Goal: Entertainment & Leisure: Consume media (video, audio)

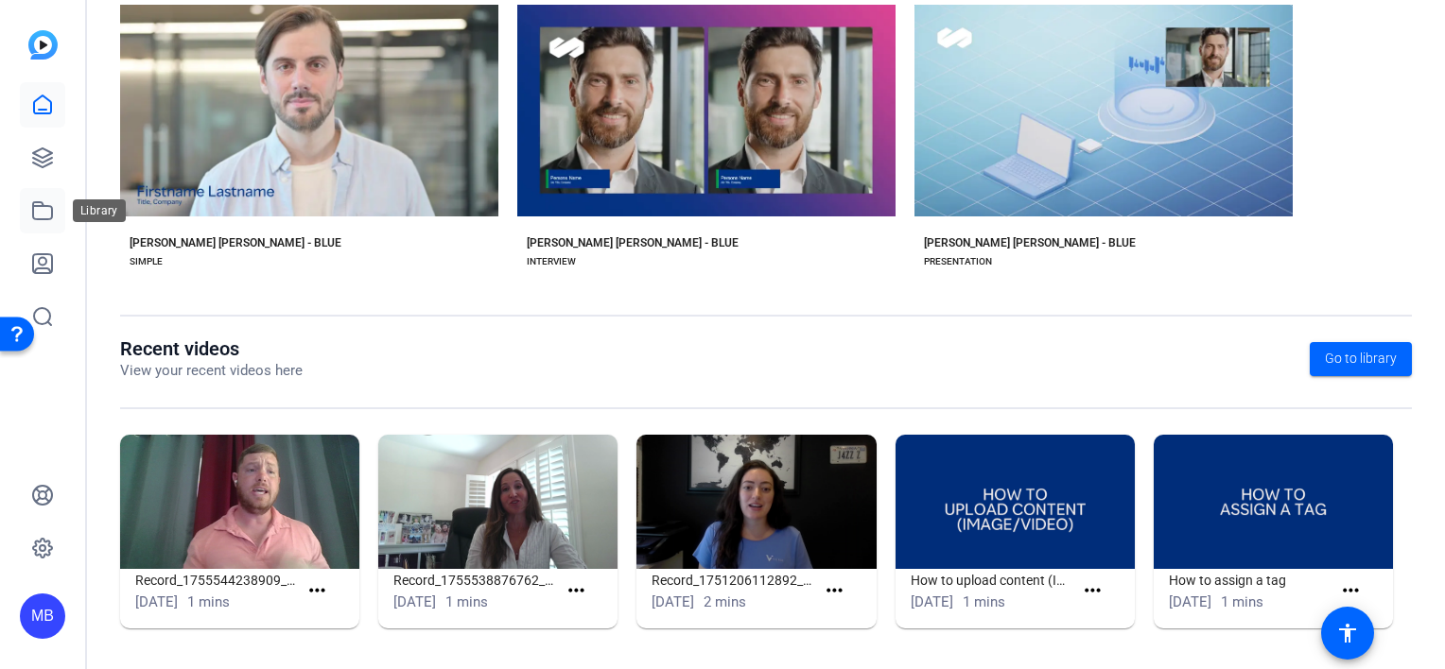
click at [50, 199] on icon at bounding box center [42, 210] width 23 height 23
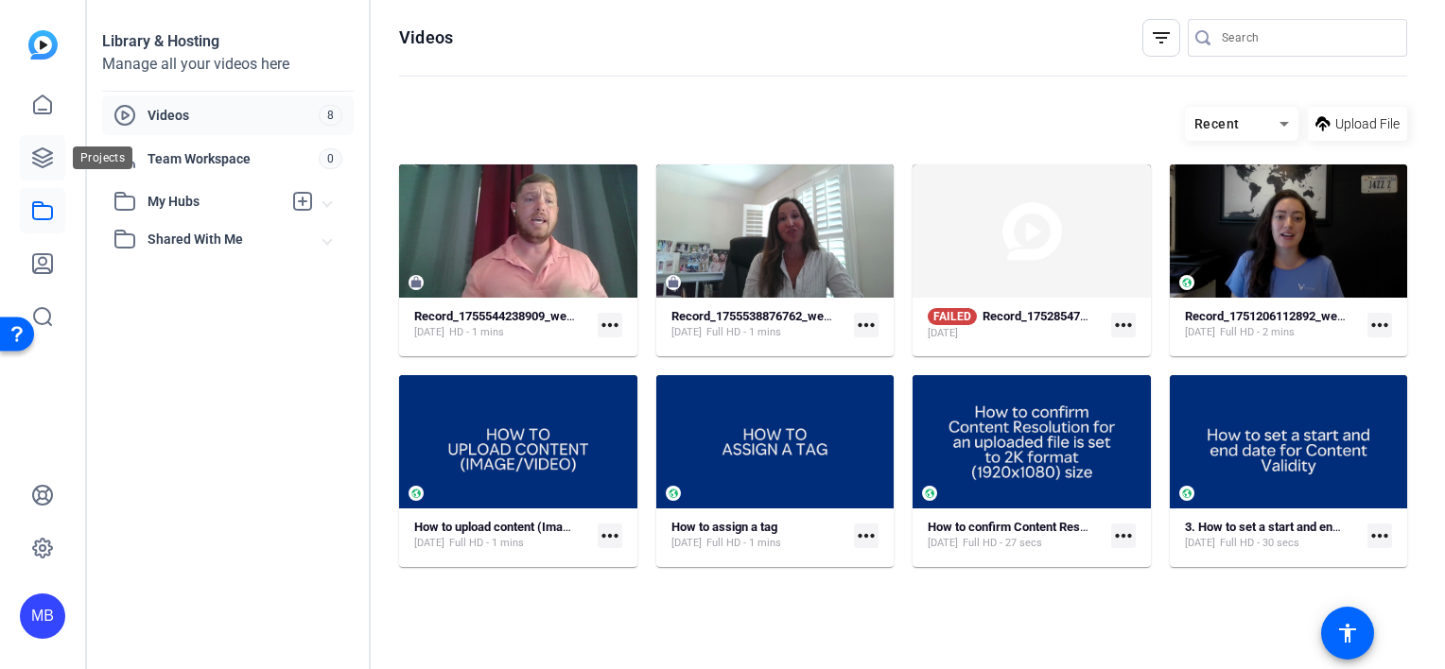
click at [43, 159] on icon at bounding box center [42, 158] width 23 height 23
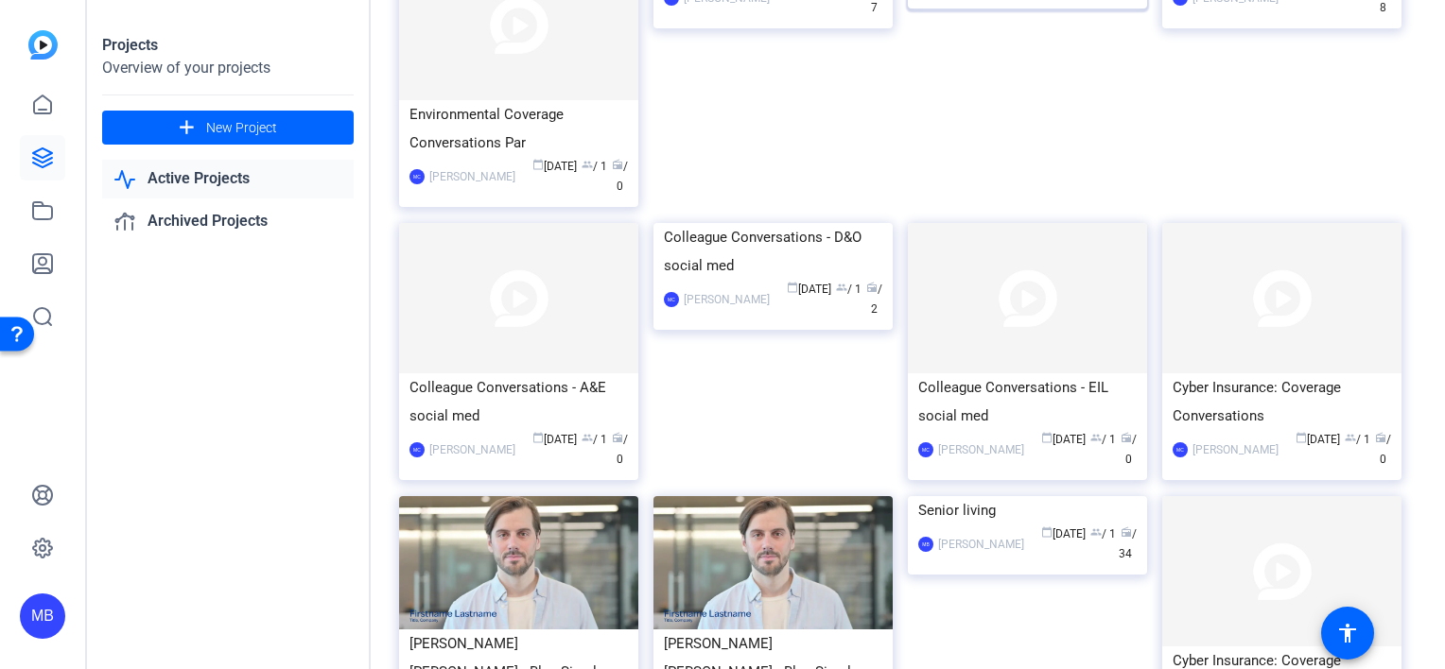
scroll to position [284, 0]
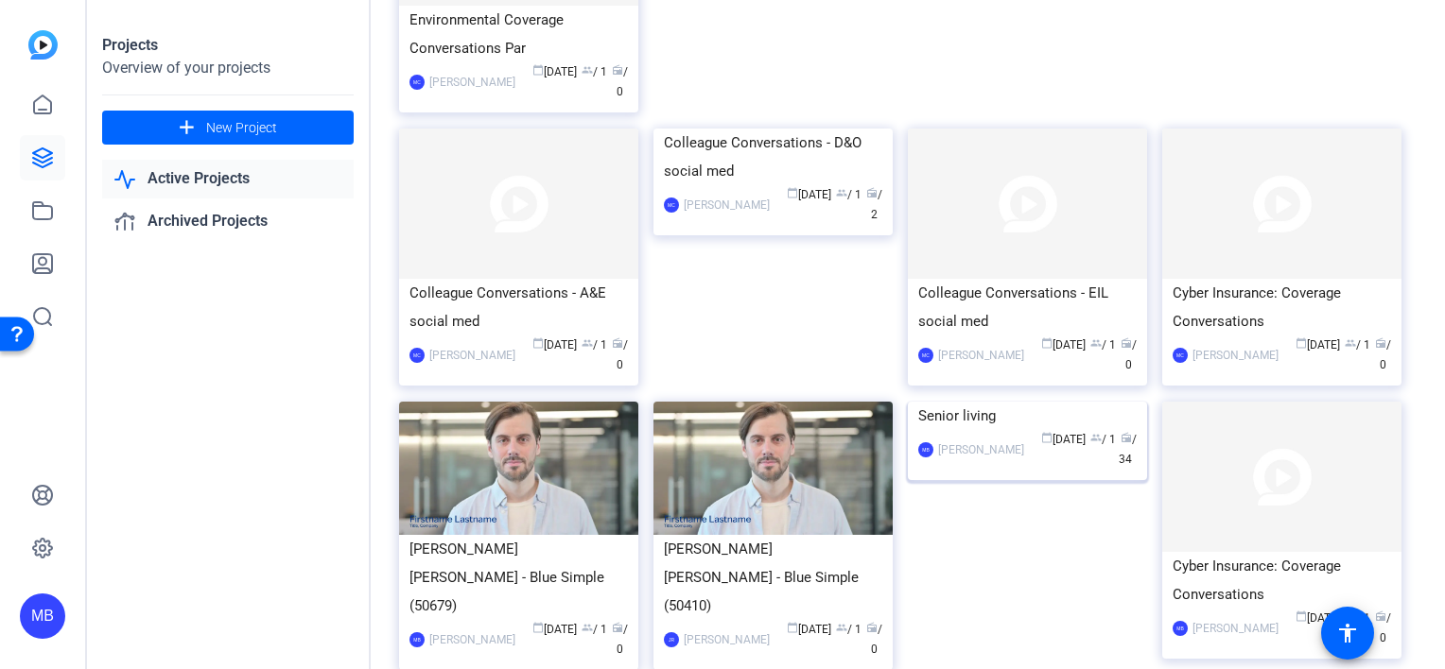
click at [987, 430] on div "Senior living" at bounding box center [1027, 416] width 218 height 28
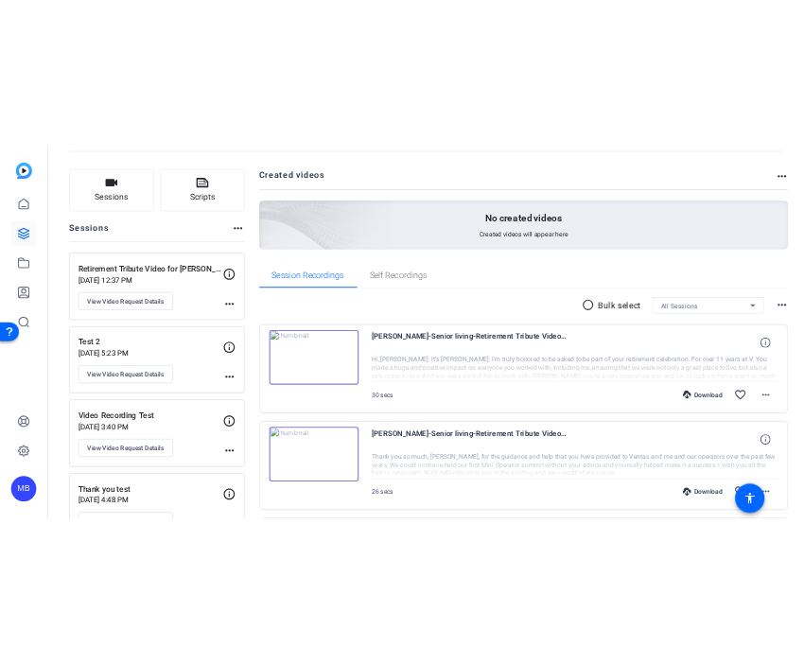
scroll to position [189, 0]
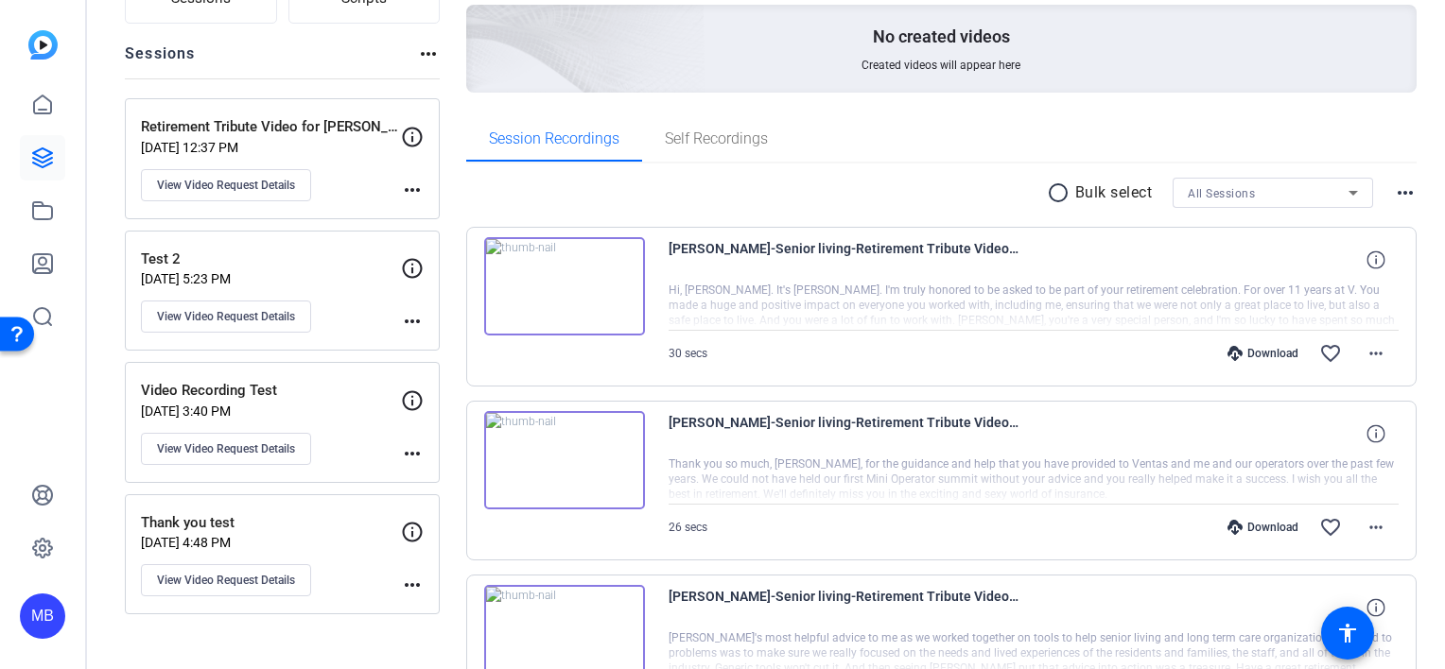
click at [600, 300] on img at bounding box center [564, 286] width 161 height 98
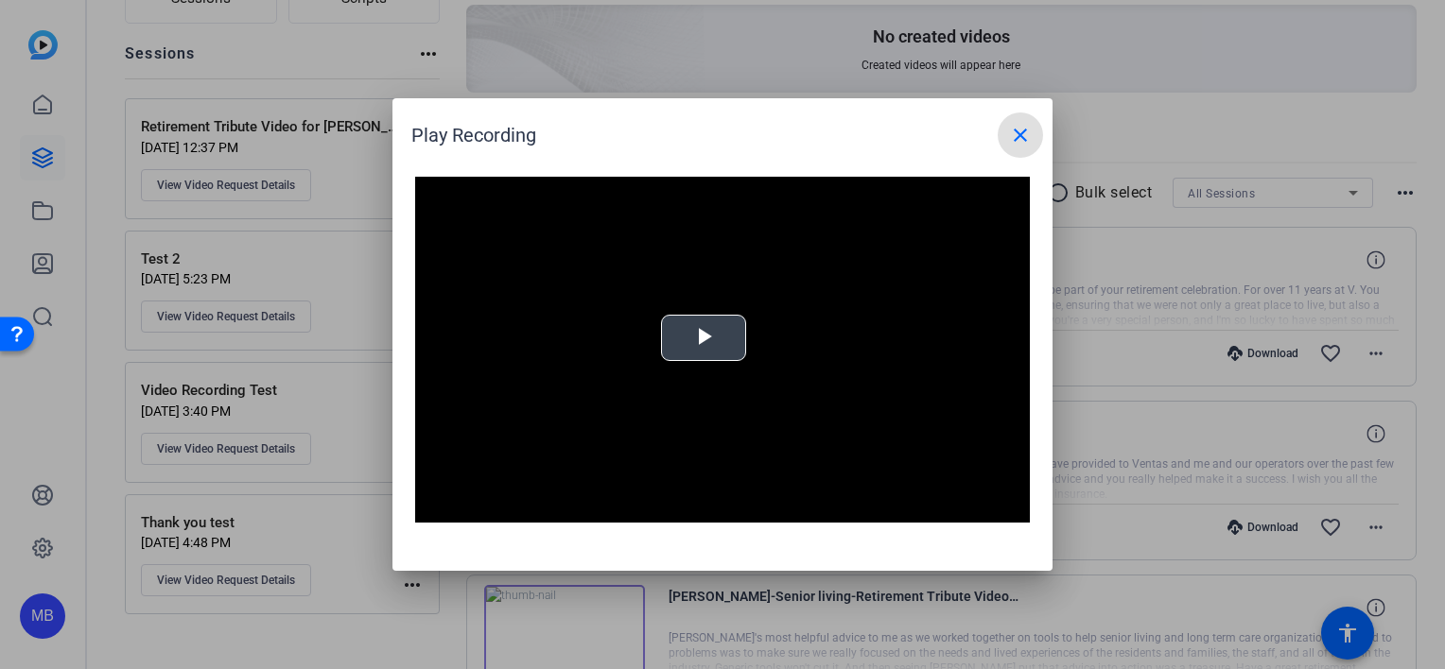
click at [703, 338] on span "Video Player" at bounding box center [703, 338] width 0 height 0
drag, startPoint x: 1379, startPoint y: 47, endPoint x: 1385, endPoint y: 4, distance: 43.9
click at [1379, 47] on div at bounding box center [722, 334] width 1445 height 669
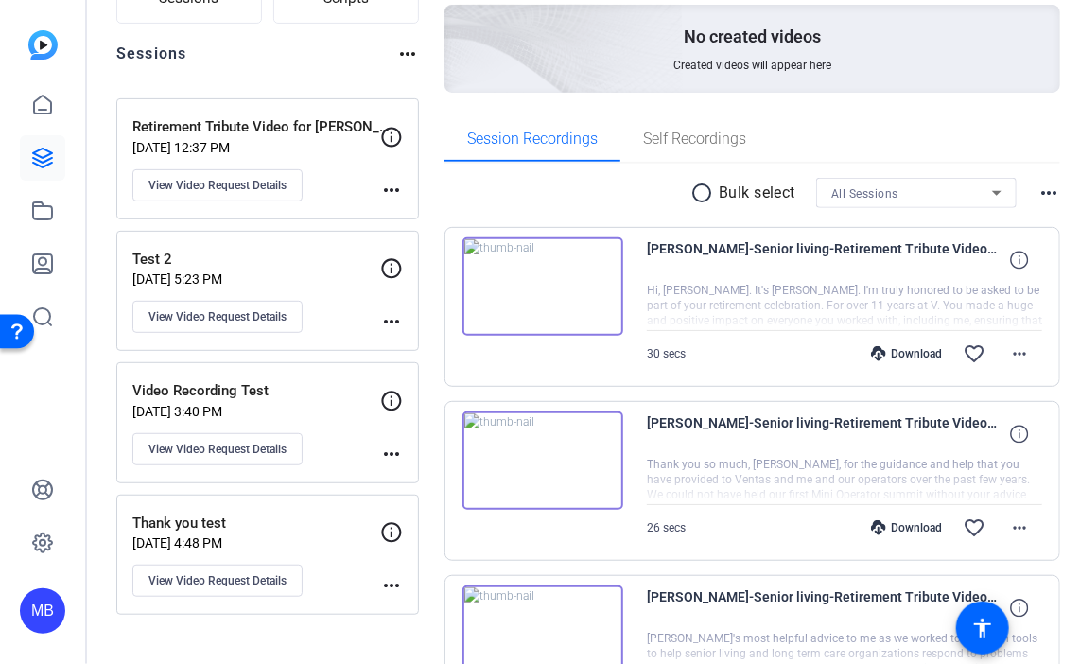
click at [530, 297] on img at bounding box center [542, 286] width 161 height 98
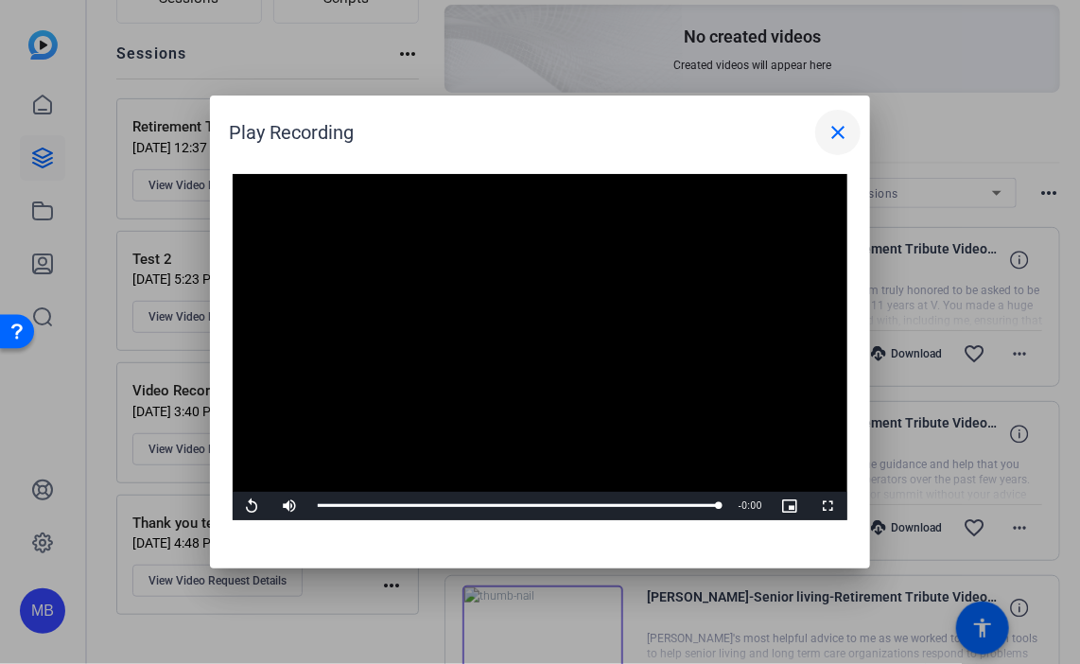
click at [838, 124] on mat-icon "close" at bounding box center [837, 132] width 23 height 23
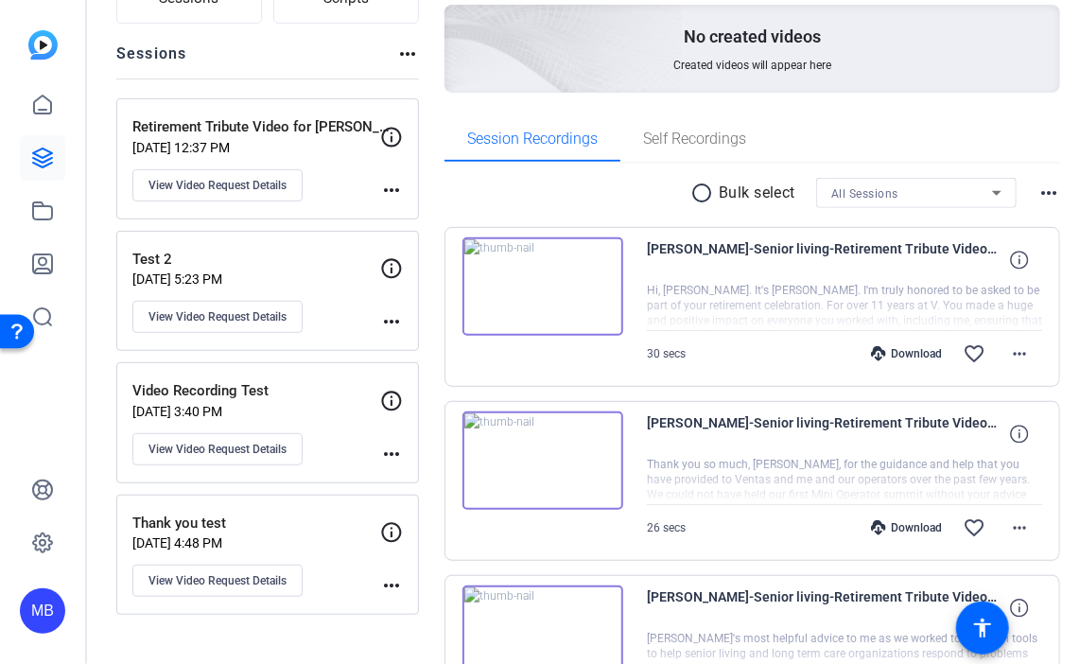
click at [543, 459] on img at bounding box center [542, 460] width 161 height 98
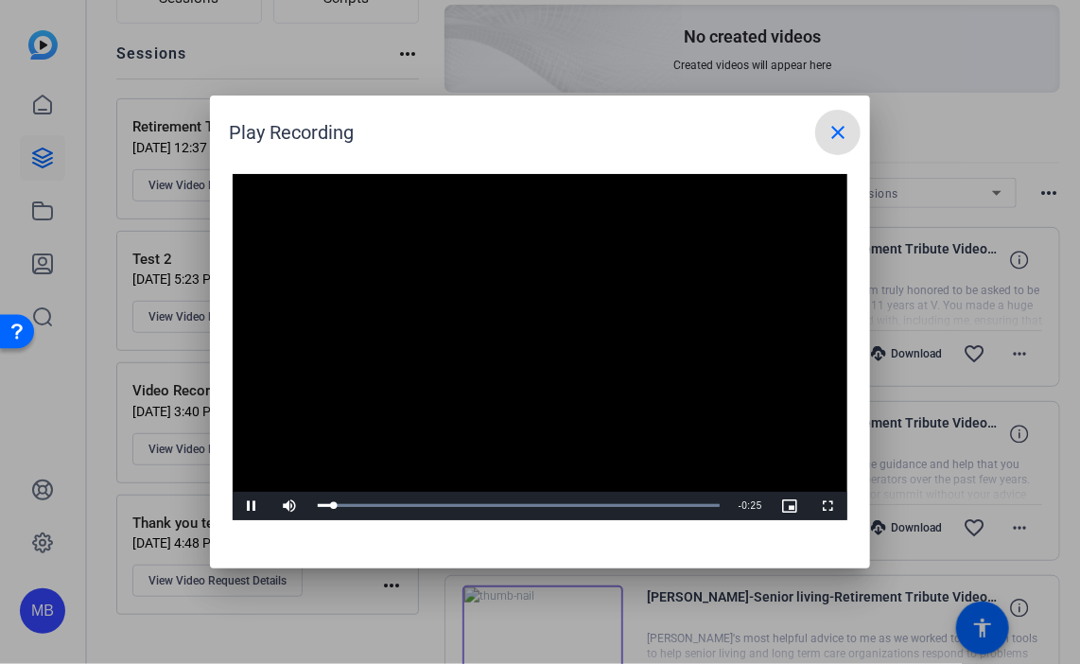
click at [815, 110] on button "close" at bounding box center [837, 132] width 45 height 45
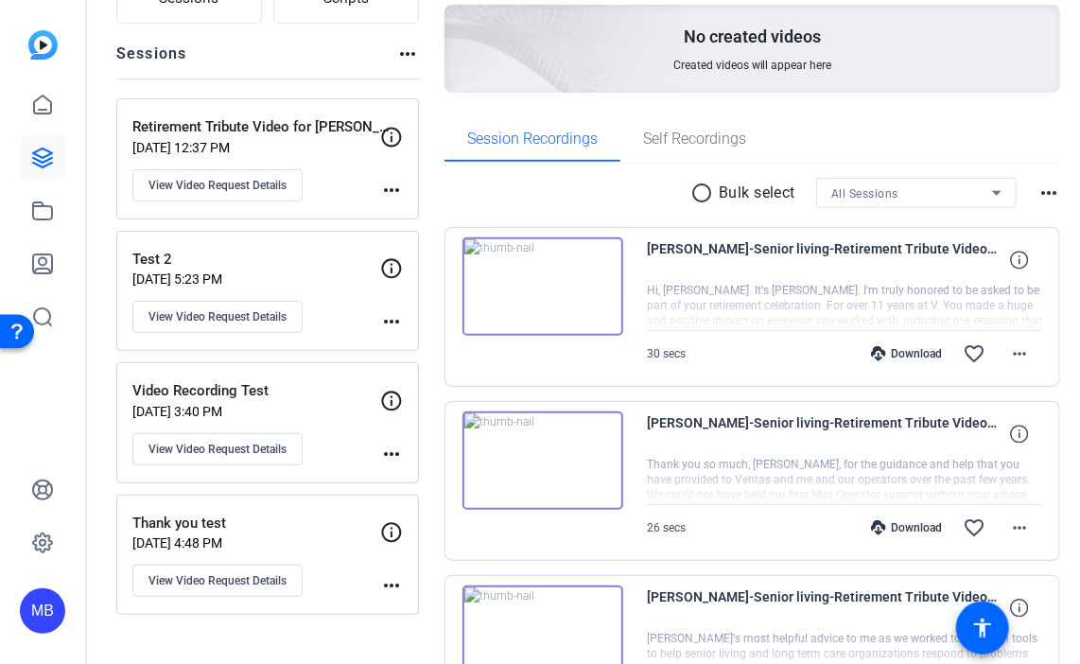
click at [545, 464] on img at bounding box center [542, 460] width 161 height 98
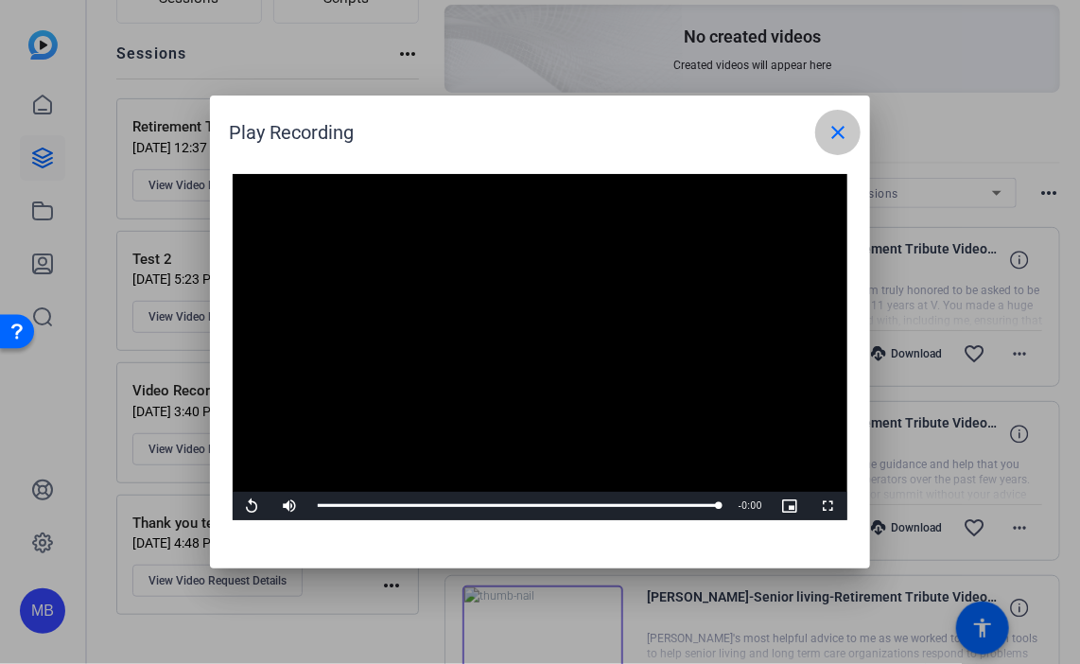
click at [836, 144] on span at bounding box center [837, 132] width 45 height 45
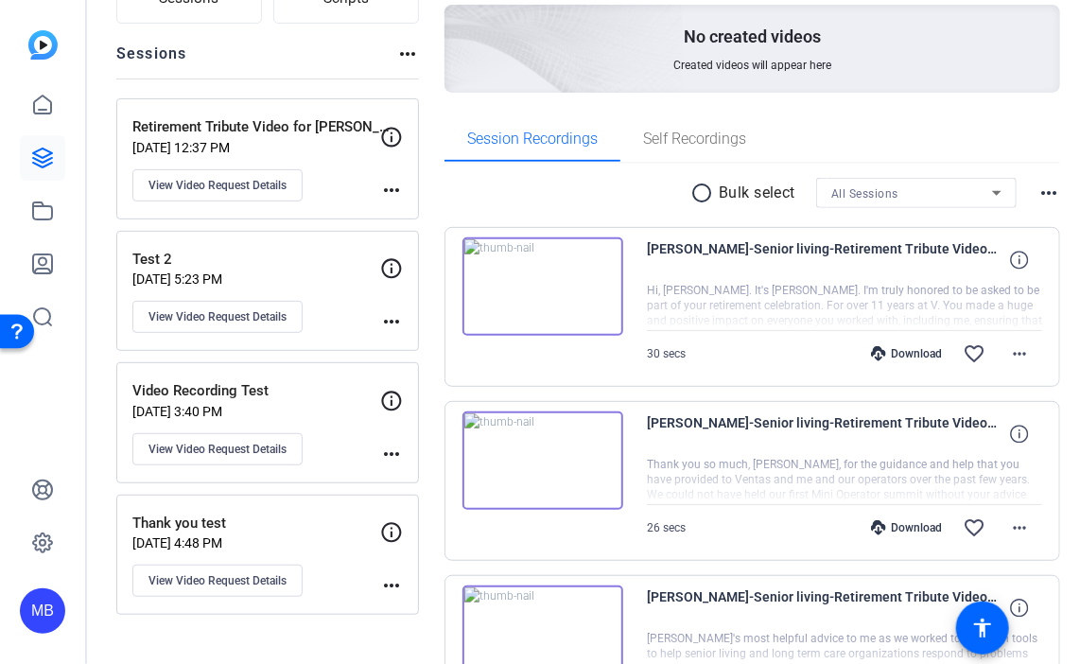
scroll to position [378, 0]
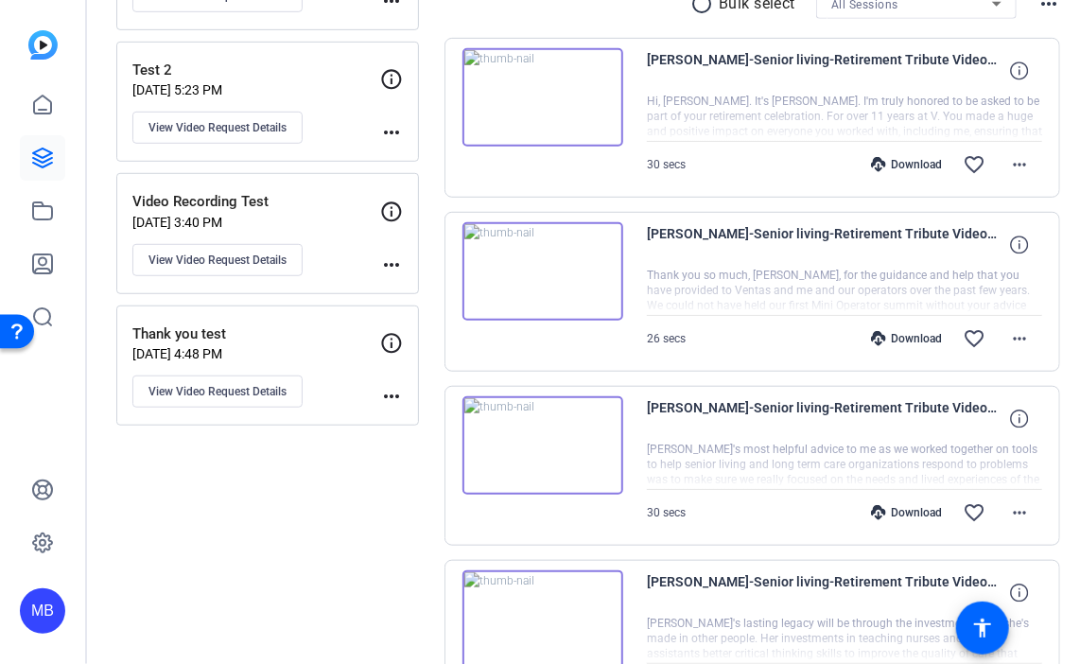
click at [535, 438] on img at bounding box center [542, 445] width 161 height 98
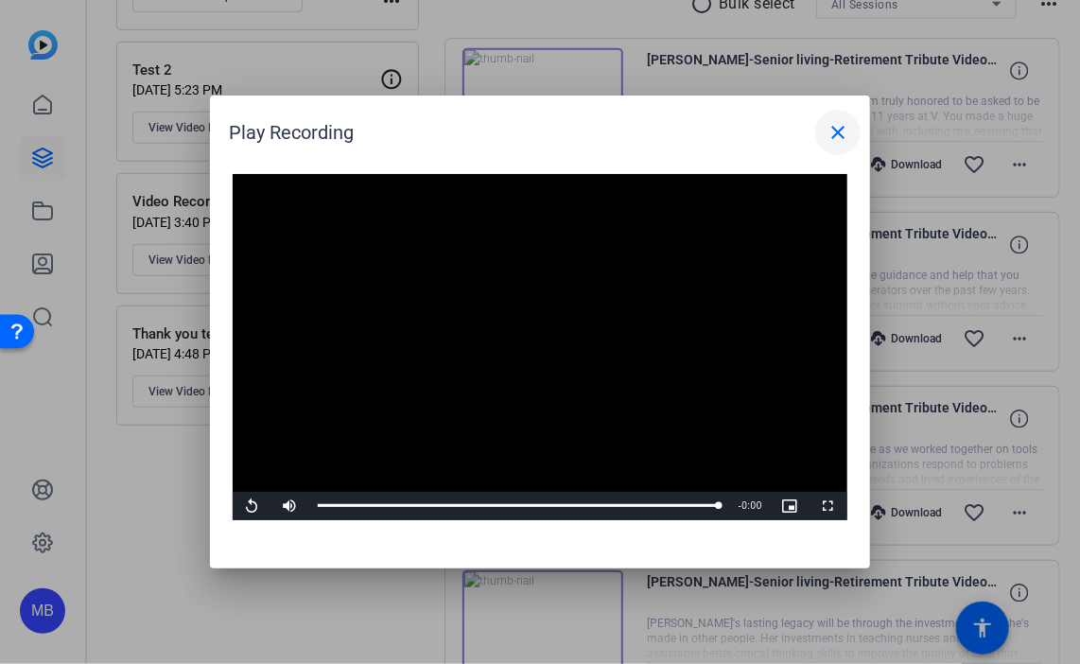
click at [848, 130] on mat-icon "close" at bounding box center [837, 132] width 23 height 23
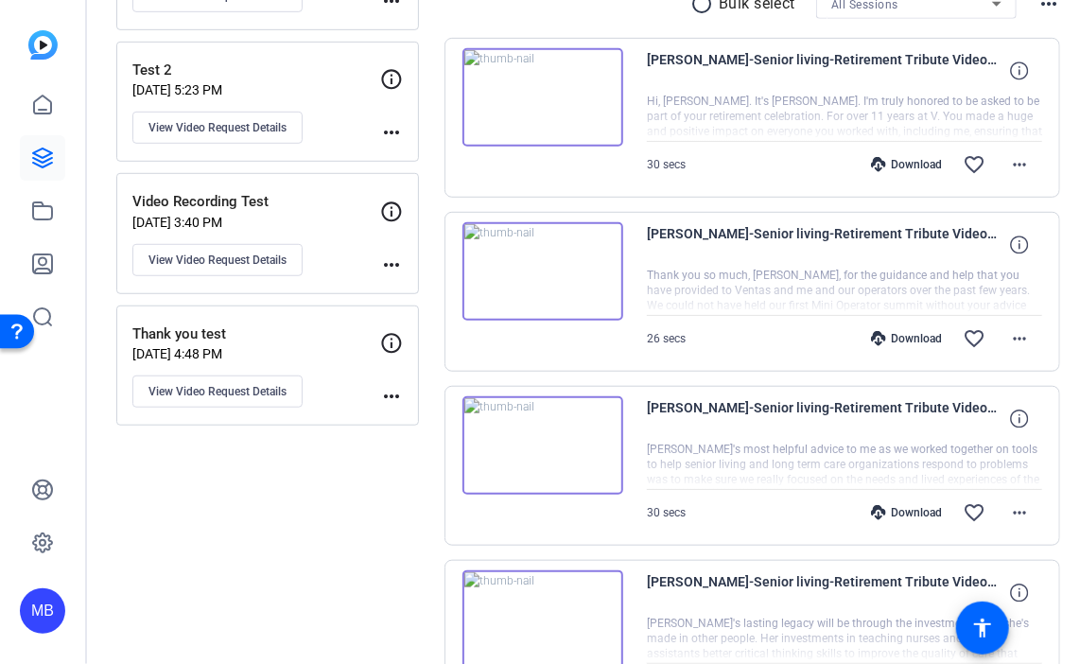
scroll to position [567, 0]
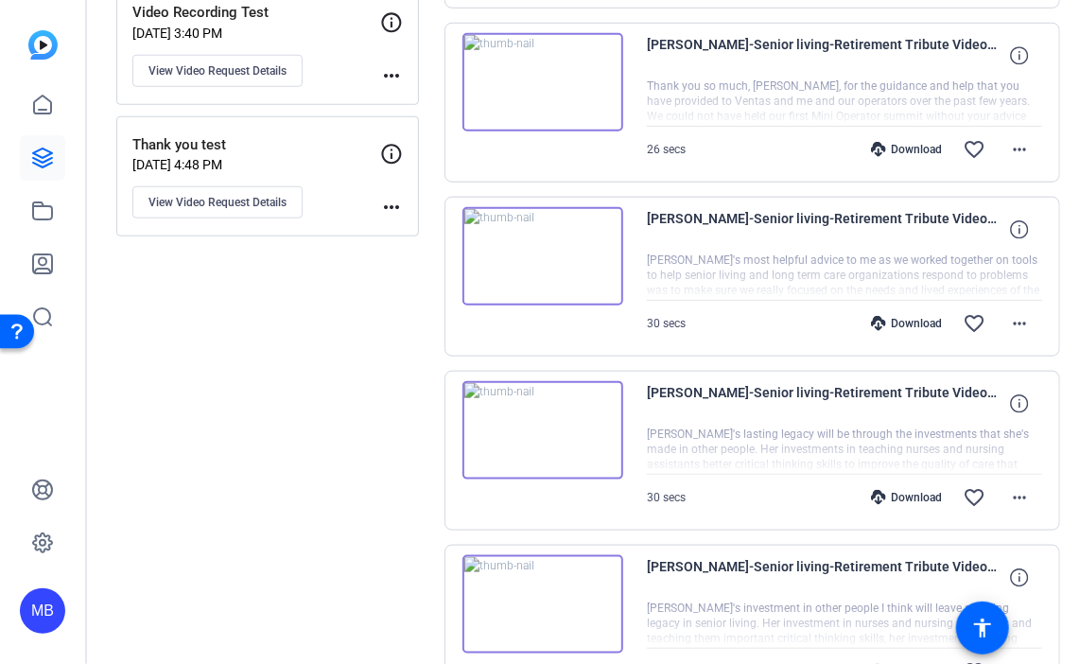
click at [552, 420] on img at bounding box center [542, 430] width 161 height 98
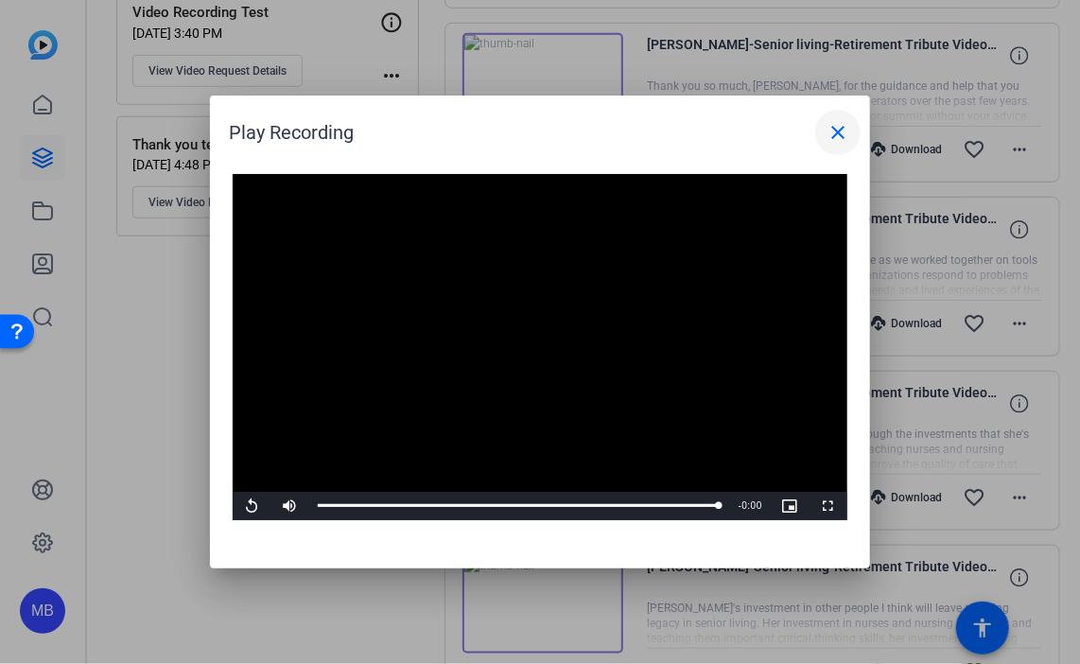
click at [832, 130] on mat-icon "close" at bounding box center [837, 132] width 23 height 23
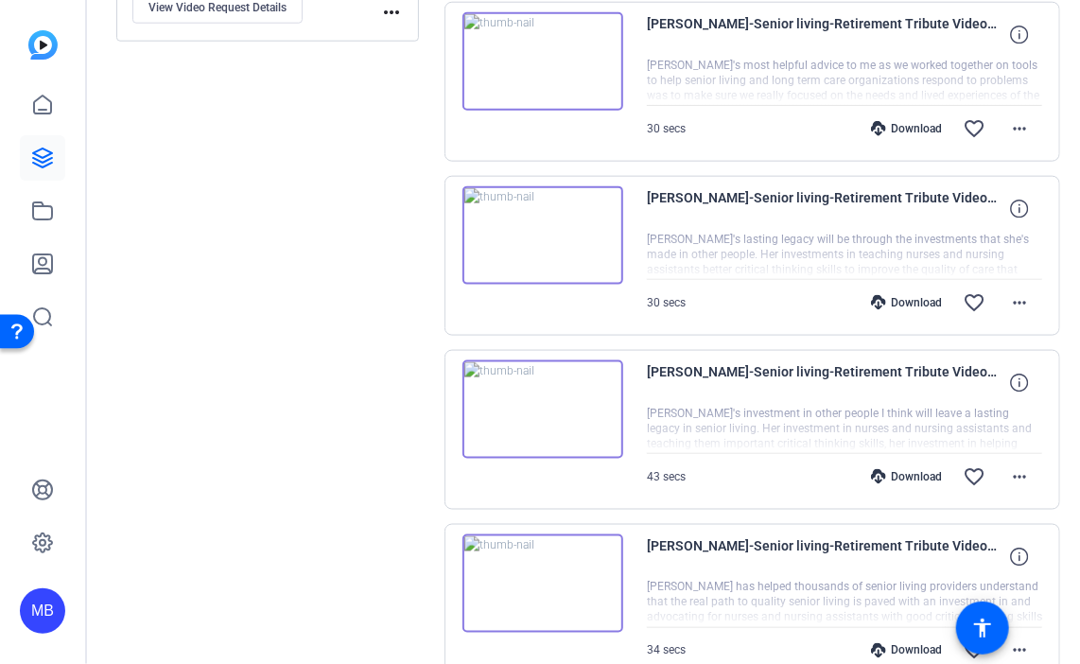
scroll to position [760, 0]
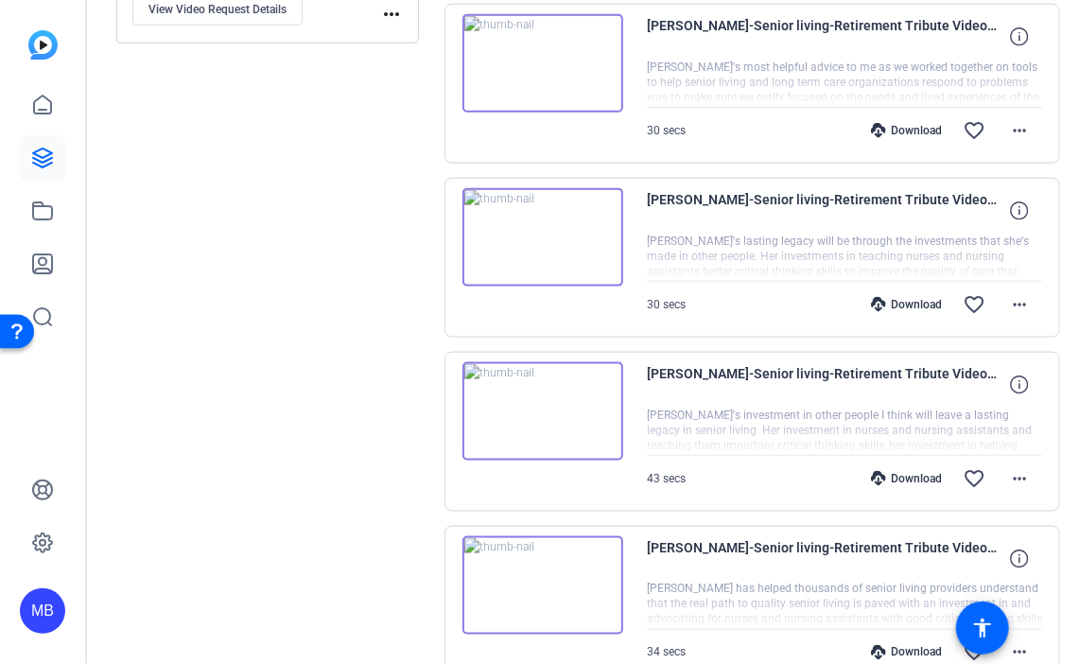
click at [556, 407] on img at bounding box center [542, 411] width 161 height 98
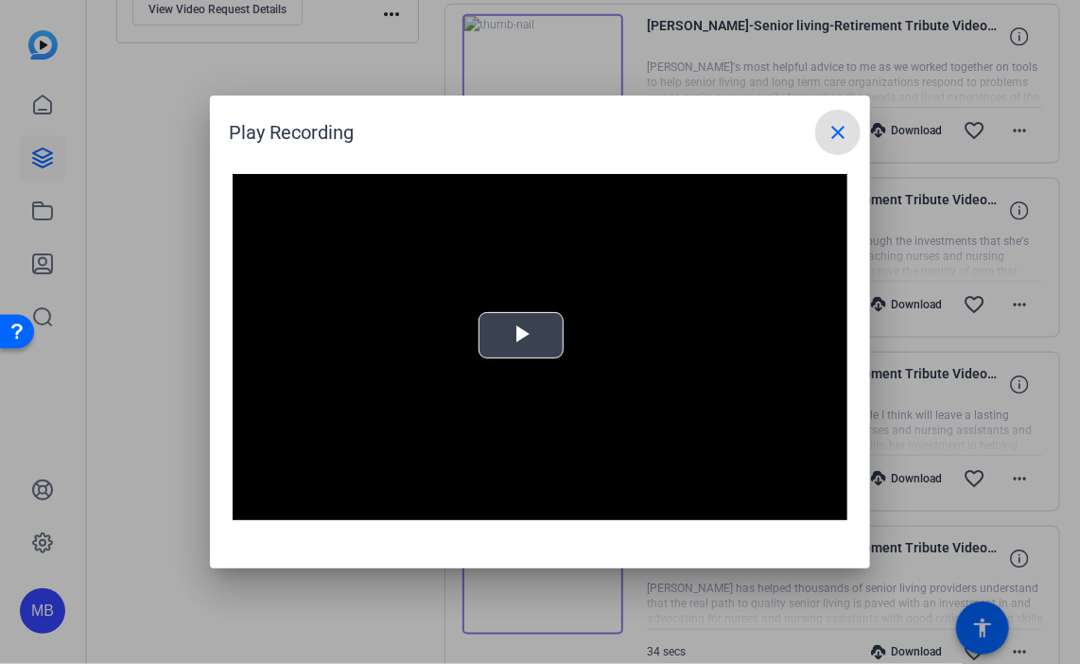
click at [550, 361] on video "Video Player" at bounding box center [540, 347] width 615 height 346
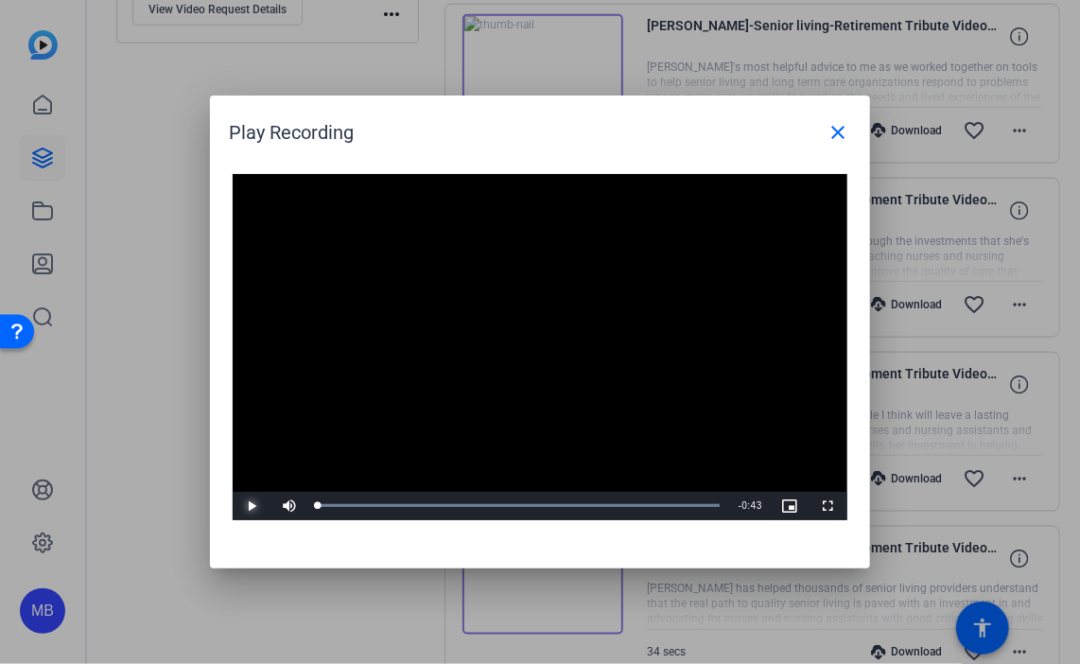
click at [253, 506] on span "Video Player" at bounding box center [252, 506] width 38 height 0
click at [656, 500] on div "Loaded : 100.00% 0:36 0:00" at bounding box center [518, 506] width 421 height 28
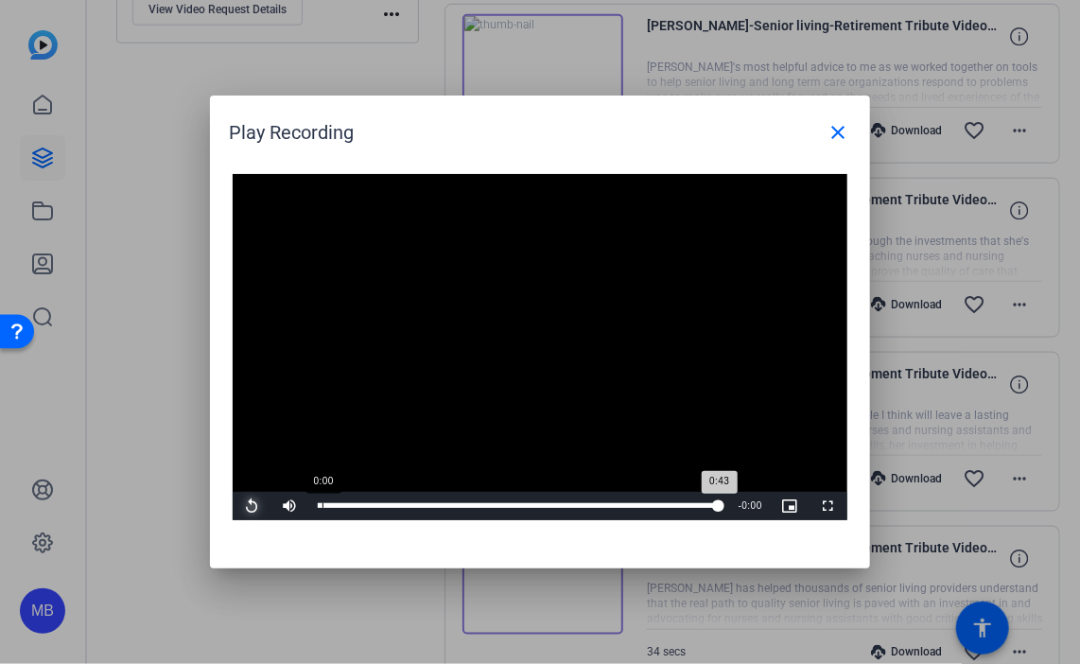
click at [321, 504] on div "Loaded : 100.00% 0:00 0:43" at bounding box center [519, 505] width 402 height 5
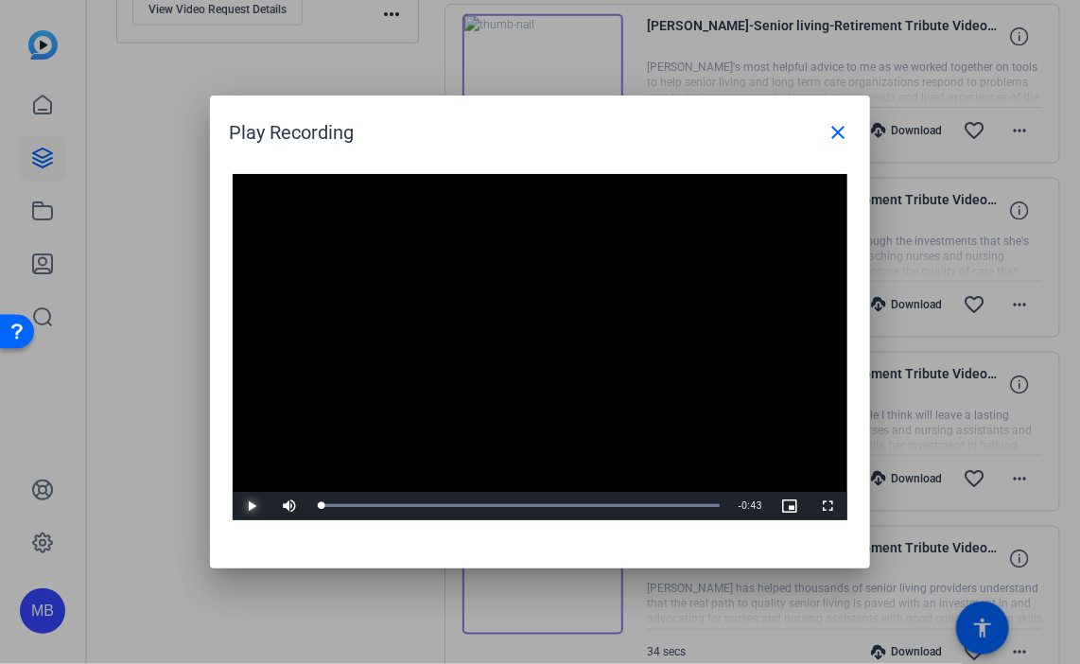
click at [254, 506] on span "Video Player" at bounding box center [252, 506] width 38 height 0
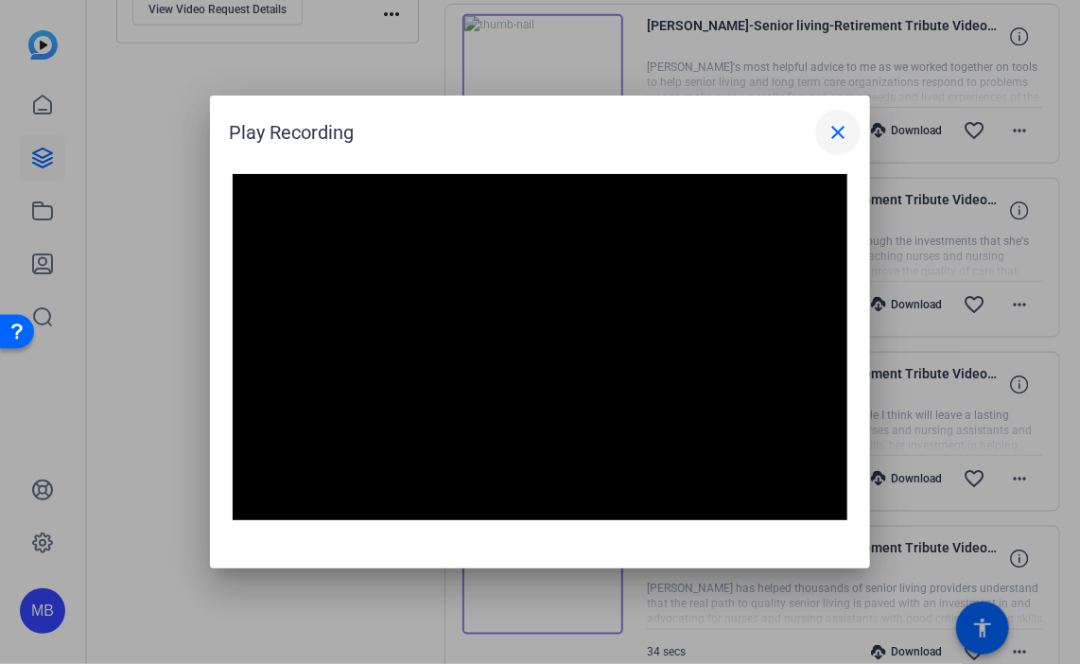
click at [840, 127] on mat-icon "close" at bounding box center [837, 132] width 23 height 23
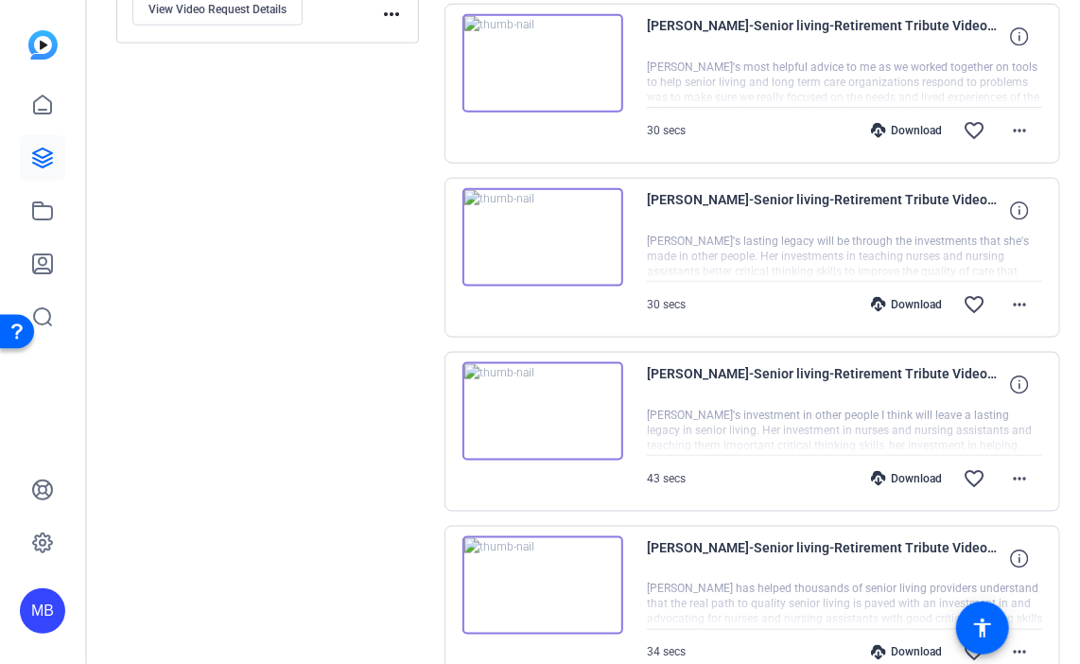
click at [539, 225] on img at bounding box center [542, 237] width 161 height 98
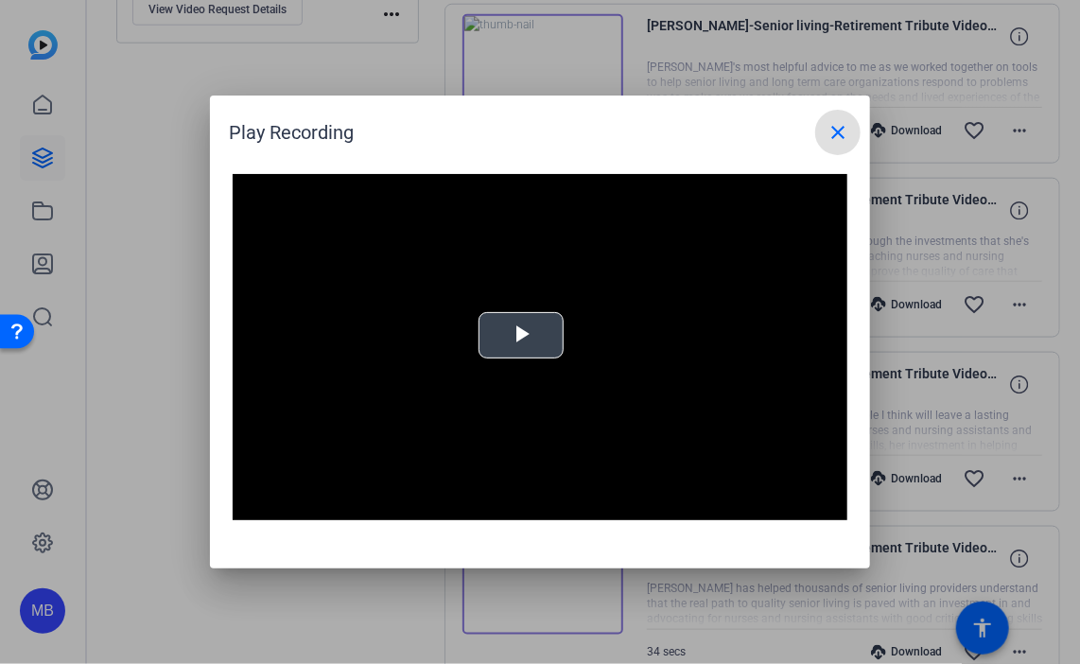
click at [514, 330] on video "Video Player" at bounding box center [540, 347] width 615 height 346
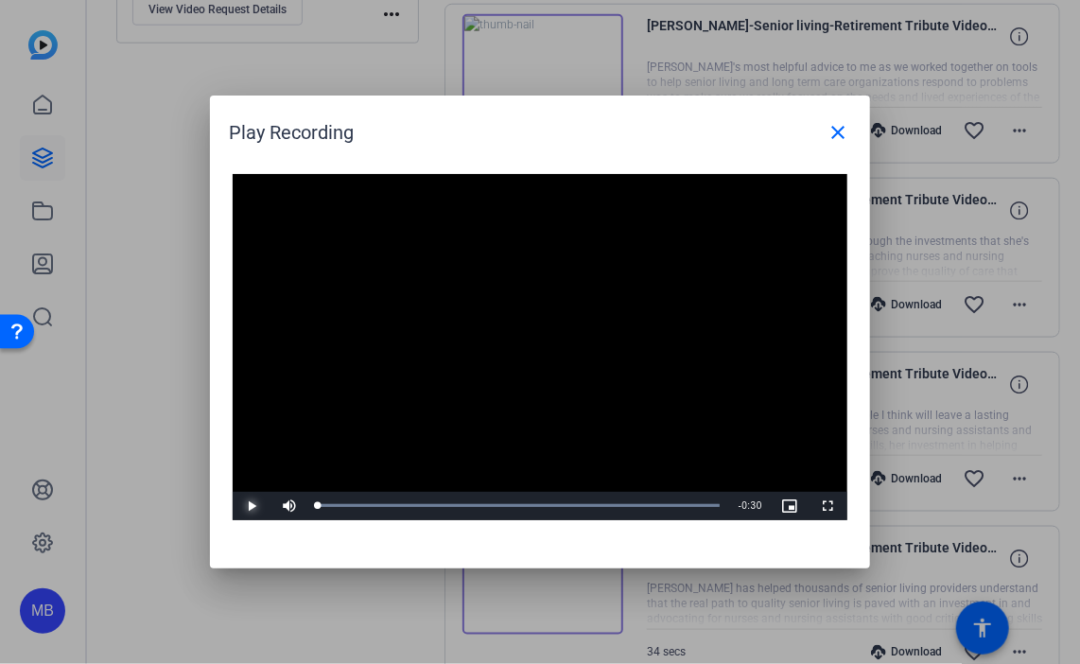
click at [243, 506] on span "Video Player" at bounding box center [252, 506] width 38 height 0
click at [828, 132] on mat-icon "close" at bounding box center [837, 132] width 23 height 23
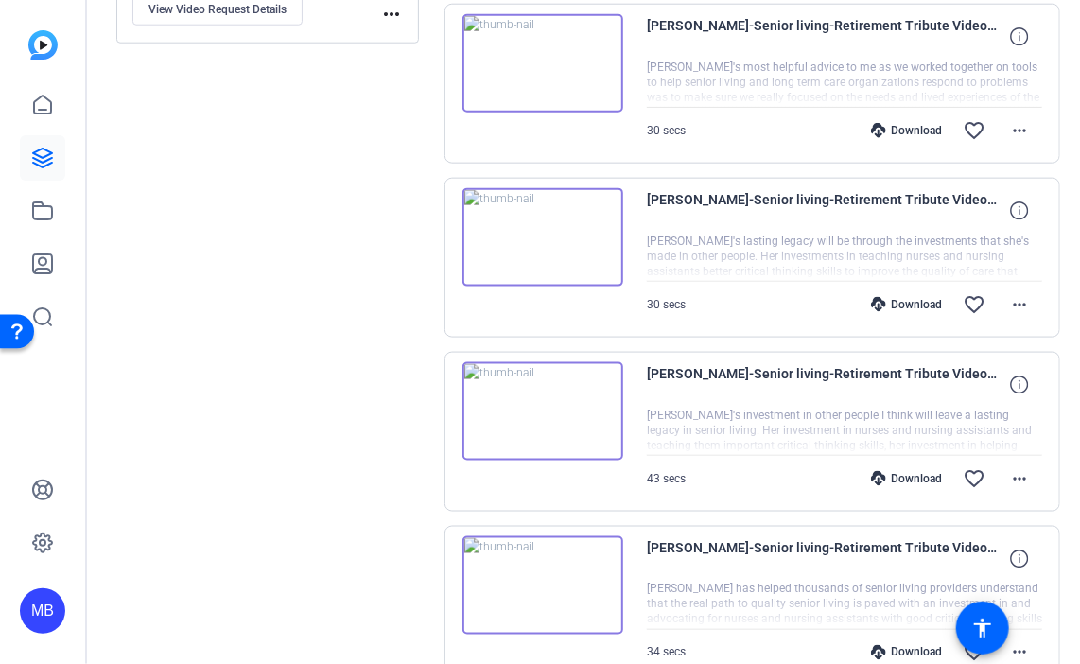
scroll to position [855, 0]
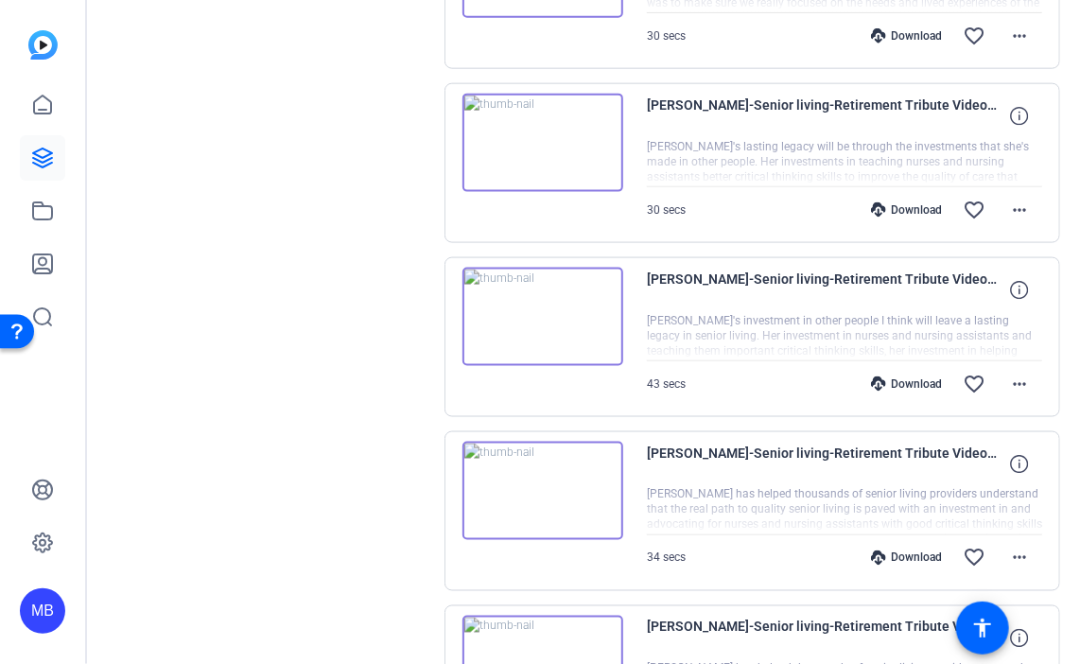
click at [543, 486] on img at bounding box center [542, 491] width 161 height 98
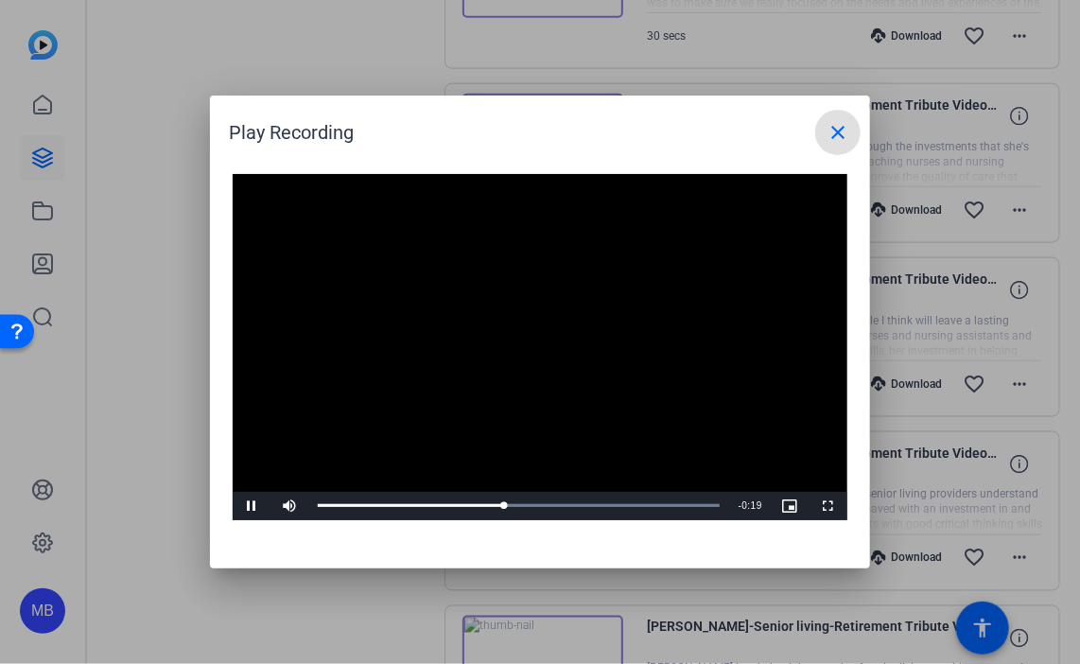
click at [851, 125] on span at bounding box center [837, 132] width 45 height 45
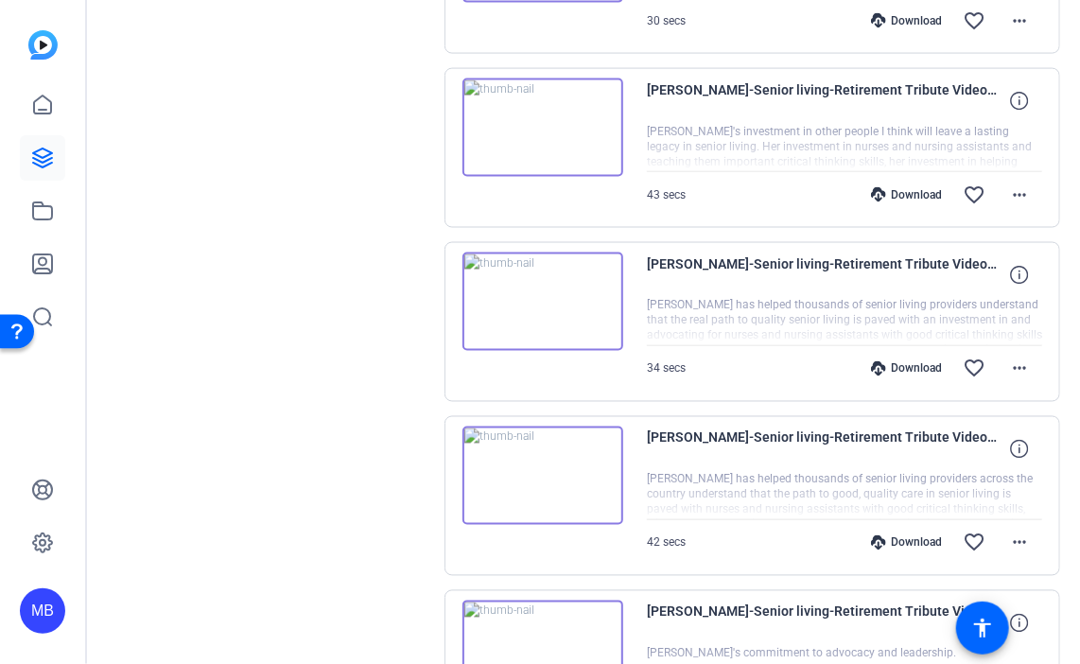
scroll to position [1138, 0]
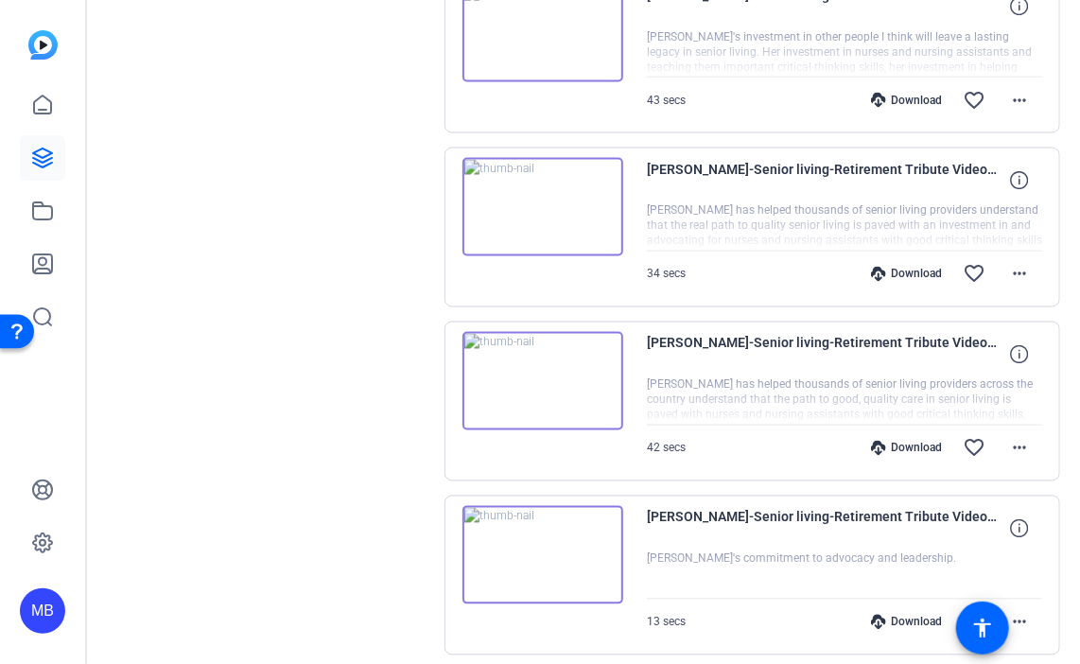
click at [546, 541] on img at bounding box center [542, 555] width 161 height 98
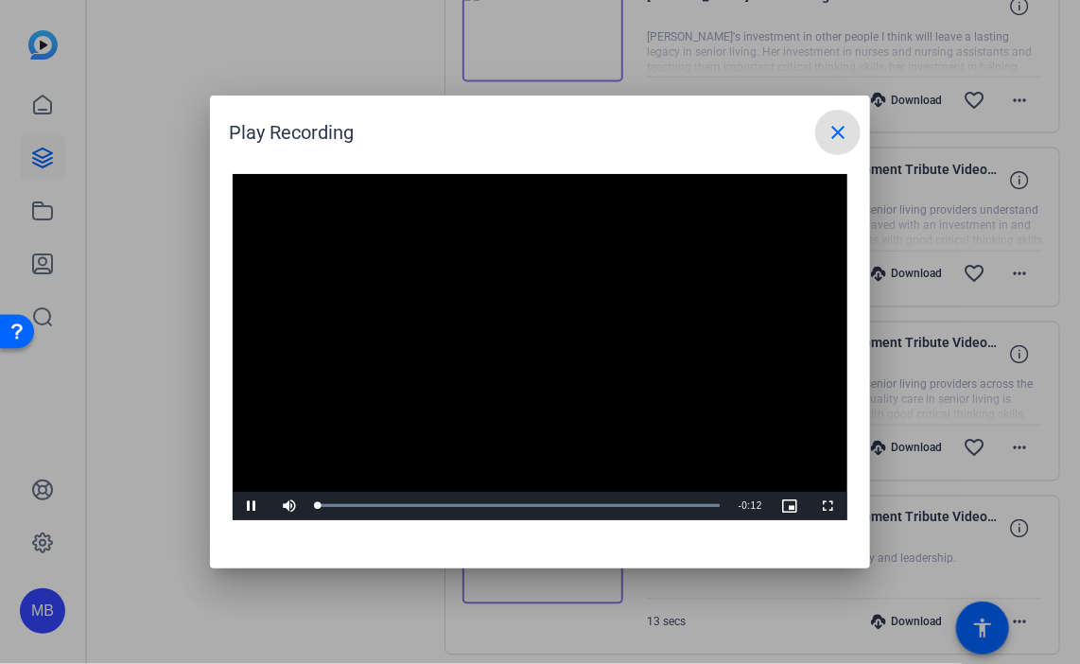
click at [565, 338] on video "Video Player" at bounding box center [540, 347] width 615 height 346
click at [489, 372] on video "Video Player" at bounding box center [540, 347] width 615 height 346
drag, startPoint x: 834, startPoint y: 131, endPoint x: 806, endPoint y: 220, distance: 93.0
click at [835, 133] on mat-icon "close" at bounding box center [837, 132] width 23 height 23
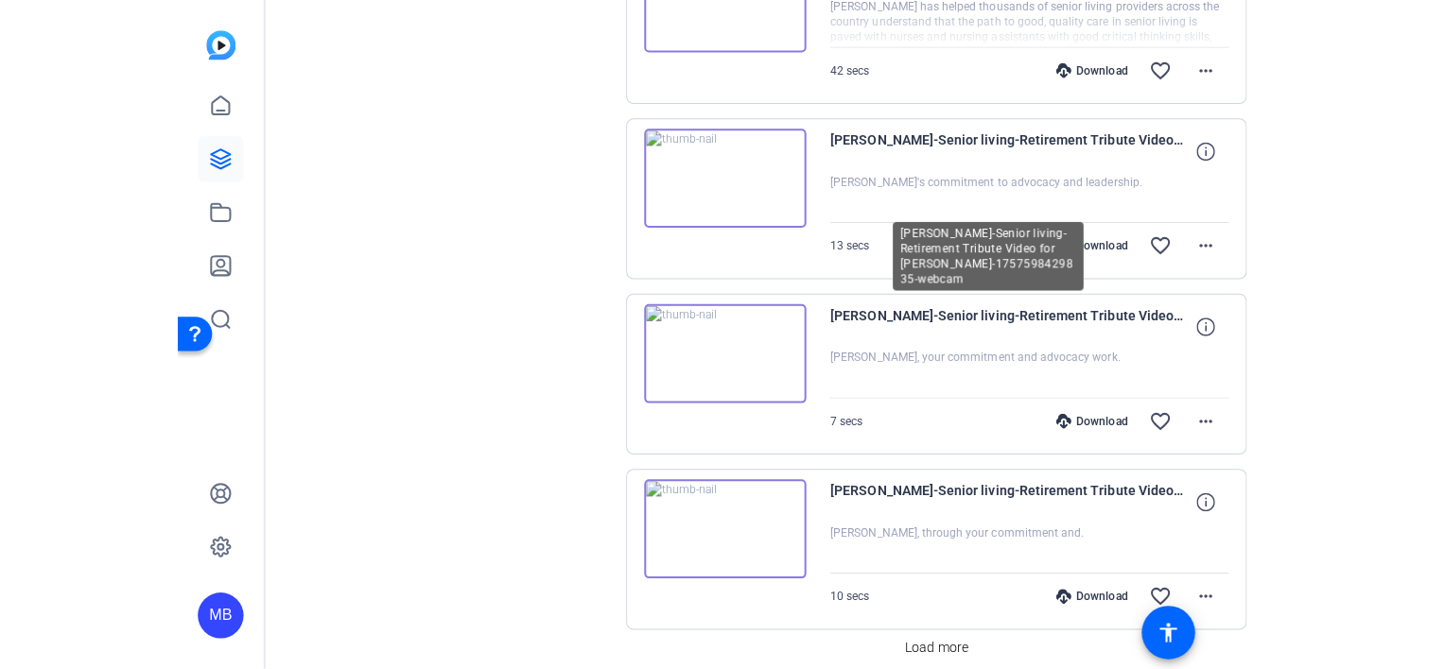
scroll to position [1422, 0]
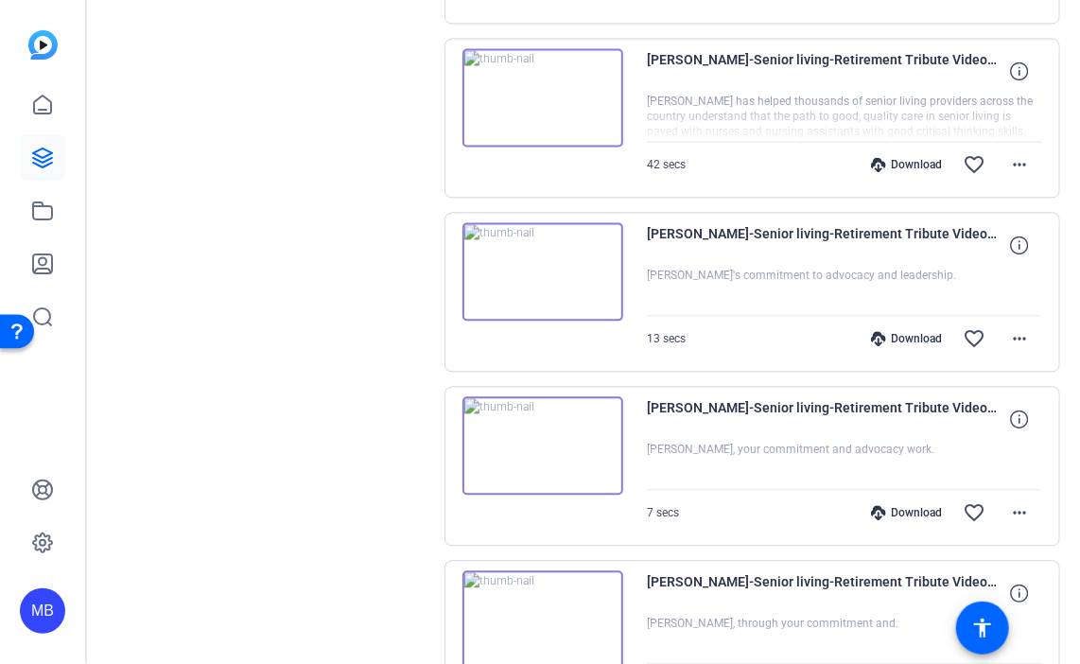
click at [726, 99] on div at bounding box center [844, 117] width 395 height 47
click at [561, 88] on img at bounding box center [542, 97] width 161 height 98
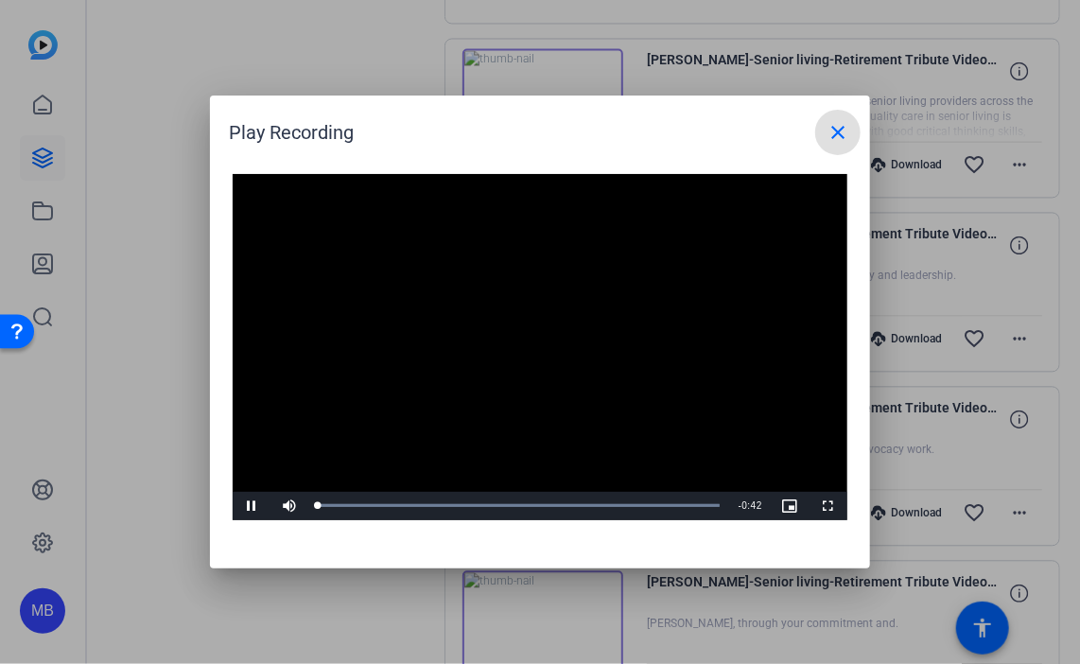
click at [843, 136] on mat-icon "close" at bounding box center [837, 132] width 23 height 23
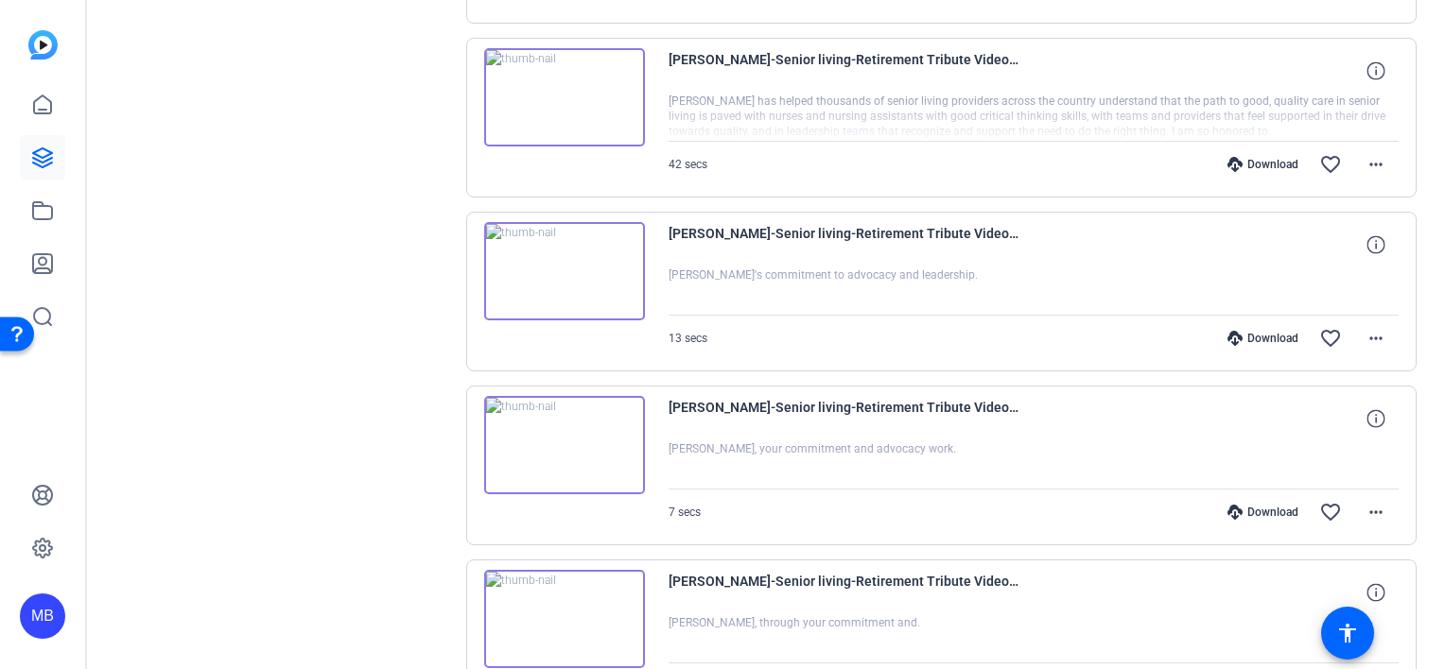
click at [877, 107] on div at bounding box center [1033, 117] width 731 height 47
click at [1357, 75] on span at bounding box center [1375, 70] width 45 height 45
click at [1373, 159] on mat-icon "more_horiz" at bounding box center [1375, 164] width 23 height 23
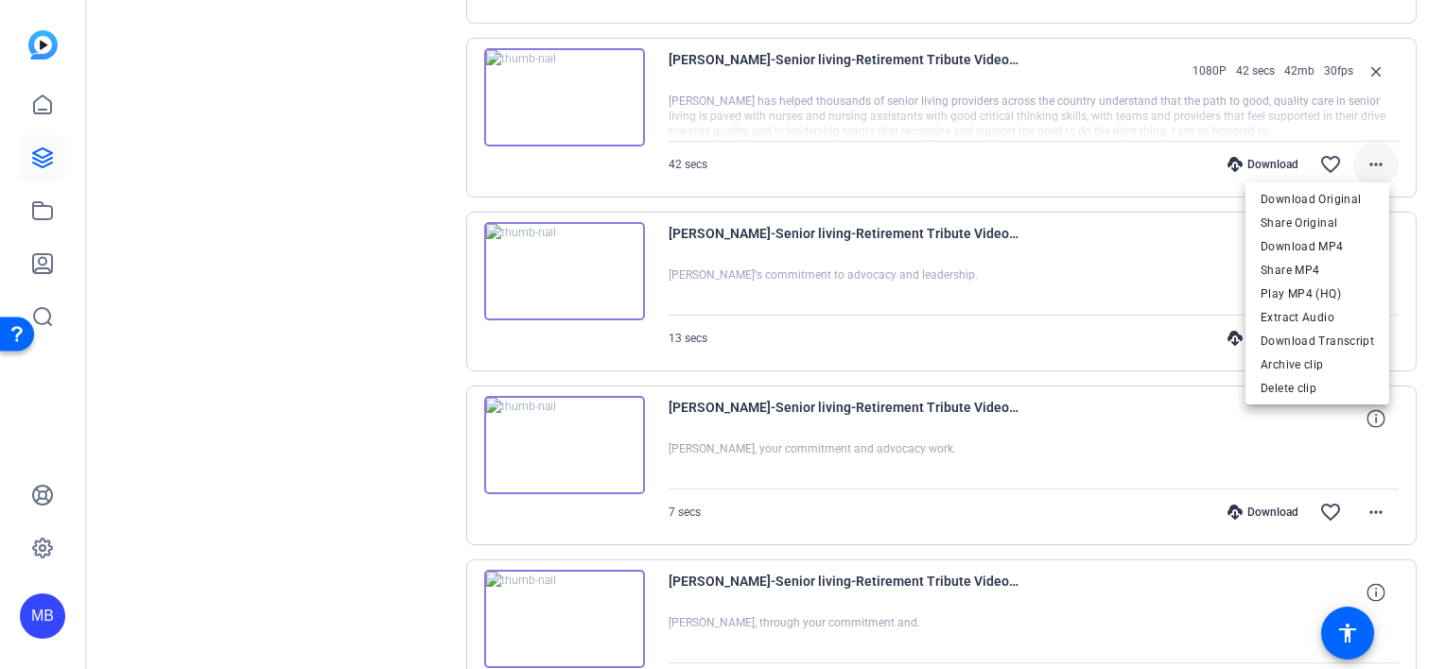
click at [1373, 159] on div at bounding box center [722, 334] width 1445 height 669
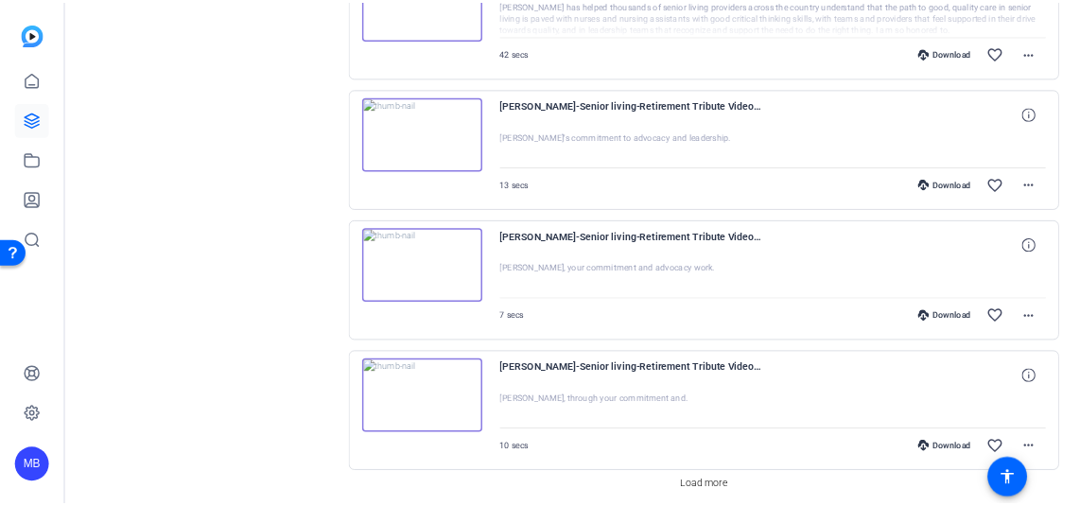
scroll to position [1584, 0]
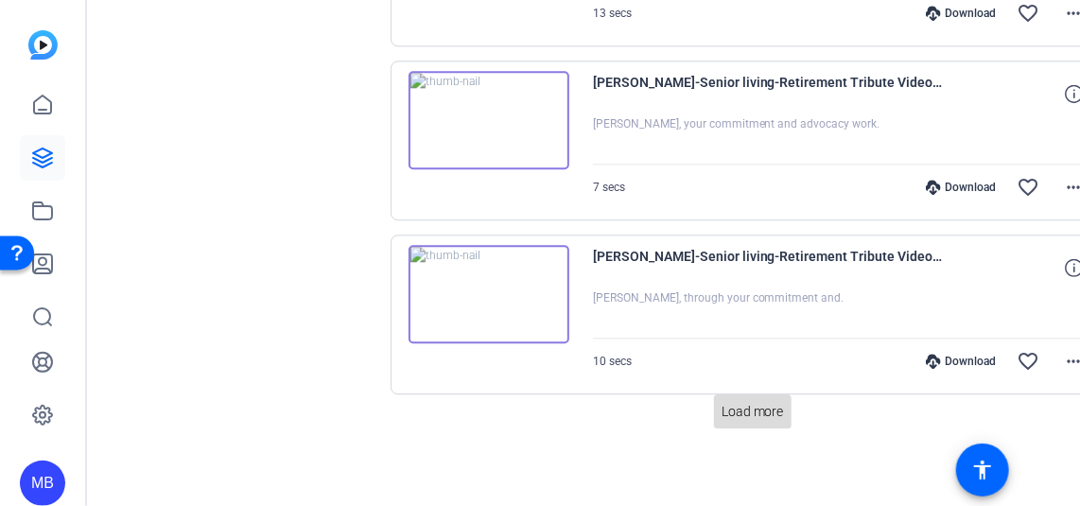
drag, startPoint x: 760, startPoint y: 394, endPoint x: 771, endPoint y: 348, distance: 47.5
click at [760, 394] on span at bounding box center [753, 411] width 78 height 45
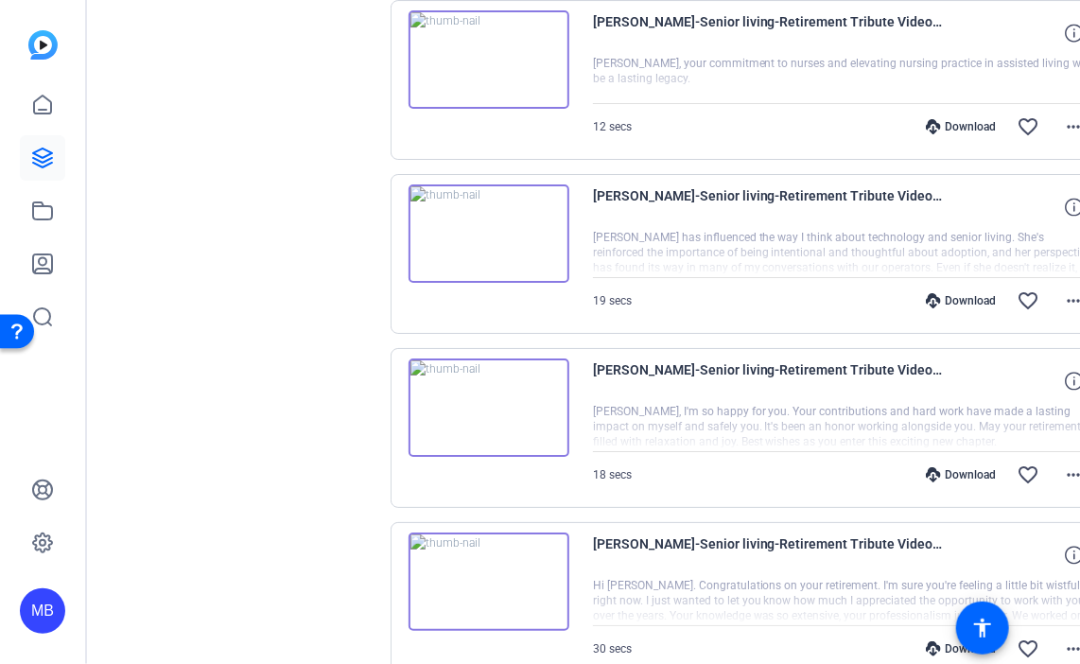
scroll to position [2598, 0]
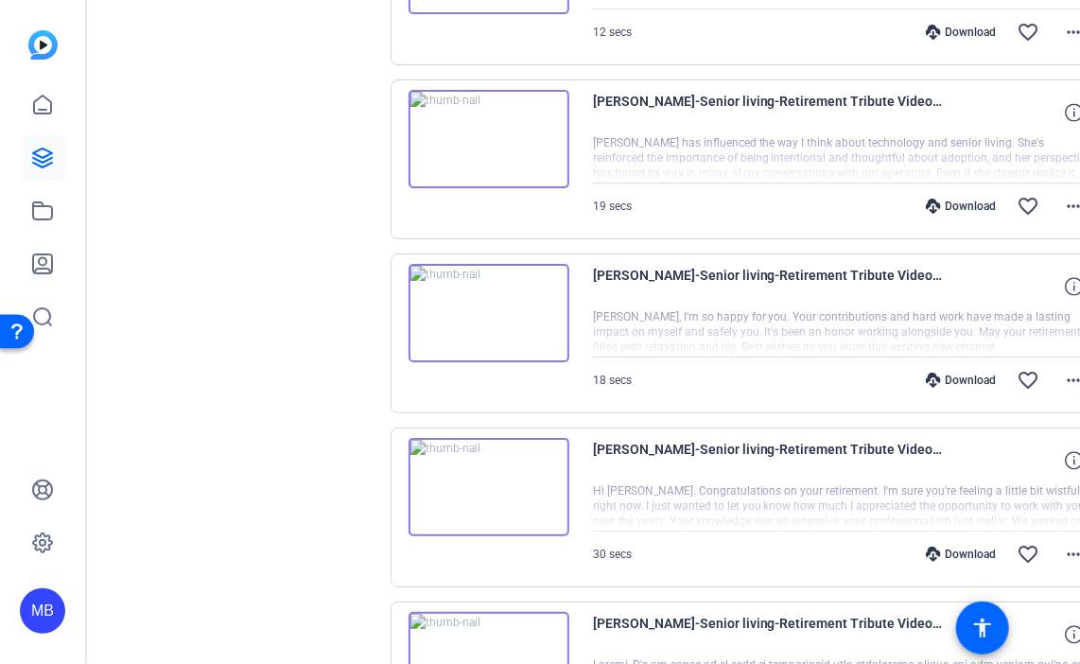
click at [541, 298] on img at bounding box center [488, 313] width 161 height 98
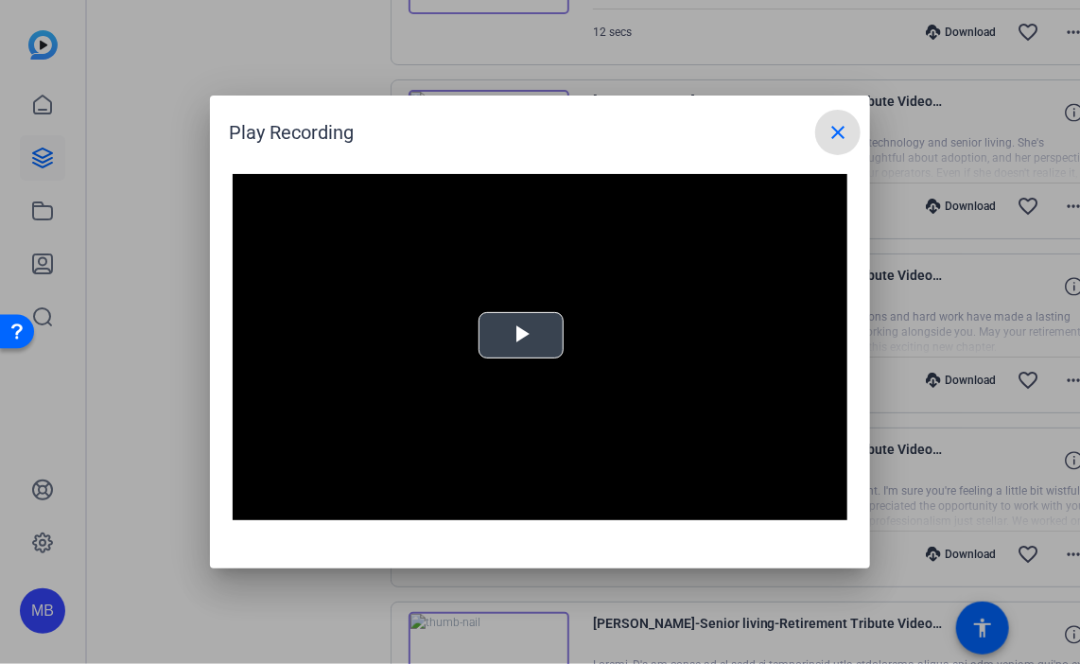
click at [521, 336] on span "Video Player" at bounding box center [521, 336] width 0 height 0
click at [838, 141] on mat-icon "close" at bounding box center [837, 132] width 23 height 23
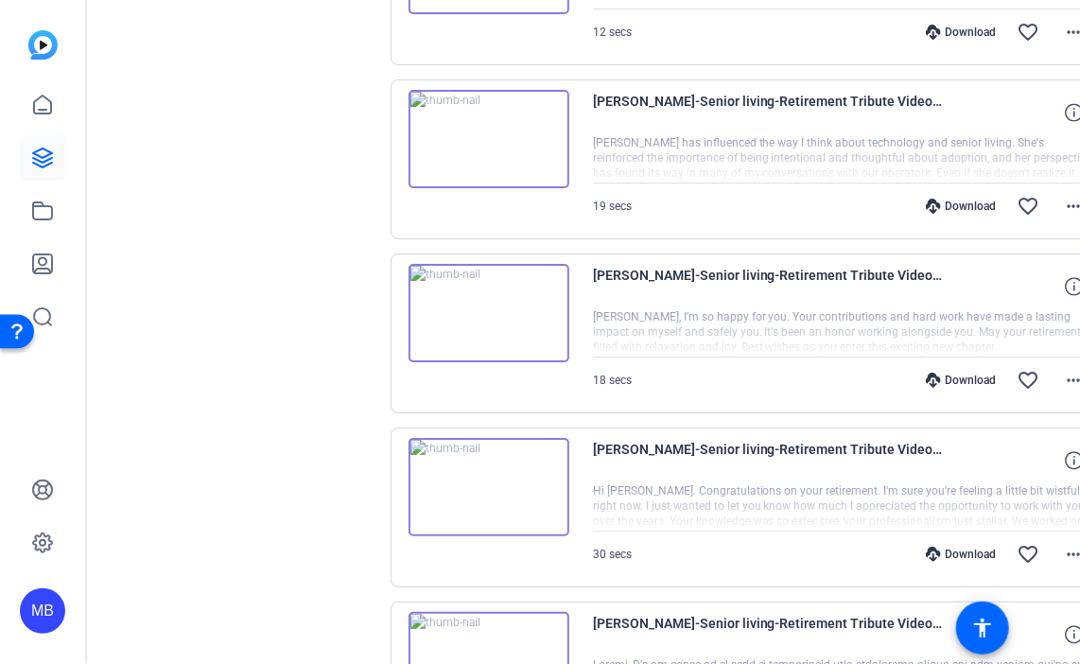
click at [532, 139] on img at bounding box center [488, 139] width 161 height 98
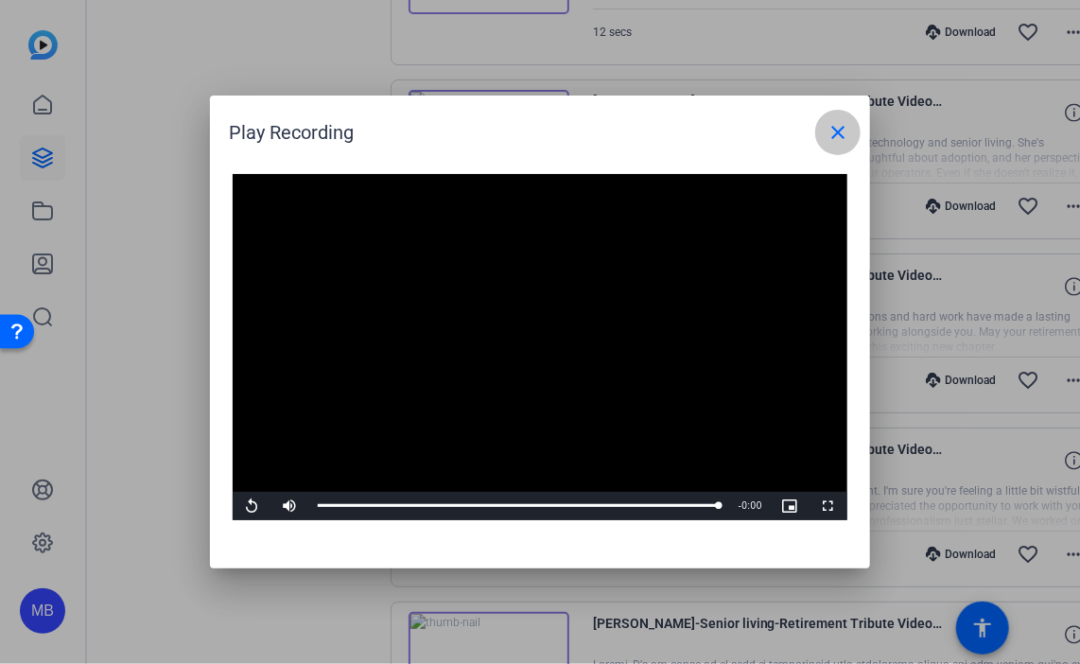
click at [843, 135] on mat-icon "close" at bounding box center [837, 132] width 23 height 23
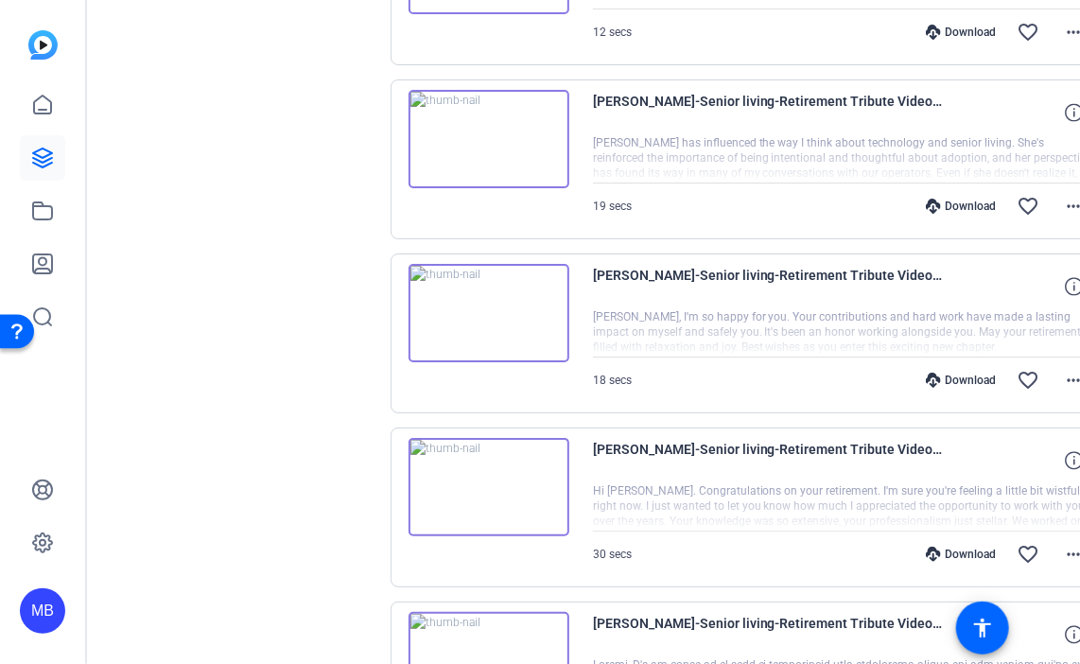
click at [542, 130] on img at bounding box center [488, 139] width 161 height 98
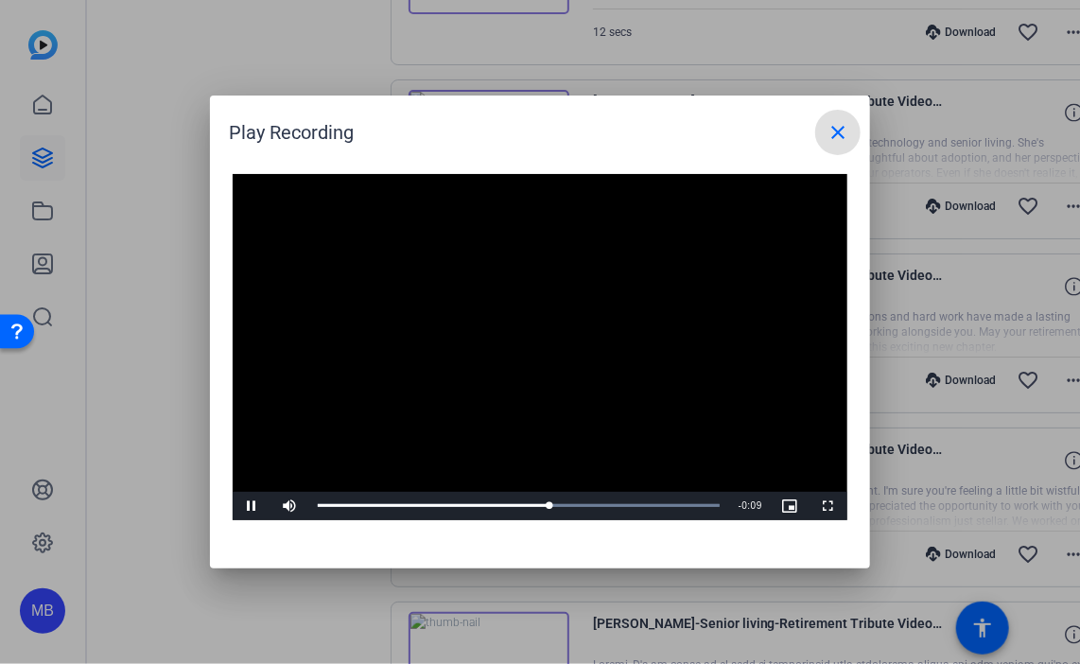
click at [824, 137] on span at bounding box center [837, 132] width 45 height 45
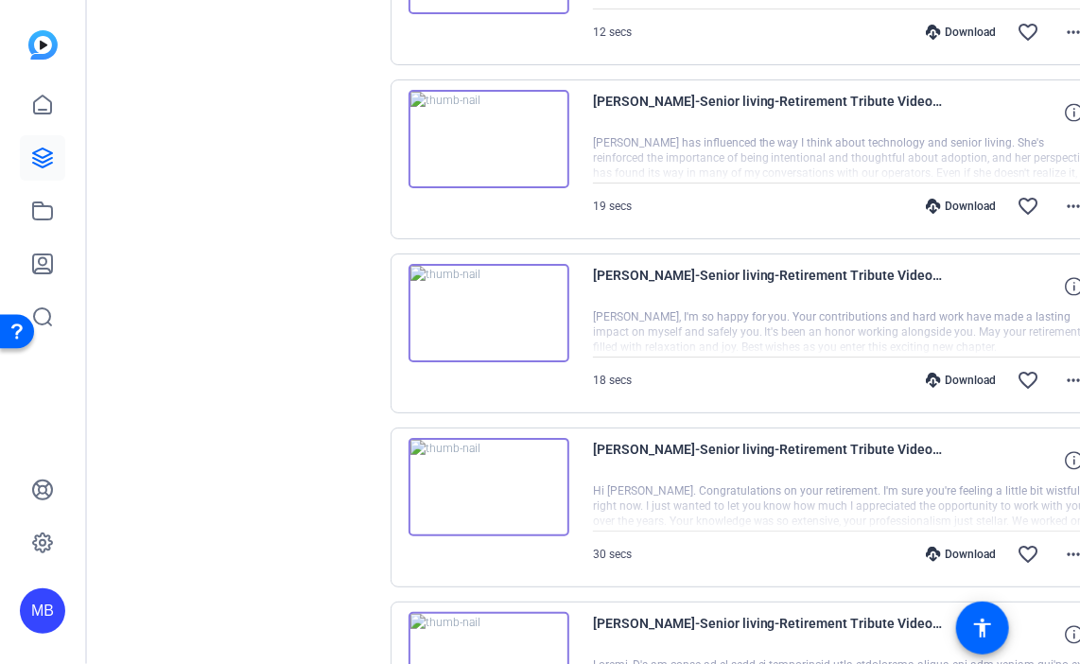
click at [546, 303] on img at bounding box center [488, 313] width 161 height 98
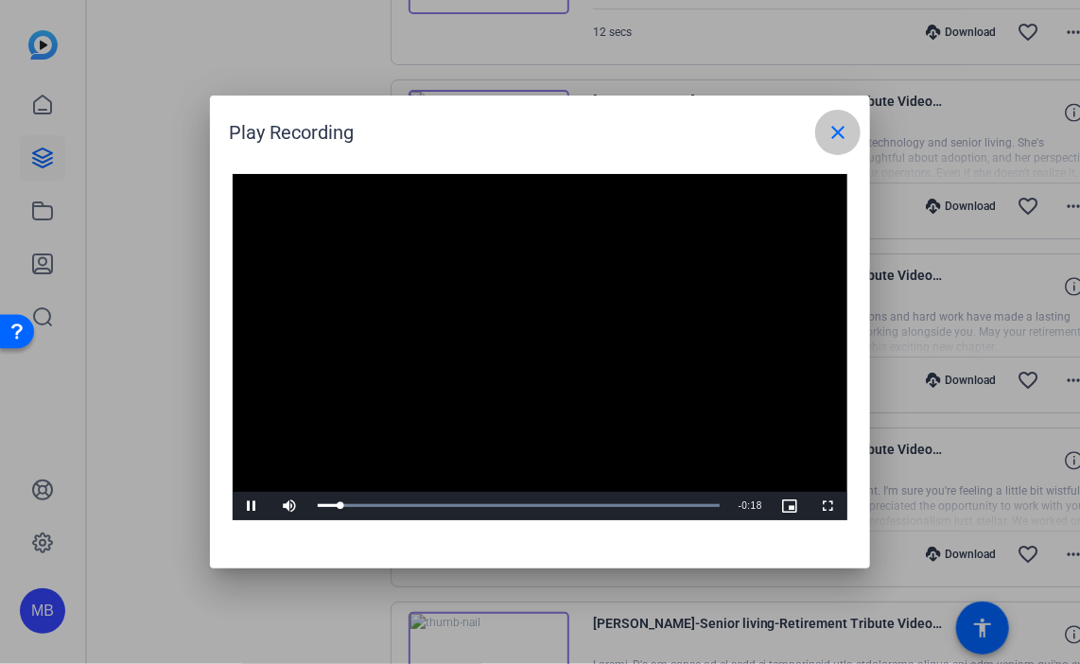
click at [829, 129] on mat-icon "close" at bounding box center [837, 132] width 23 height 23
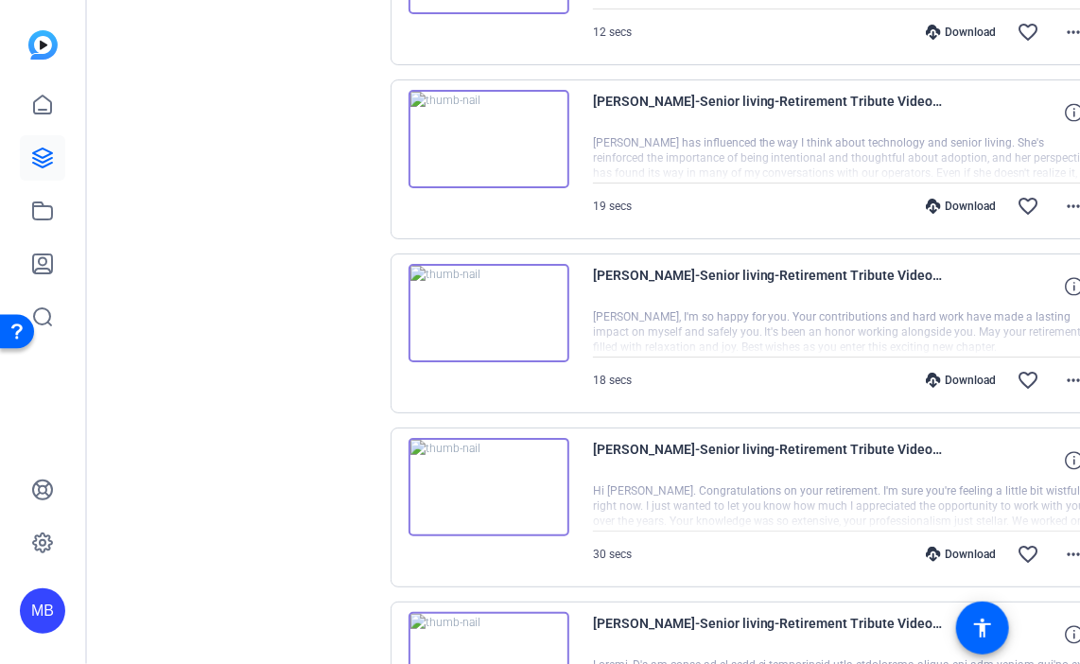
click at [540, 305] on img at bounding box center [488, 313] width 161 height 98
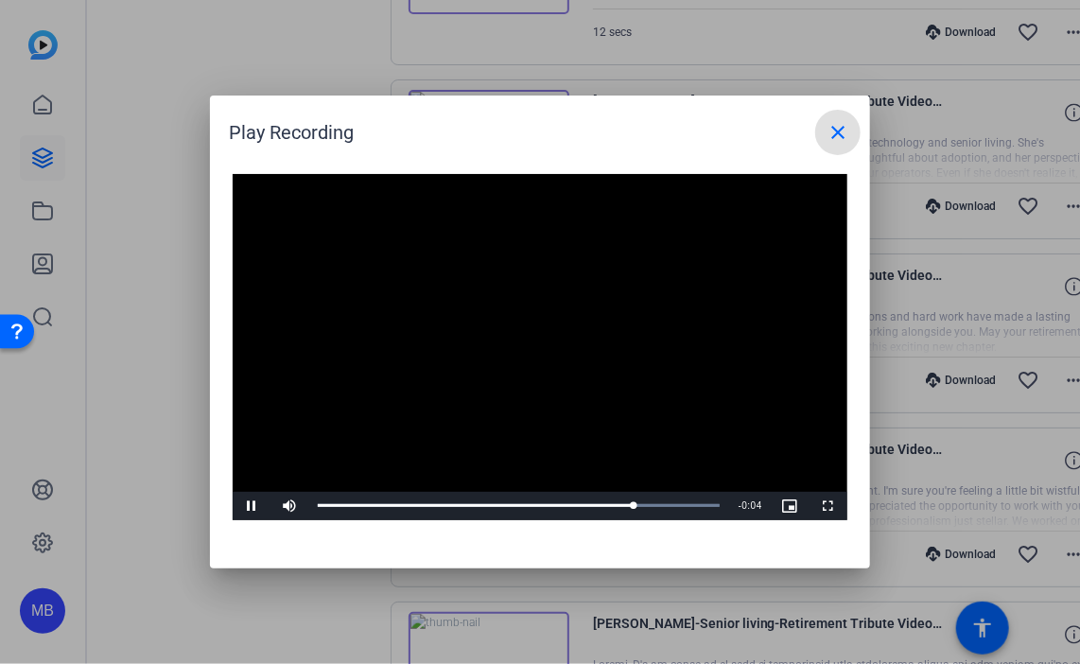
click at [836, 133] on mat-icon "close" at bounding box center [837, 132] width 23 height 23
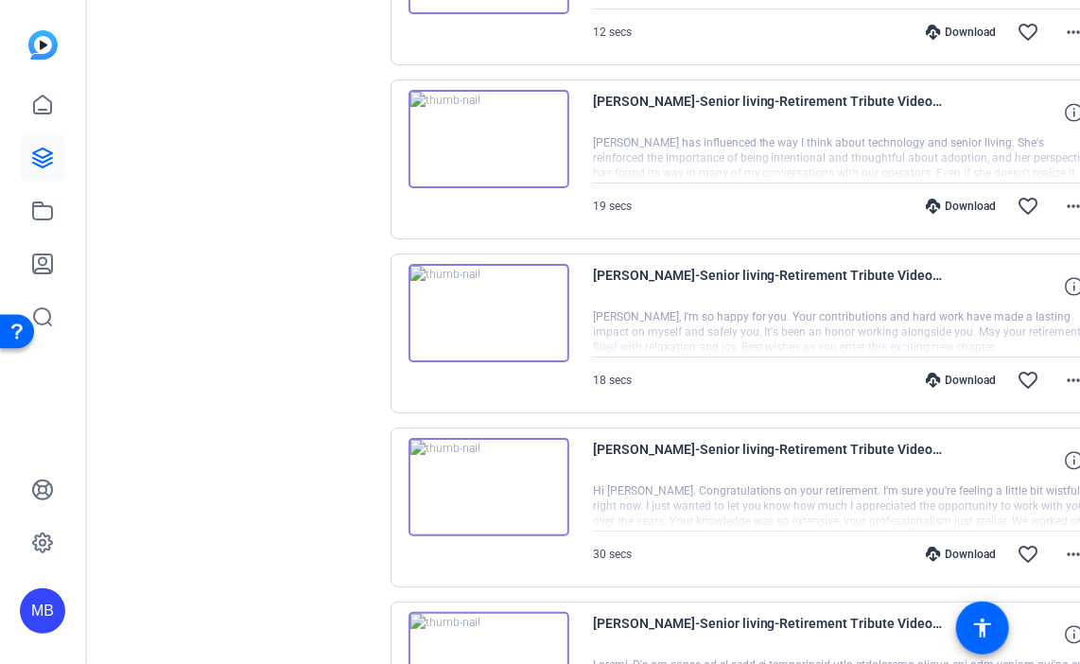
drag, startPoint x: 314, startPoint y: 361, endPoint x: 330, endPoint y: 361, distance: 16.1
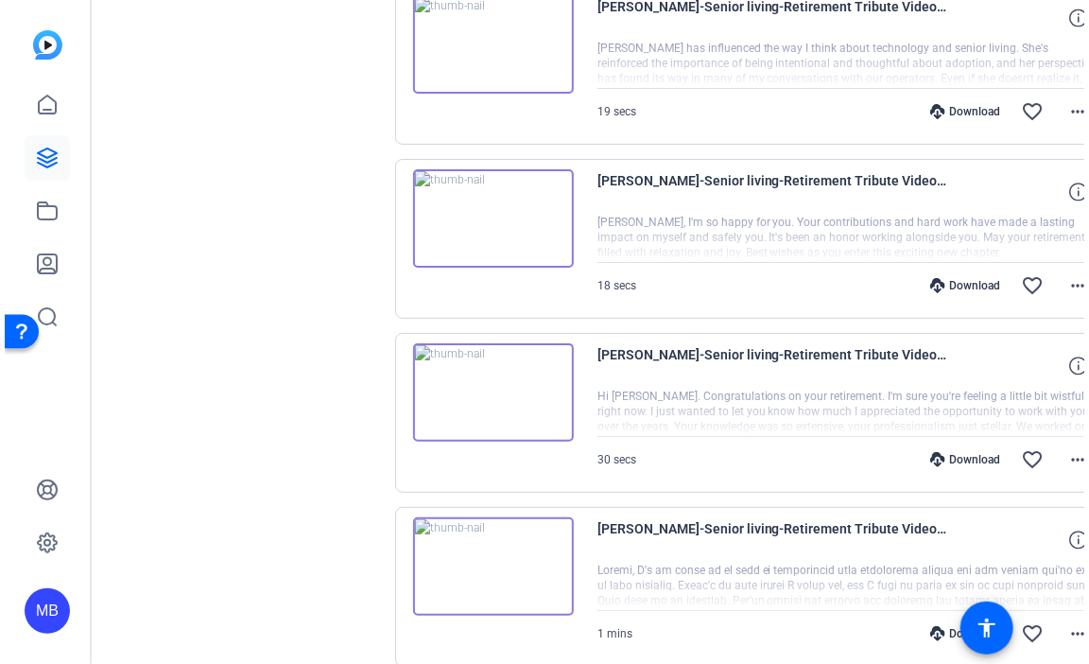
scroll to position [2787, 0]
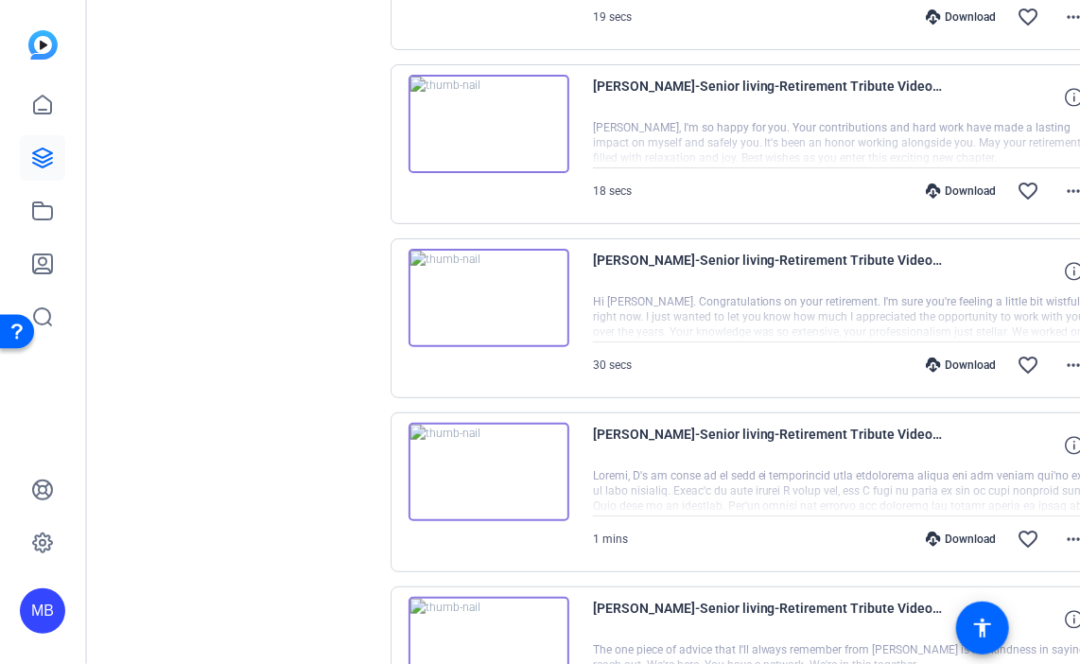
click at [552, 279] on img at bounding box center [488, 298] width 161 height 98
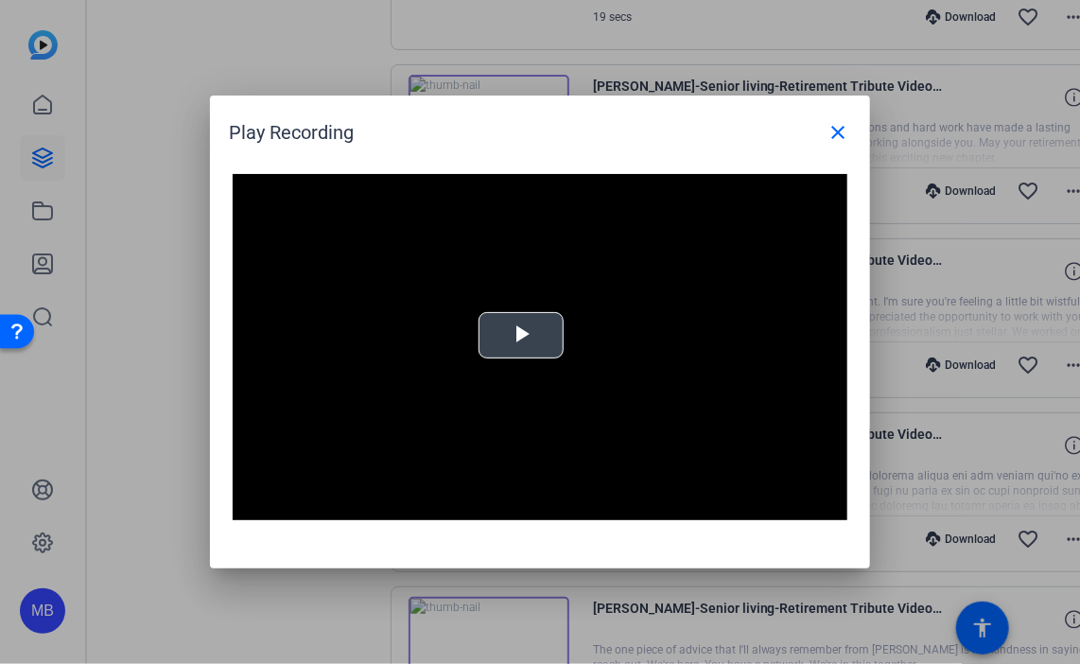
click at [521, 336] on span "Video Player" at bounding box center [521, 336] width 0 height 0
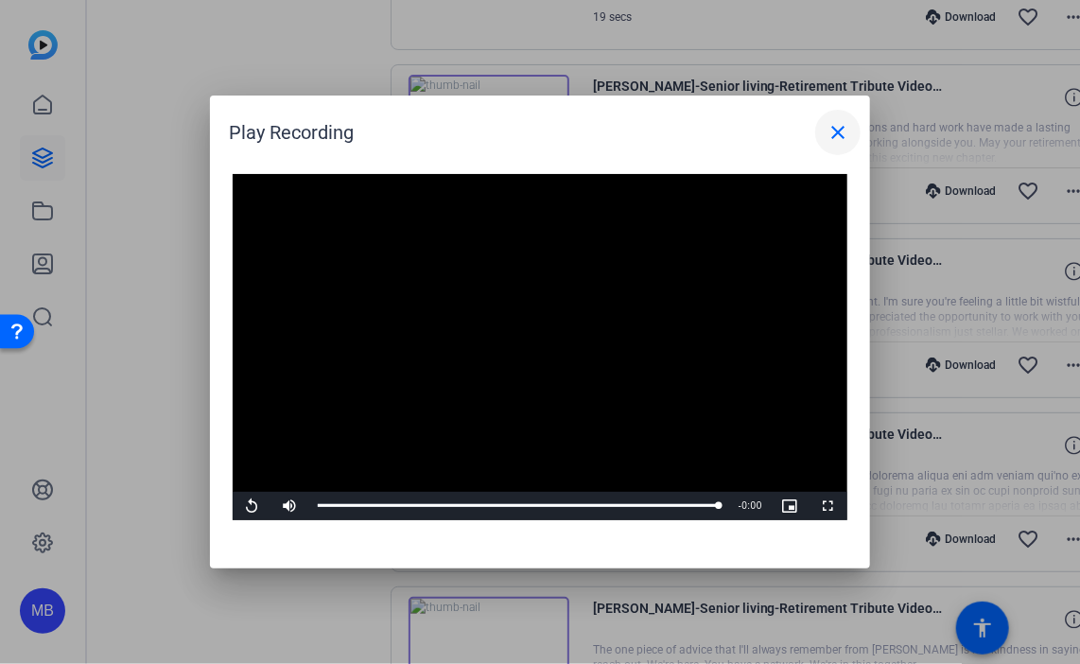
click at [830, 143] on mat-icon "close" at bounding box center [837, 132] width 23 height 23
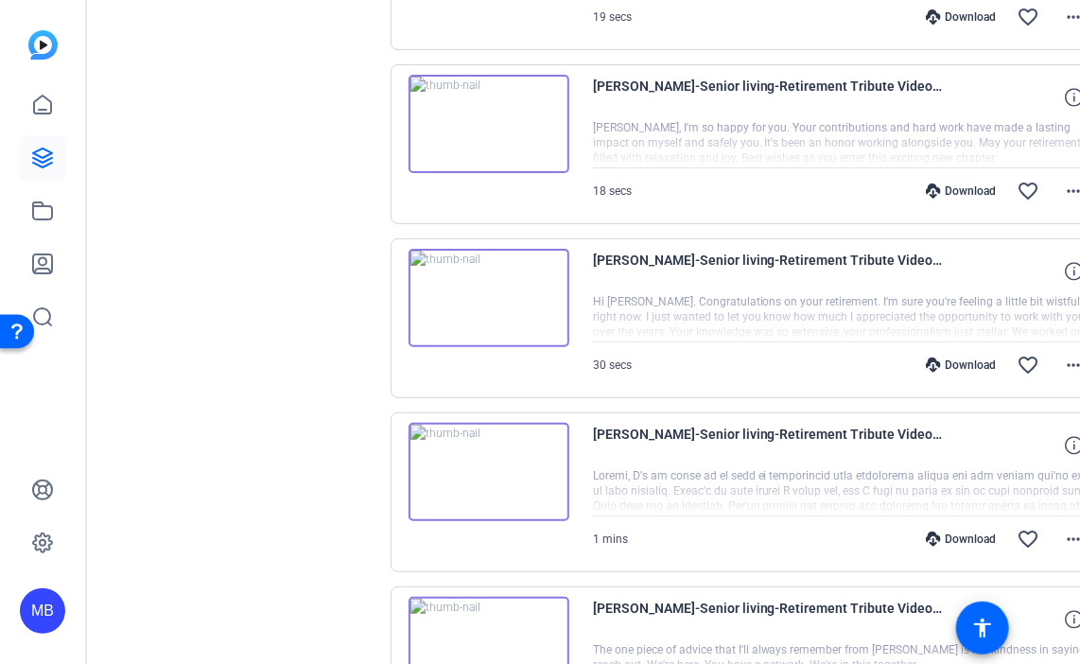
click at [546, 468] on img at bounding box center [488, 472] width 161 height 98
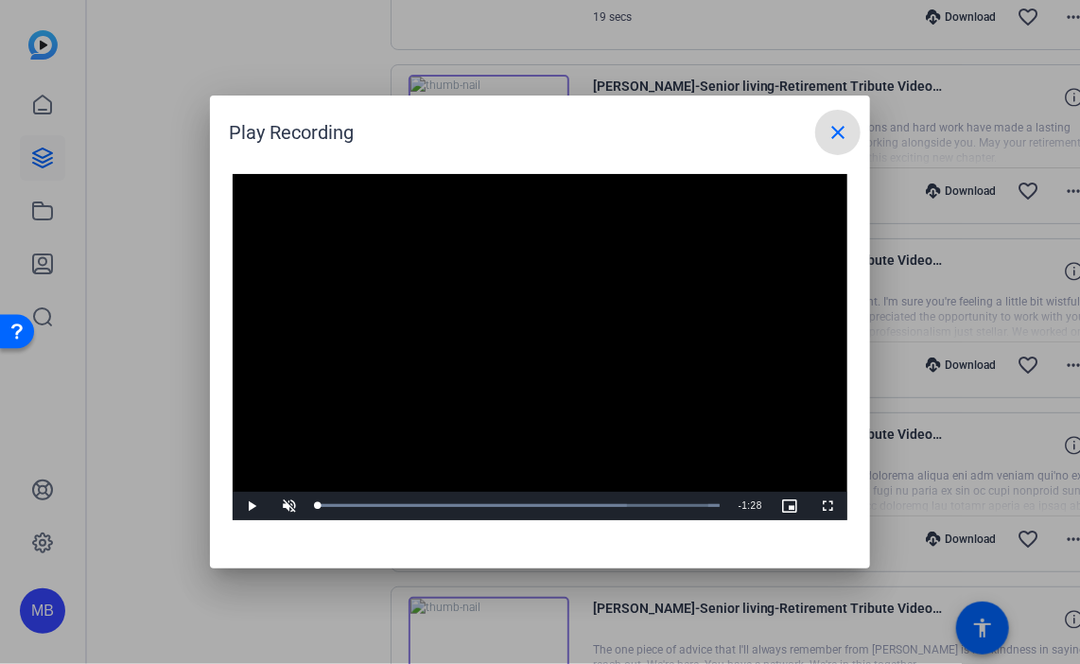
drag, startPoint x: 320, startPoint y: 501, endPoint x: 266, endPoint y: 496, distance: 55.0
click at [266, 496] on div "Play Unmute 0% Current Time 0:00 / Duration 1:28 Loaded : 100.00% 0:00 0:00 Str…" at bounding box center [540, 506] width 615 height 28
click at [295, 506] on span "Video Player" at bounding box center [289, 506] width 38 height 0
click at [393, 503] on div "Progress Bar" at bounding box center [472, 505] width 309 height 5
drag, startPoint x: 341, startPoint y: 503, endPoint x: 282, endPoint y: 501, distance: 59.6
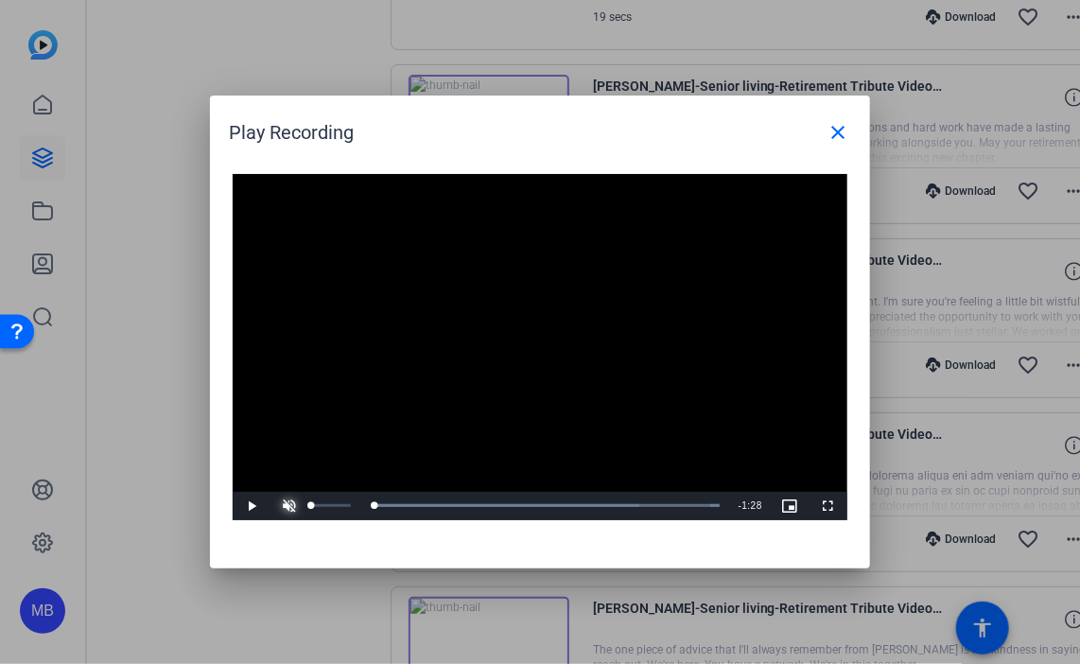
click at [282, 501] on div "Play Unmute 0% Current Time 0:00 / Duration 1:28 Loaded : 100.00% 0:00 0:00 Str…" at bounding box center [540, 506] width 615 height 28
click at [286, 506] on span "Video Player" at bounding box center [289, 506] width 38 height 0
drag, startPoint x: 336, startPoint y: 500, endPoint x: 309, endPoint y: 501, distance: 26.5
click at [309, 501] on div "Loaded : 100.00% 0:00 0:00" at bounding box center [518, 506] width 421 height 28
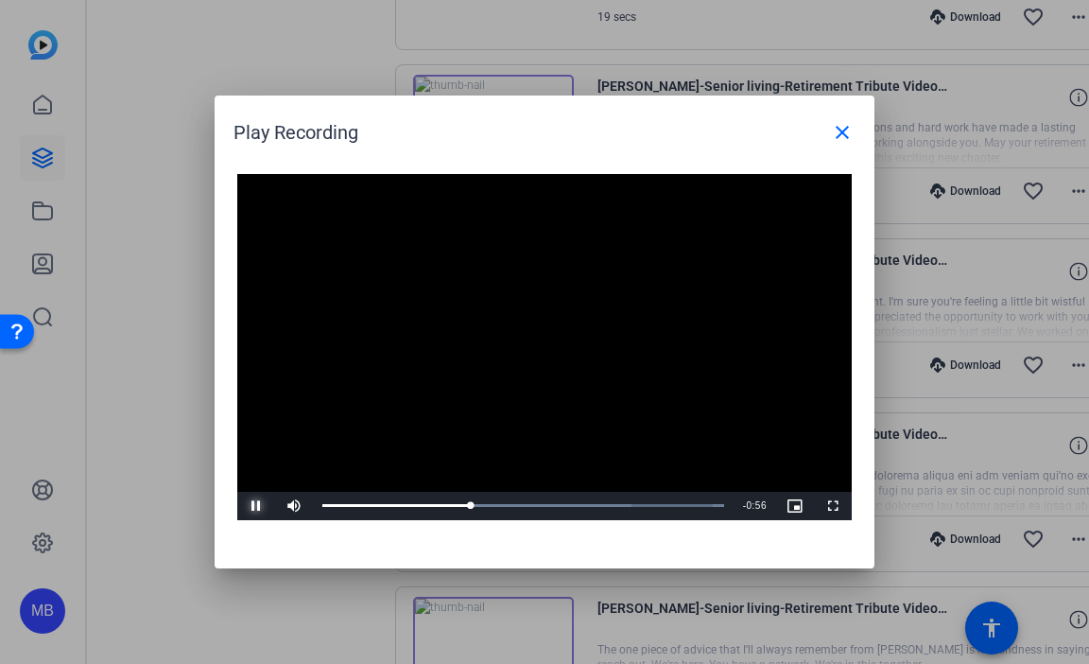
click at [255, 506] on span "Video Player" at bounding box center [256, 506] width 38 height 0
drag, startPoint x: 469, startPoint y: 508, endPoint x: 454, endPoint y: 507, distance: 15.2
click at [454, 507] on div "0:29" at bounding box center [388, 505] width 133 height 5
click at [260, 506] on span "Video Player" at bounding box center [256, 506] width 38 height 0
click at [258, 506] on span "Video Player" at bounding box center [256, 506] width 38 height 0
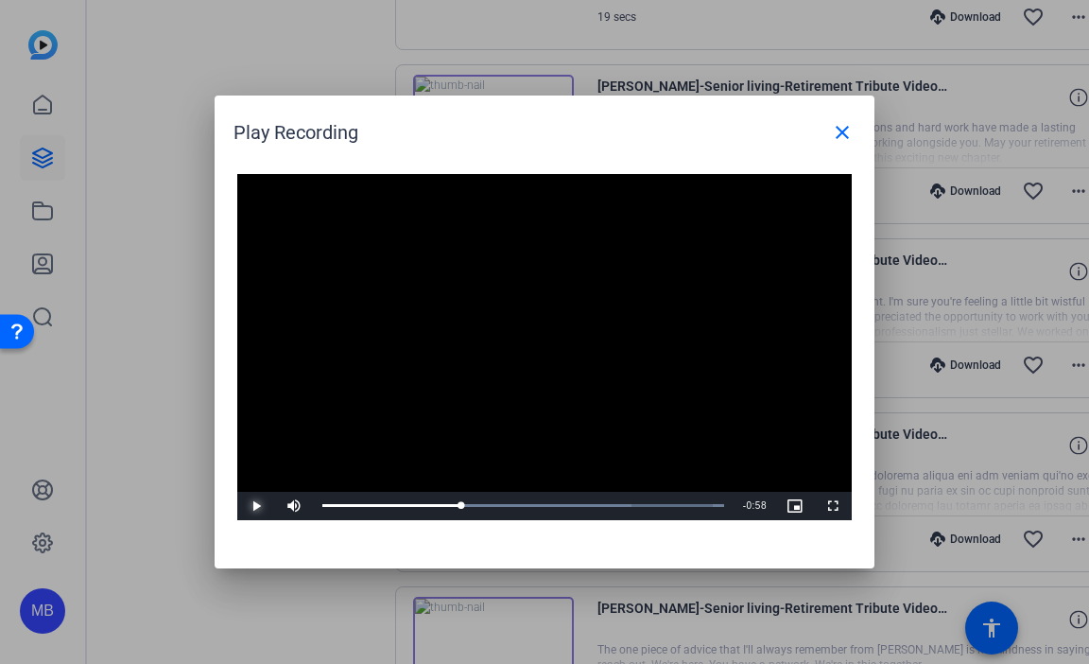
drag, startPoint x: 251, startPoint y: 499, endPoint x: 288, endPoint y: 493, distance: 38.4
click at [251, 506] on span "Video Player" at bounding box center [256, 506] width 38 height 0
drag, startPoint x: 707, startPoint y: 502, endPoint x: 219, endPoint y: 481, distance: 488.3
click at [219, 481] on div "Video Player is loading. Play Video Play Mute 15% Current Time 0:00 / Duration …" at bounding box center [545, 361] width 660 height 413
click at [528, 402] on video "Video Player" at bounding box center [544, 347] width 615 height 346
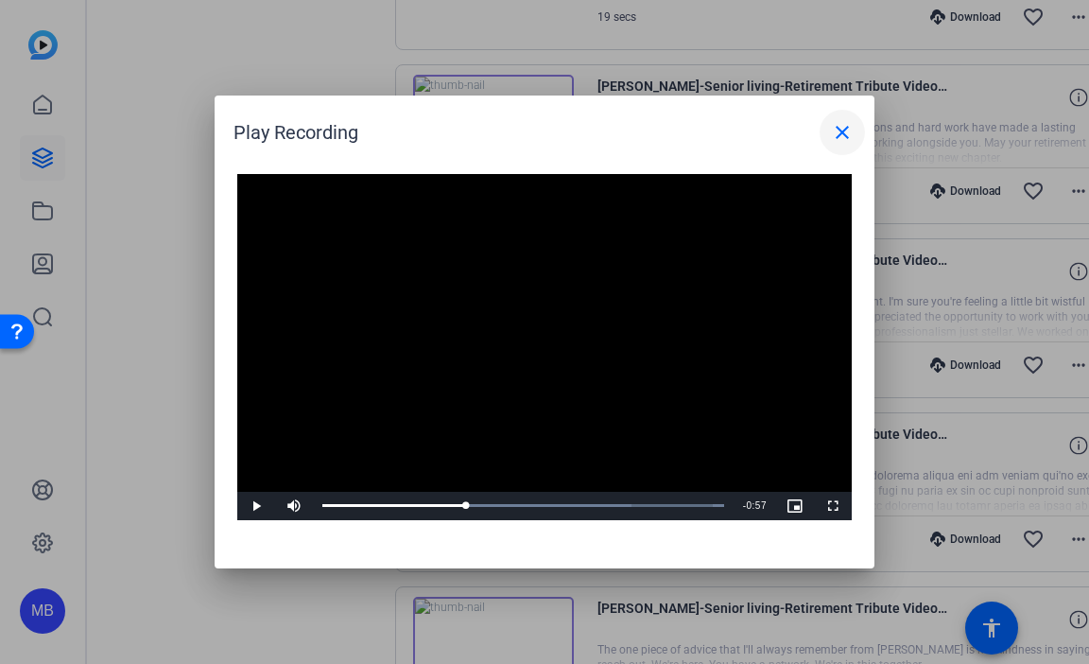
click at [835, 133] on mat-icon "close" at bounding box center [842, 132] width 23 height 23
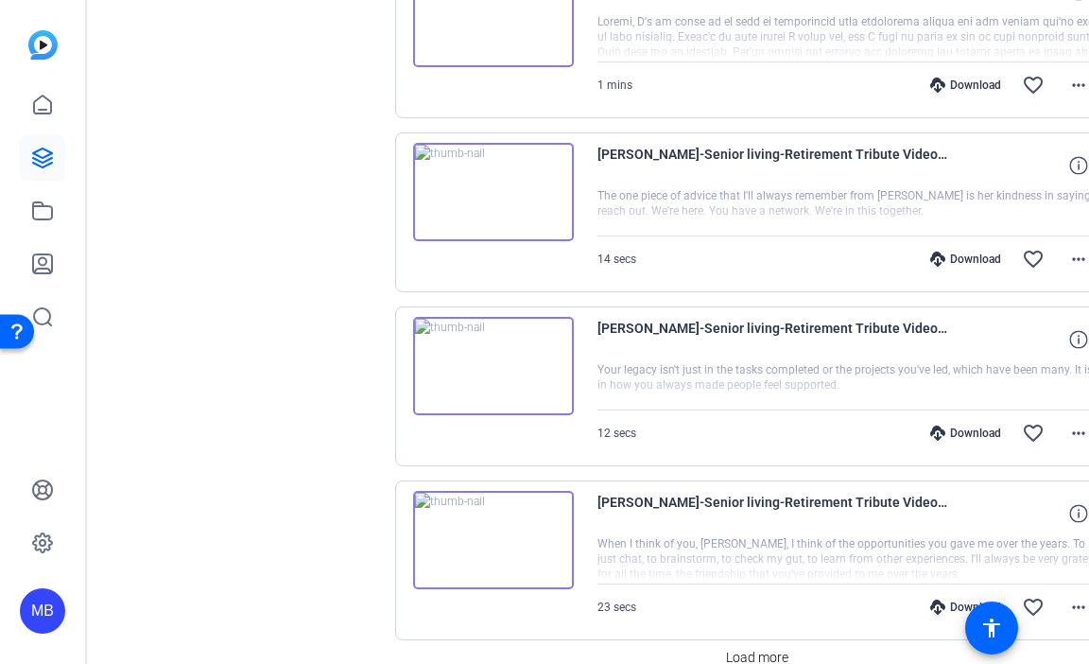
scroll to position [3240, 0]
click at [546, 175] on img at bounding box center [493, 193] width 161 height 98
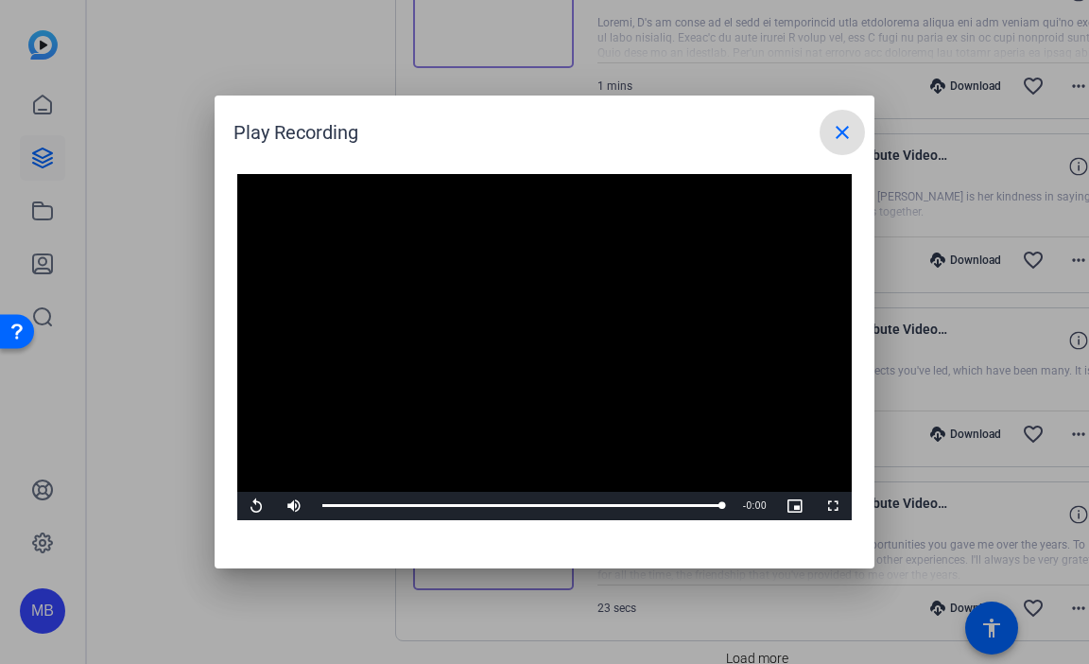
click at [844, 127] on mat-icon "close" at bounding box center [842, 132] width 23 height 23
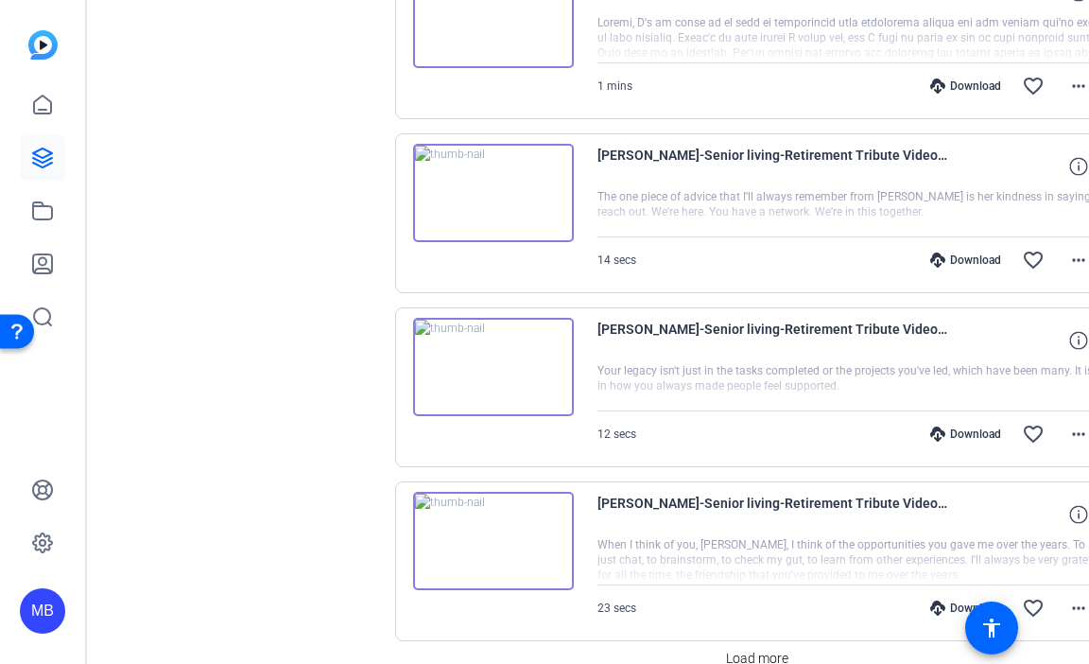
click at [545, 355] on img at bounding box center [493, 367] width 161 height 98
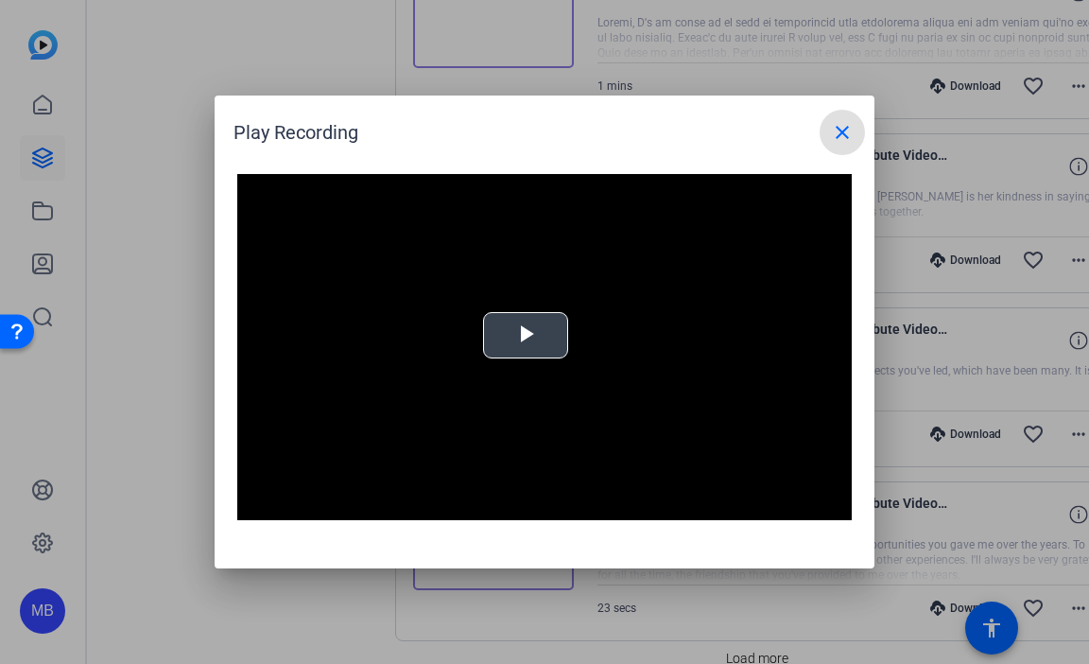
click at [526, 336] on span "Video Player" at bounding box center [526, 336] width 0 height 0
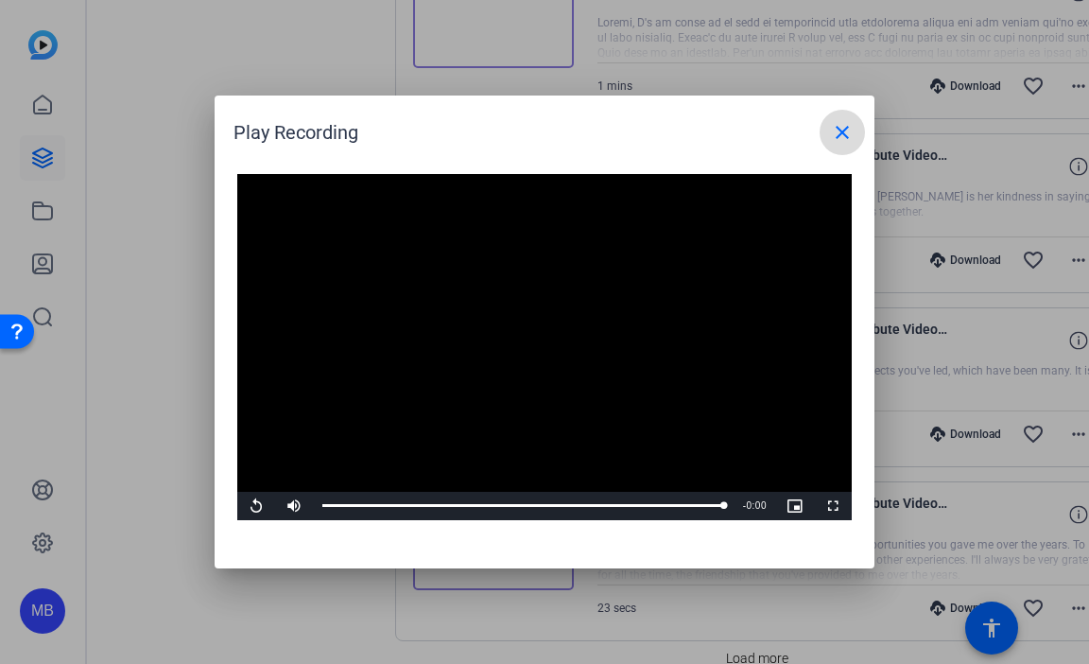
click at [836, 133] on mat-icon "close" at bounding box center [842, 132] width 23 height 23
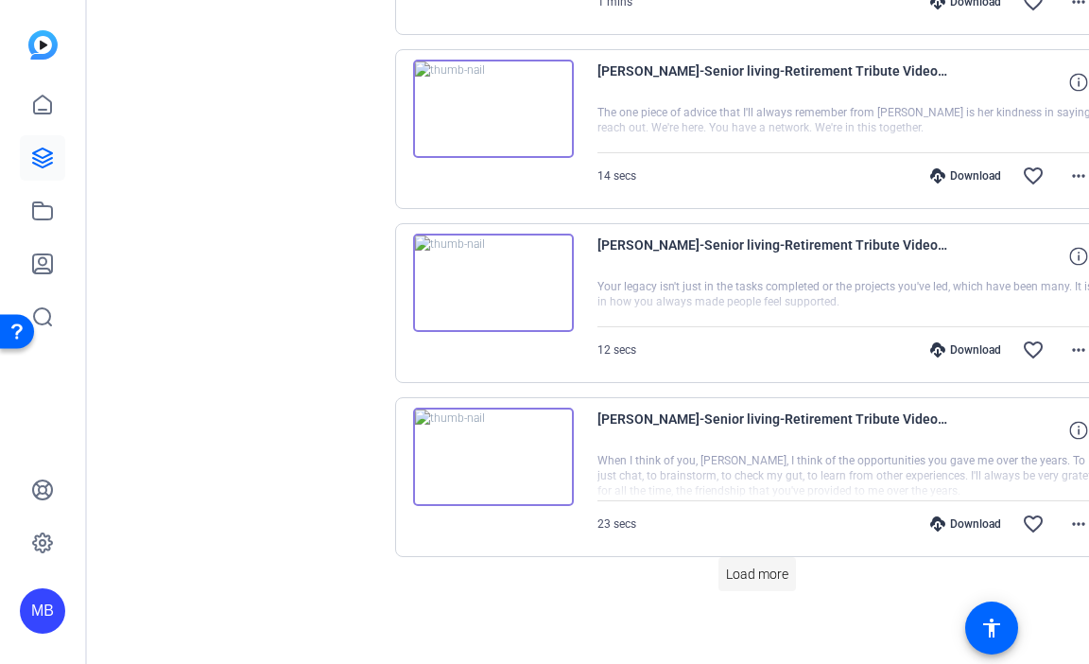
click at [768, 564] on span "Load more" at bounding box center [757, 574] width 62 height 20
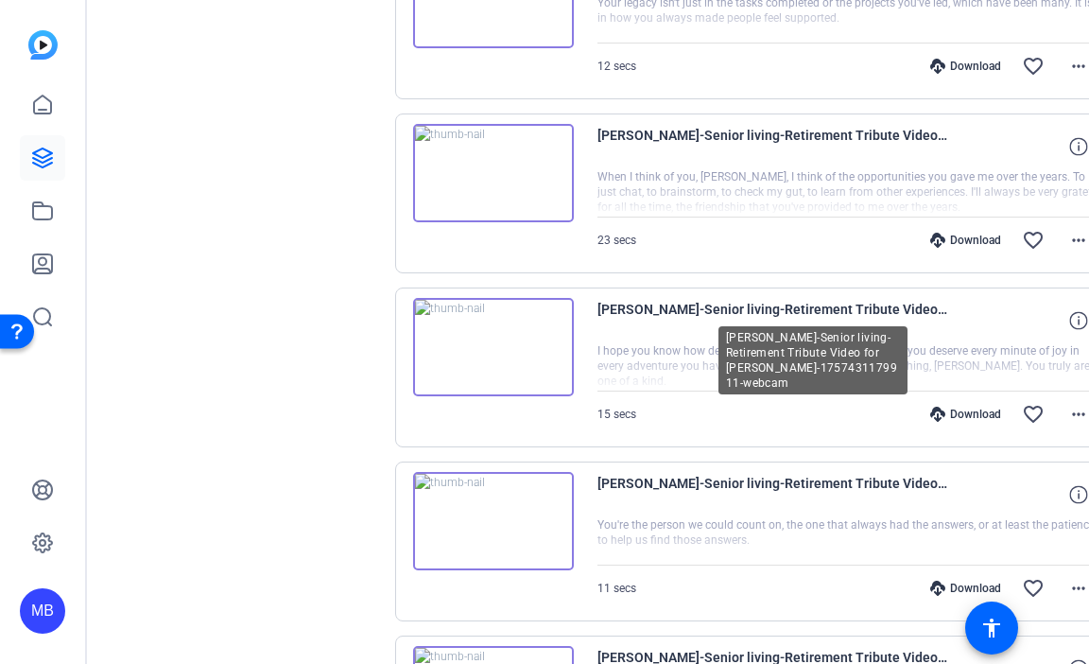
scroll to position [3513, 0]
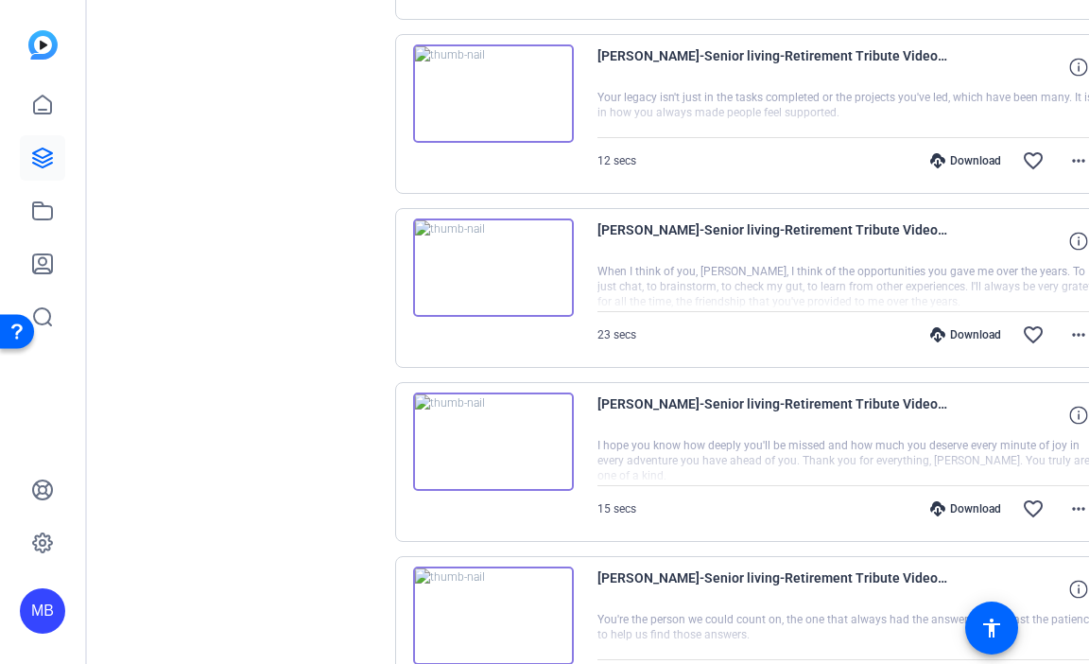
click at [553, 258] on img at bounding box center [493, 267] width 161 height 98
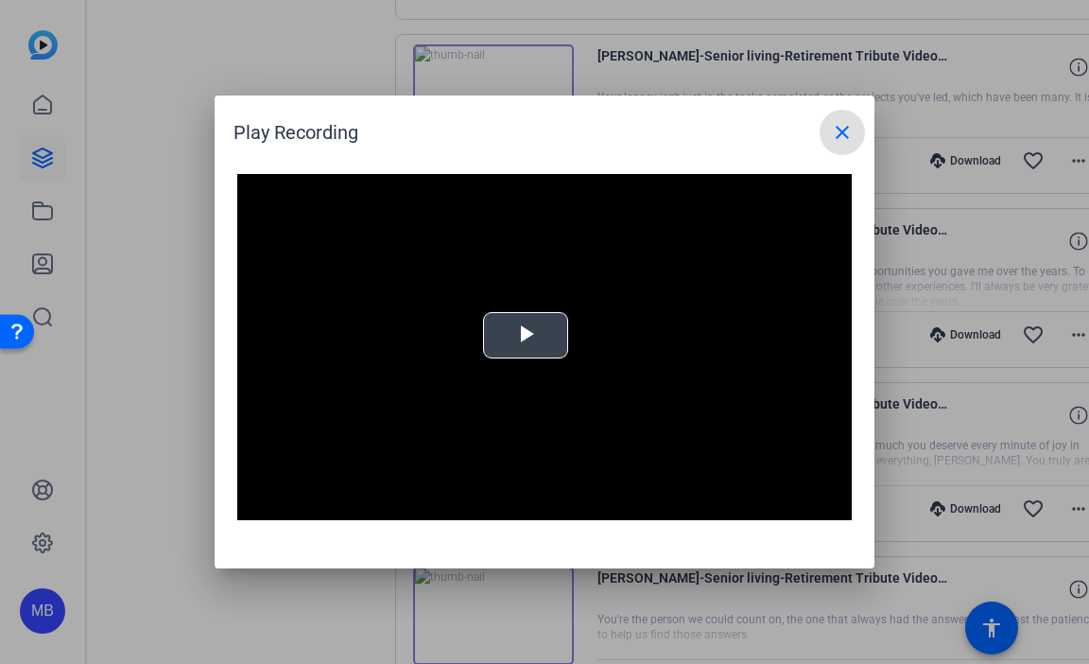
click at [557, 326] on div "Video Player is loading. Play Video Play Mute Current Time 0:00 / Duration 0:23…" at bounding box center [544, 347] width 615 height 346
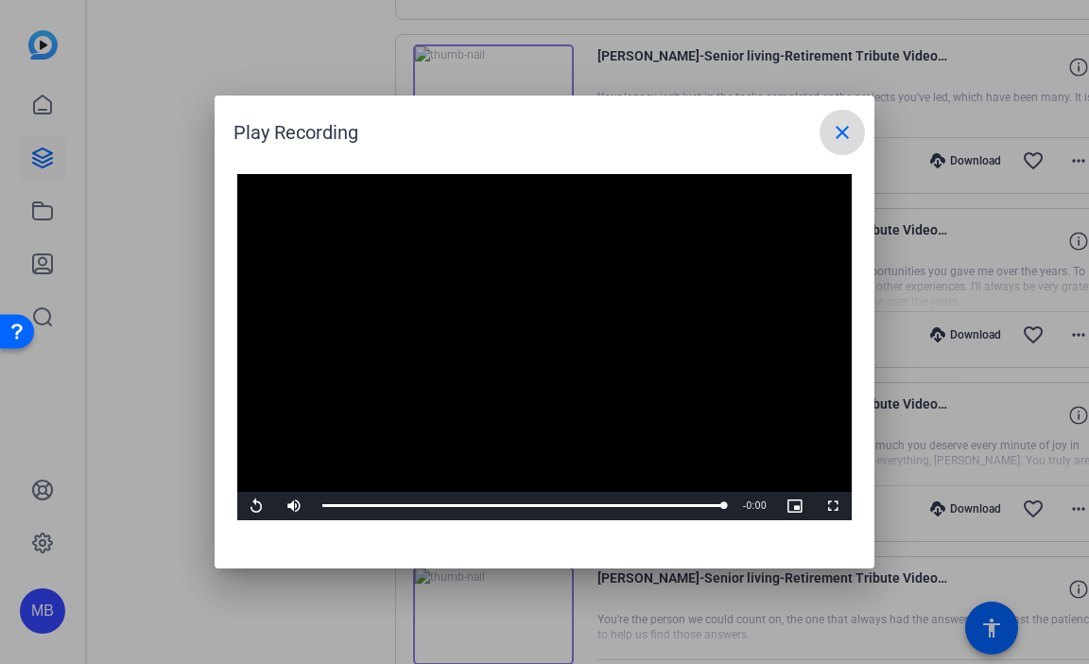
click at [848, 130] on mat-icon "close" at bounding box center [842, 132] width 23 height 23
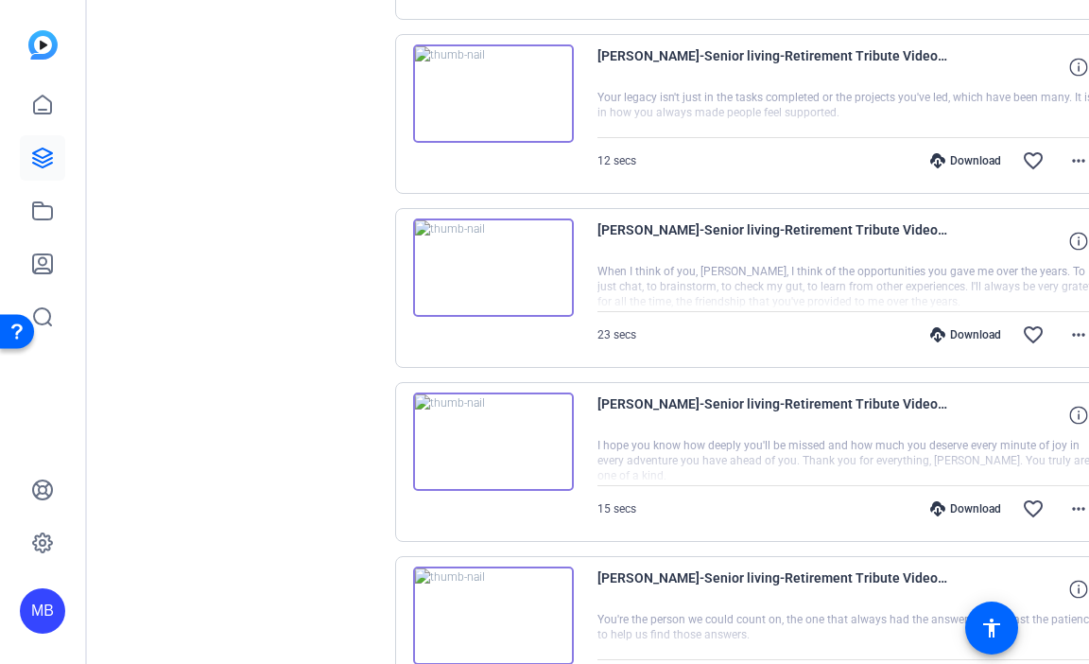
click at [553, 418] on img at bounding box center [493, 441] width 161 height 98
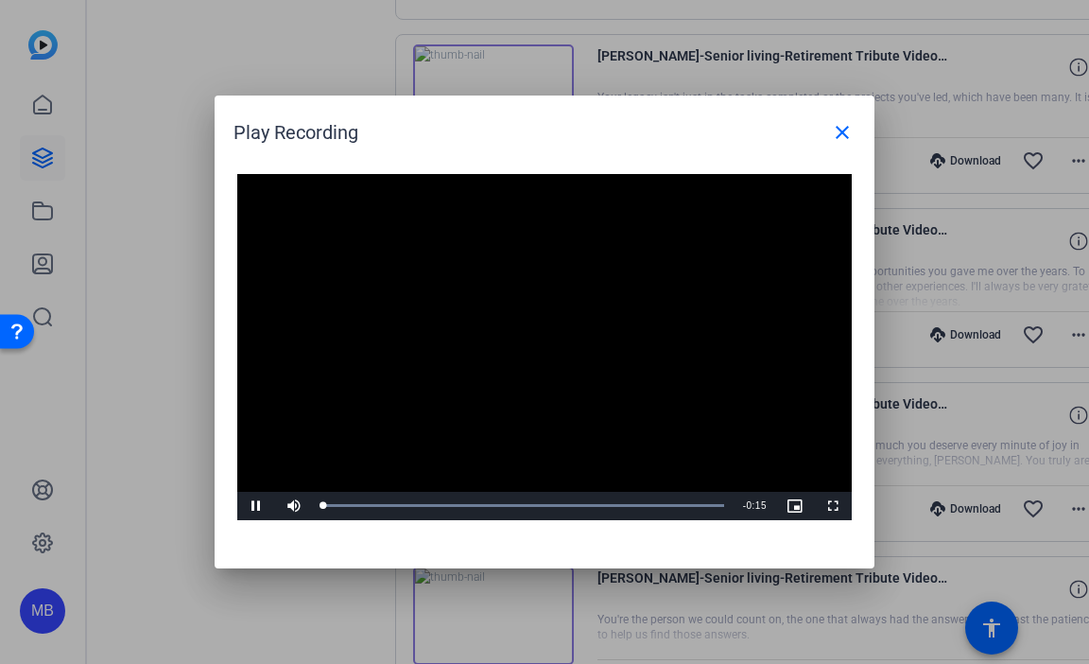
click at [580, 322] on video "Video Player" at bounding box center [544, 347] width 615 height 346
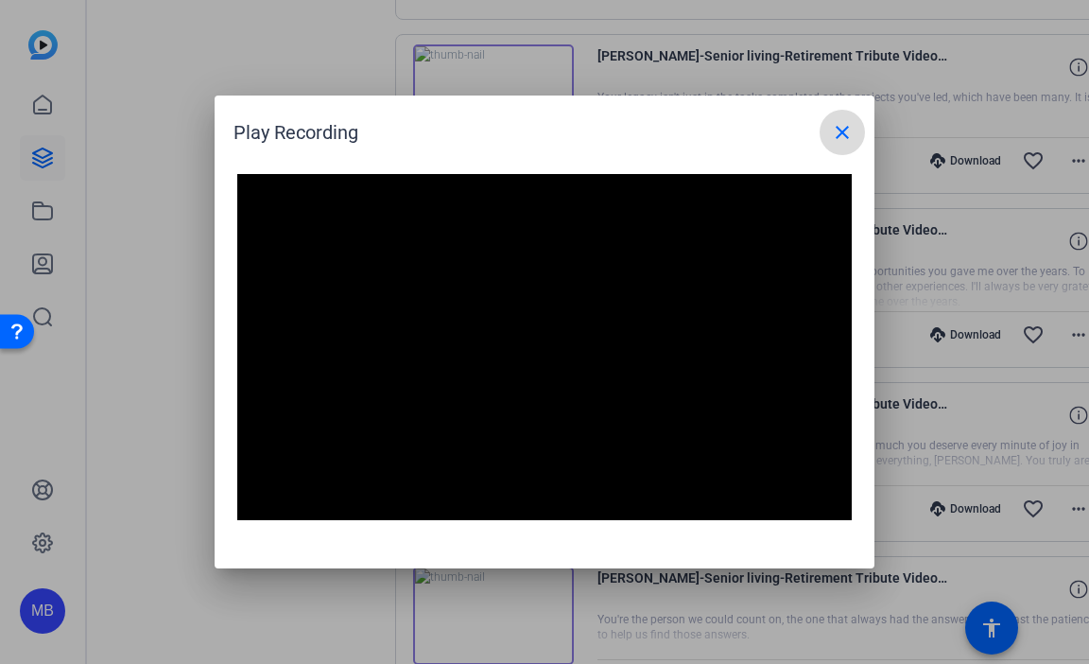
click at [851, 126] on mat-icon "close" at bounding box center [842, 132] width 23 height 23
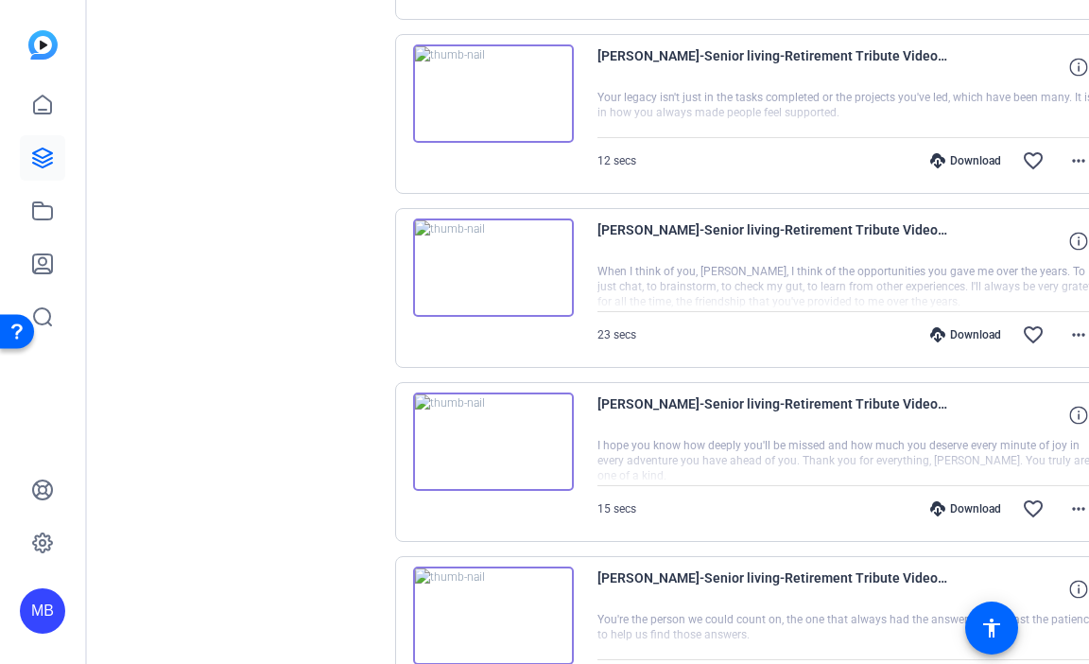
scroll to position [3608, 0]
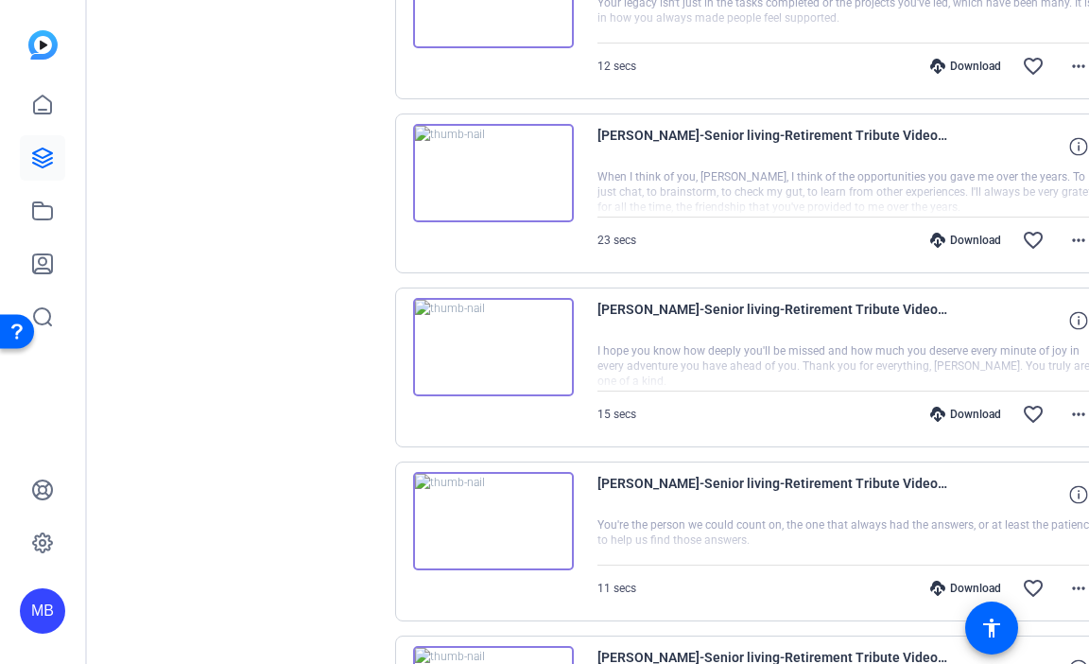
click at [572, 495] on img at bounding box center [493, 521] width 161 height 98
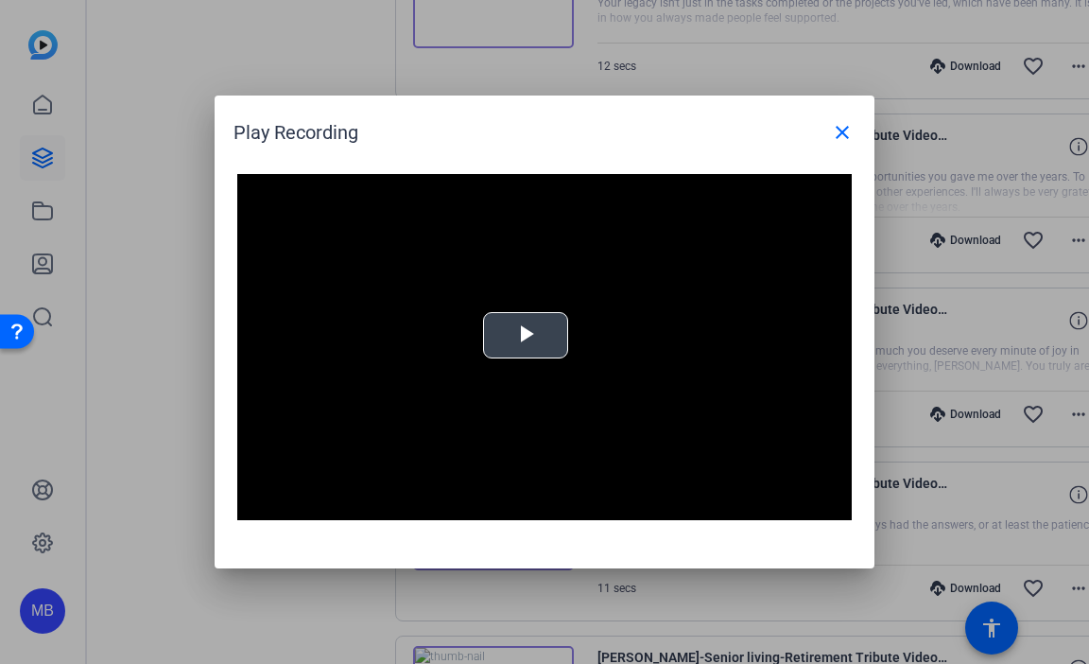
click at [526, 336] on span "Video Player" at bounding box center [526, 336] width 0 height 0
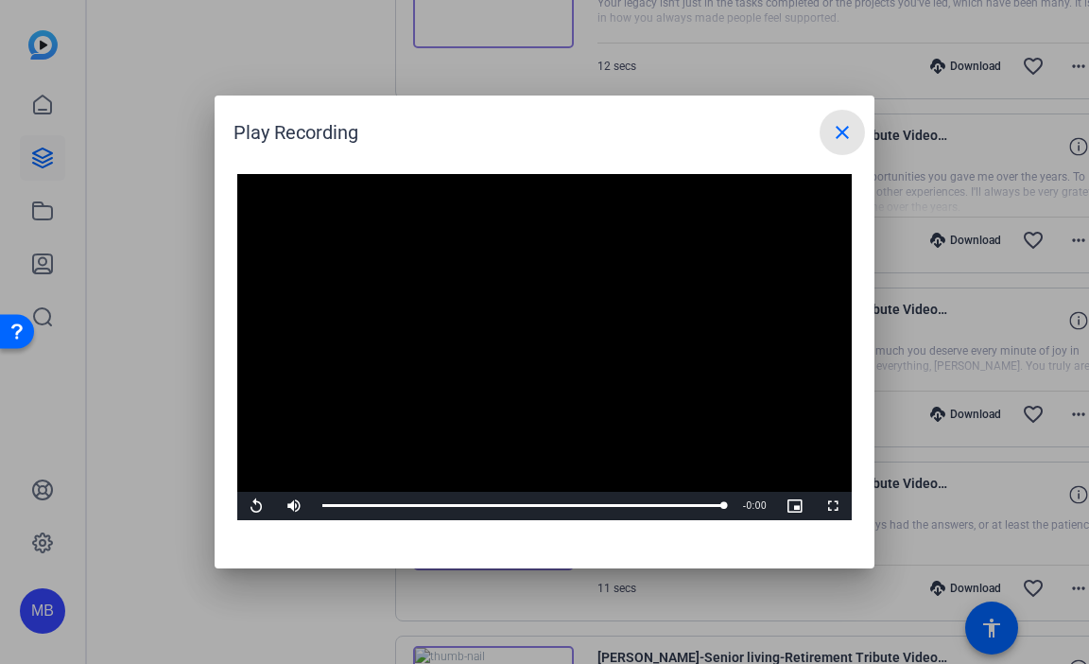
drag, startPoint x: 850, startPoint y: 118, endPoint x: 840, endPoint y: 127, distance: 13.4
click at [850, 118] on span at bounding box center [842, 132] width 45 height 45
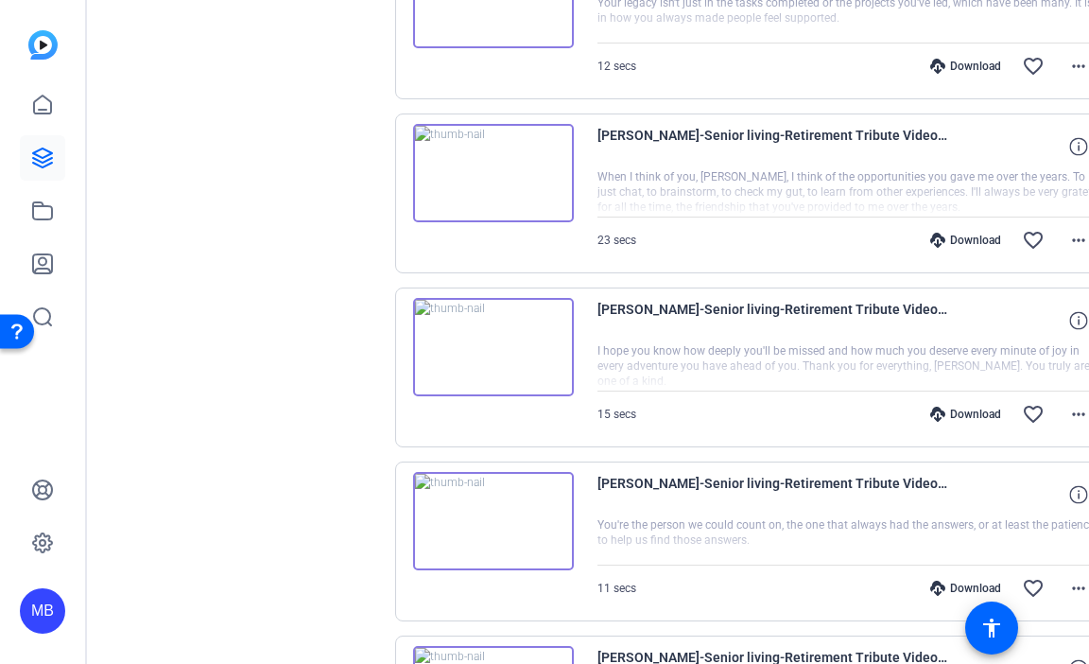
click at [568, 345] on img at bounding box center [493, 347] width 161 height 98
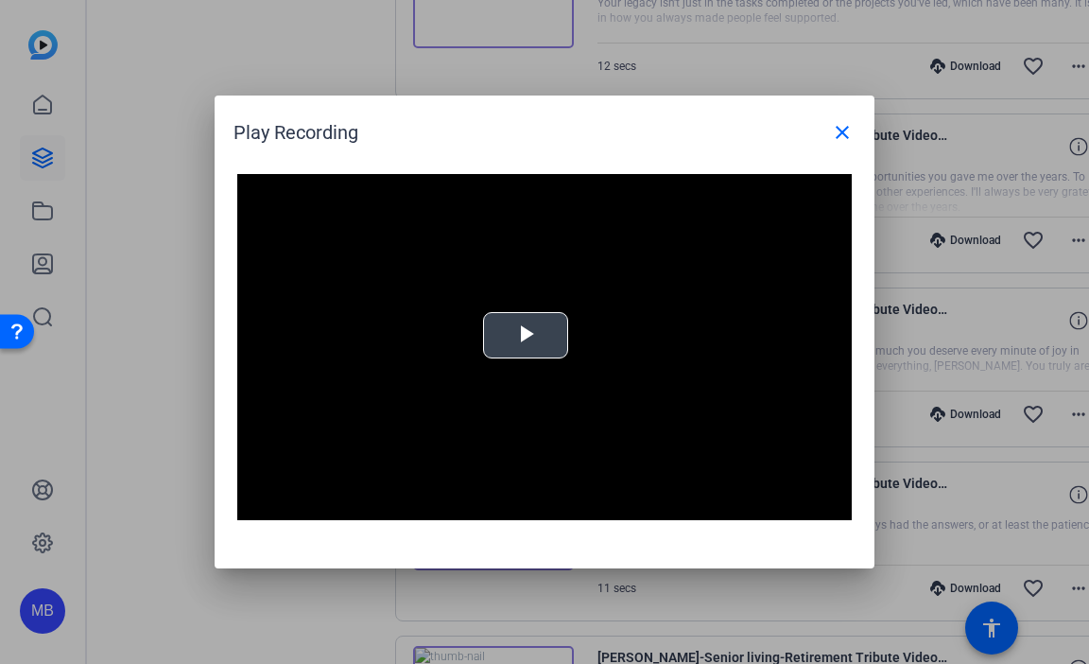
click at [573, 341] on video "Video Player" at bounding box center [544, 347] width 615 height 346
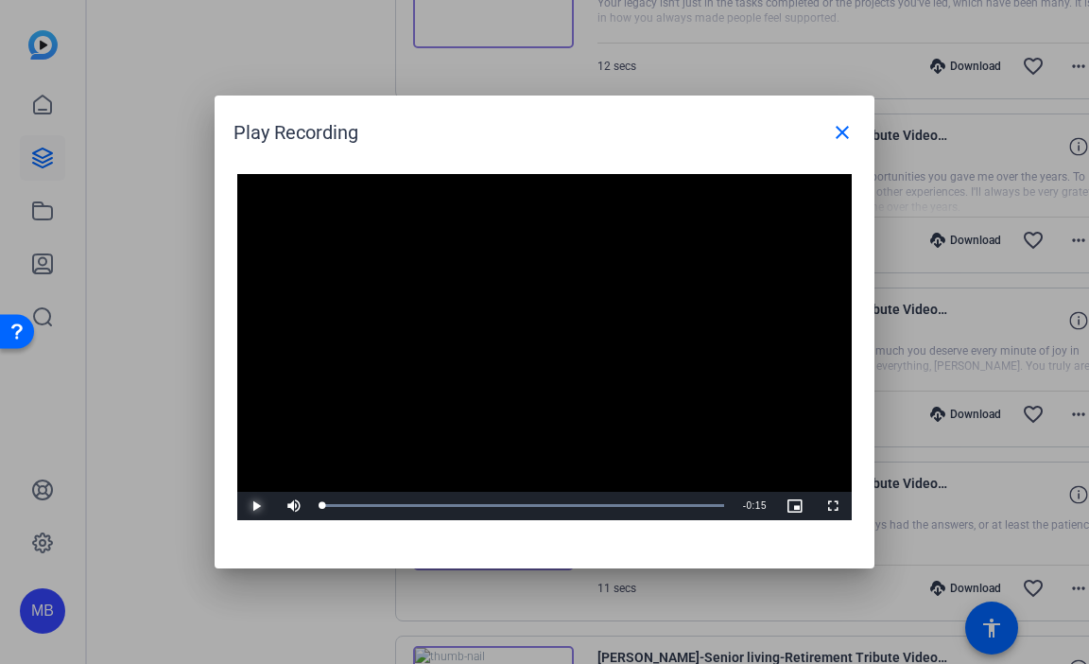
click at [259, 506] on span "Video Player" at bounding box center [256, 506] width 38 height 0
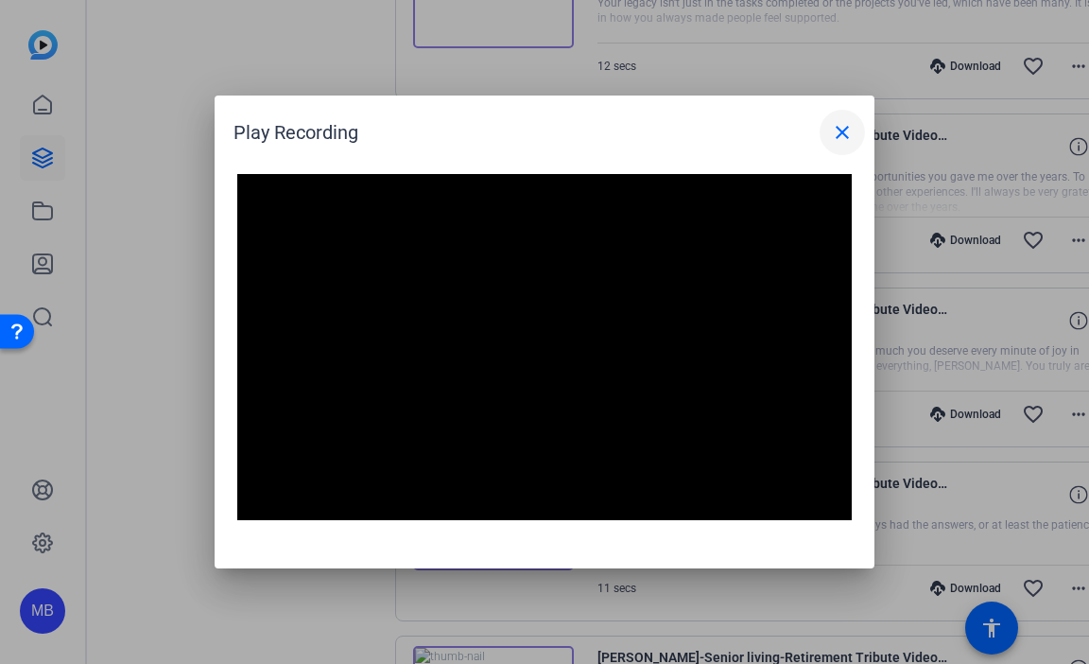
click at [851, 132] on mat-icon "close" at bounding box center [842, 132] width 23 height 23
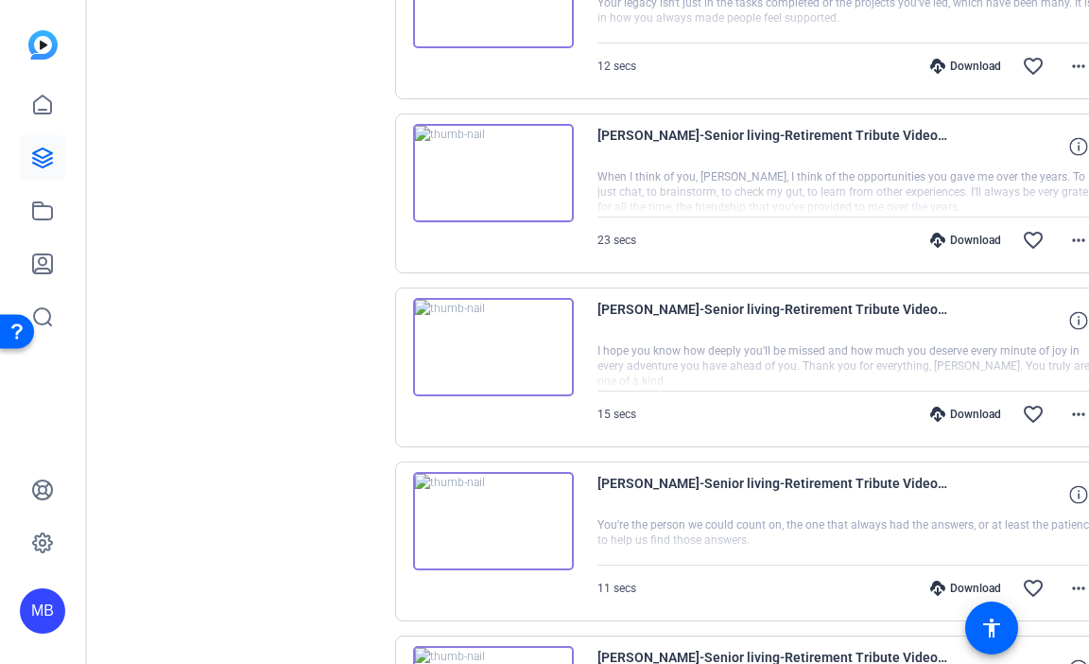
click at [574, 489] on img at bounding box center [493, 521] width 161 height 98
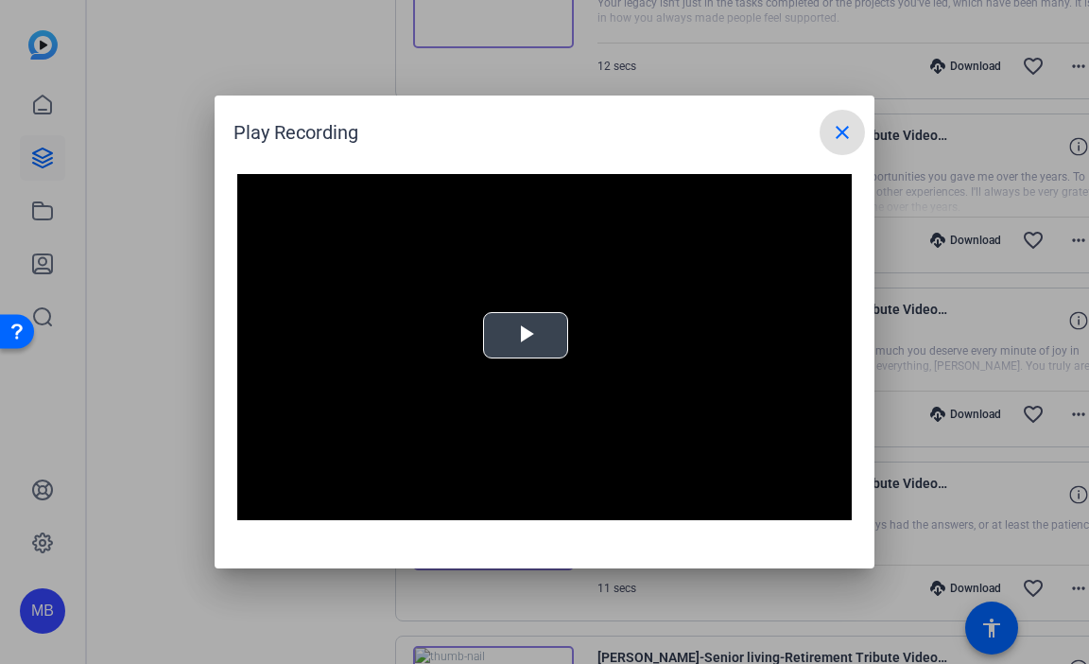
click at [526, 336] on span "Video Player" at bounding box center [526, 336] width 0 height 0
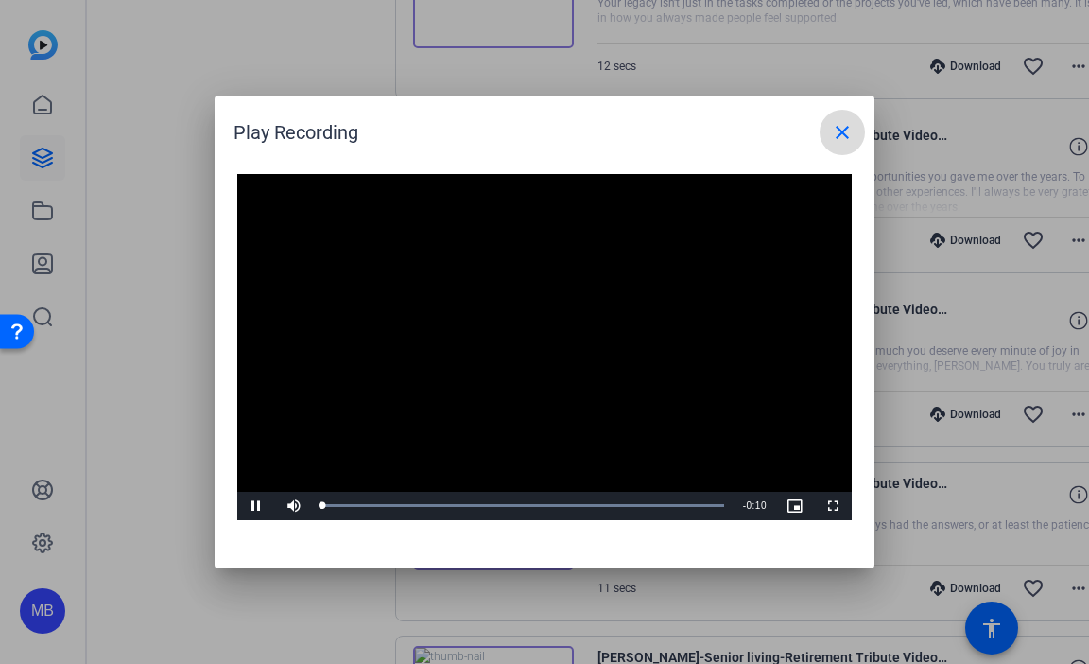
click at [843, 116] on span at bounding box center [842, 132] width 45 height 45
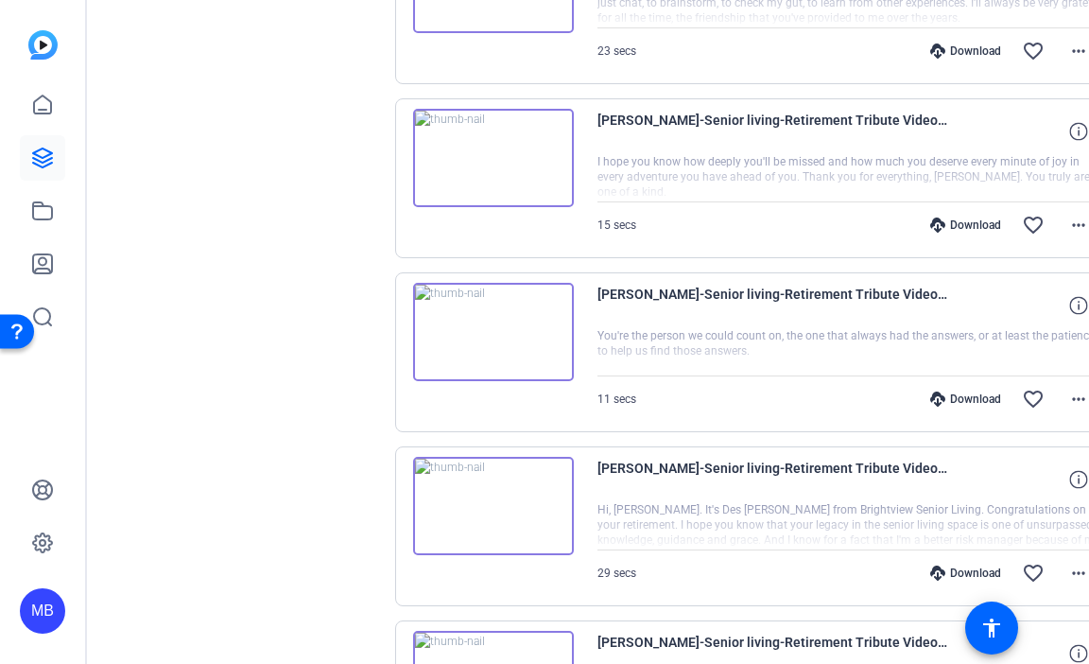
scroll to position [3891, 0]
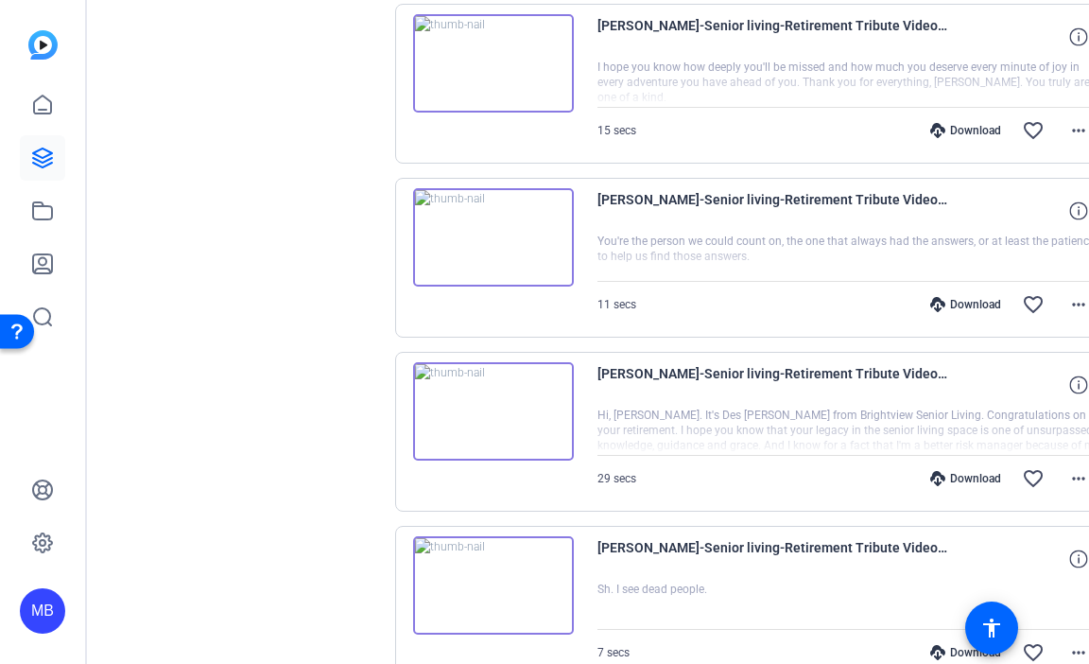
click at [524, 398] on img at bounding box center [493, 411] width 161 height 98
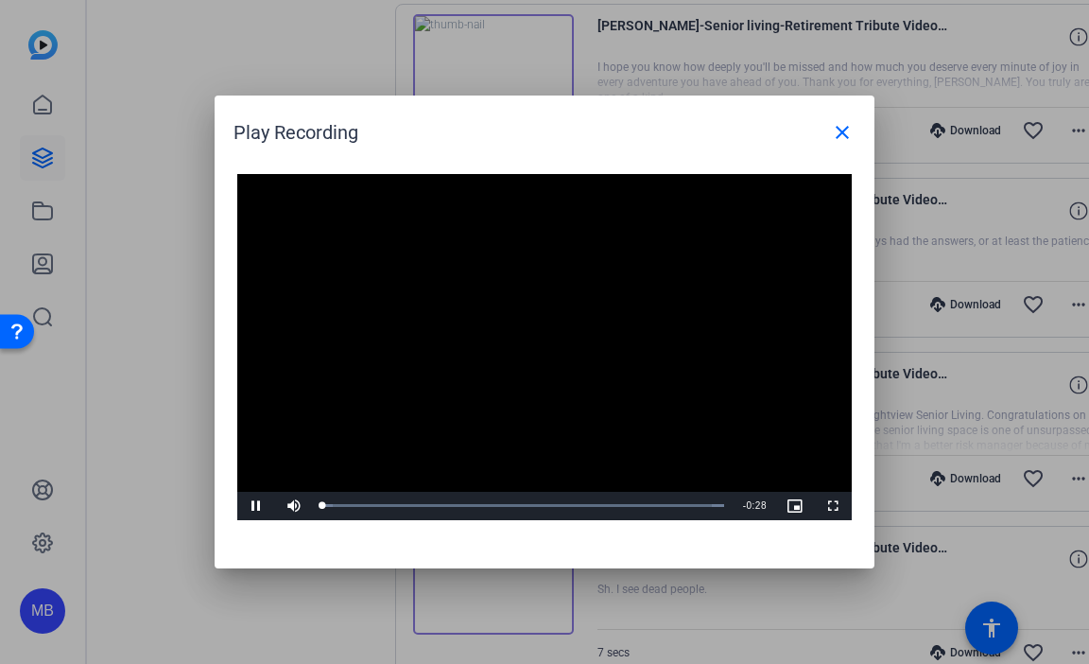
click at [492, 322] on video "Video Player" at bounding box center [544, 347] width 615 height 346
drag, startPoint x: 251, startPoint y: 505, endPoint x: 251, endPoint y: 461, distance: 43.5
click at [251, 506] on span "Video Player" at bounding box center [256, 506] width 38 height 0
click at [847, 124] on mat-icon "close" at bounding box center [842, 132] width 23 height 23
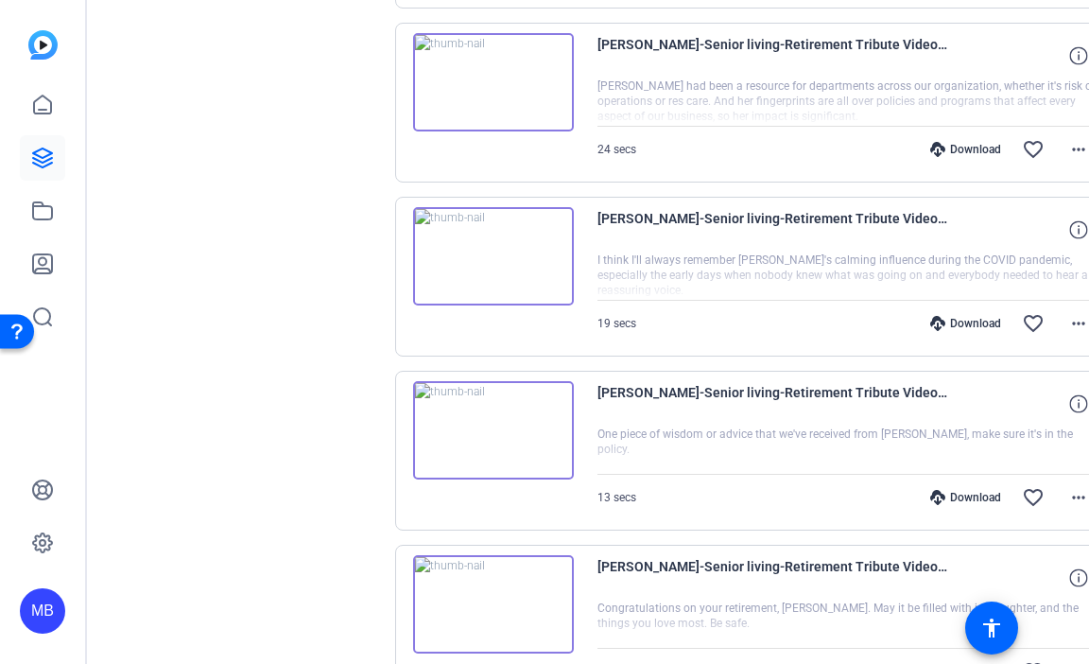
scroll to position [4837, 0]
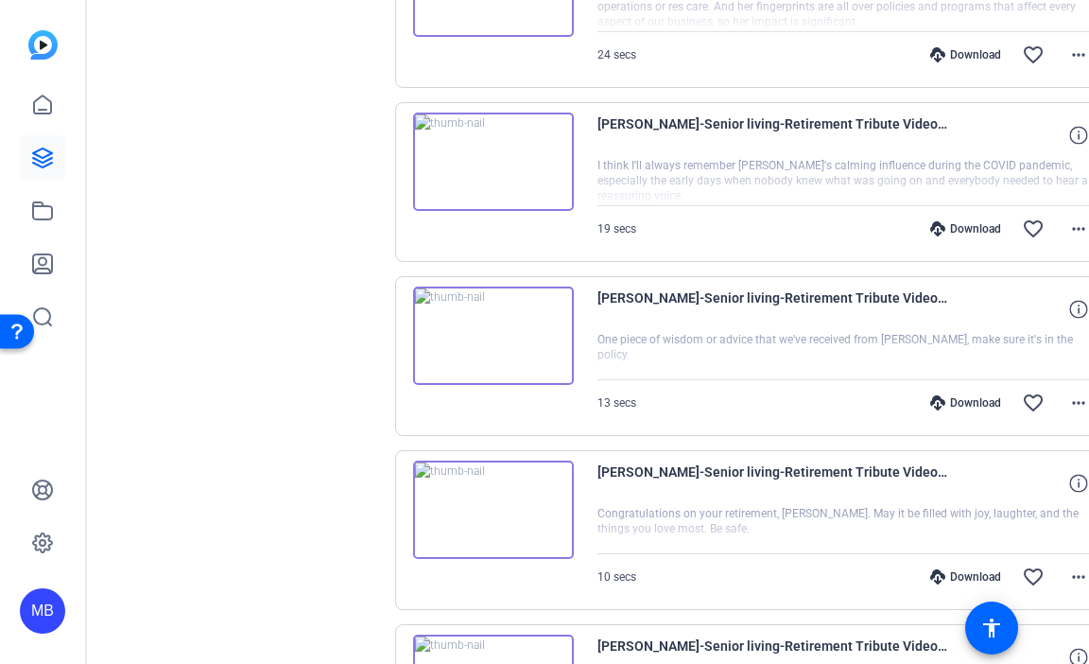
click at [545, 484] on img at bounding box center [493, 509] width 161 height 98
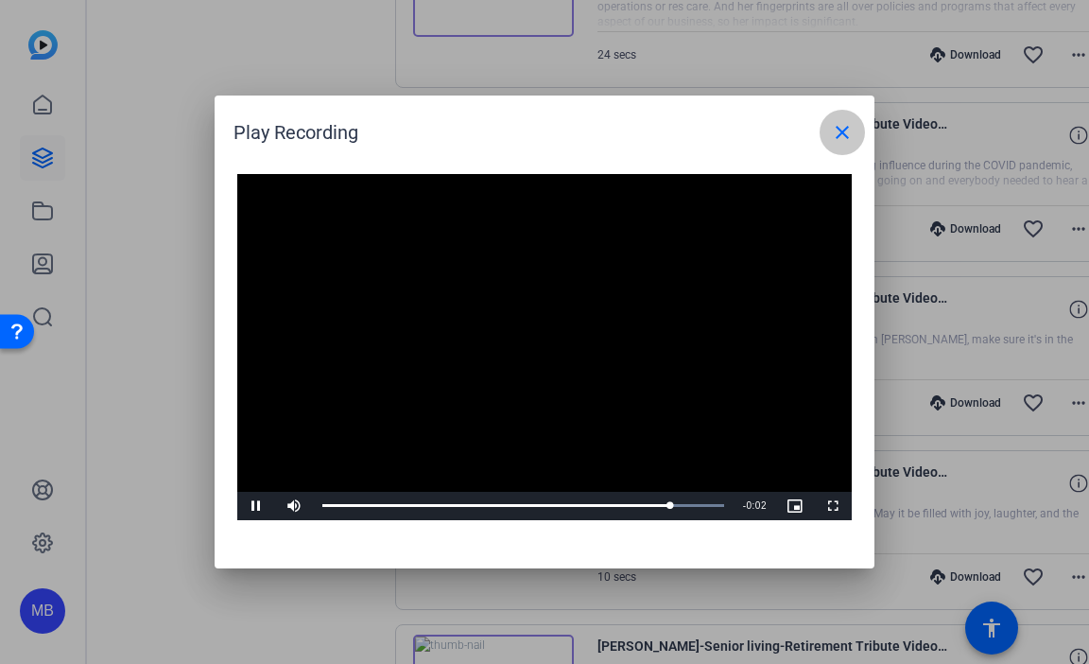
click at [839, 136] on mat-icon "close" at bounding box center [842, 132] width 23 height 23
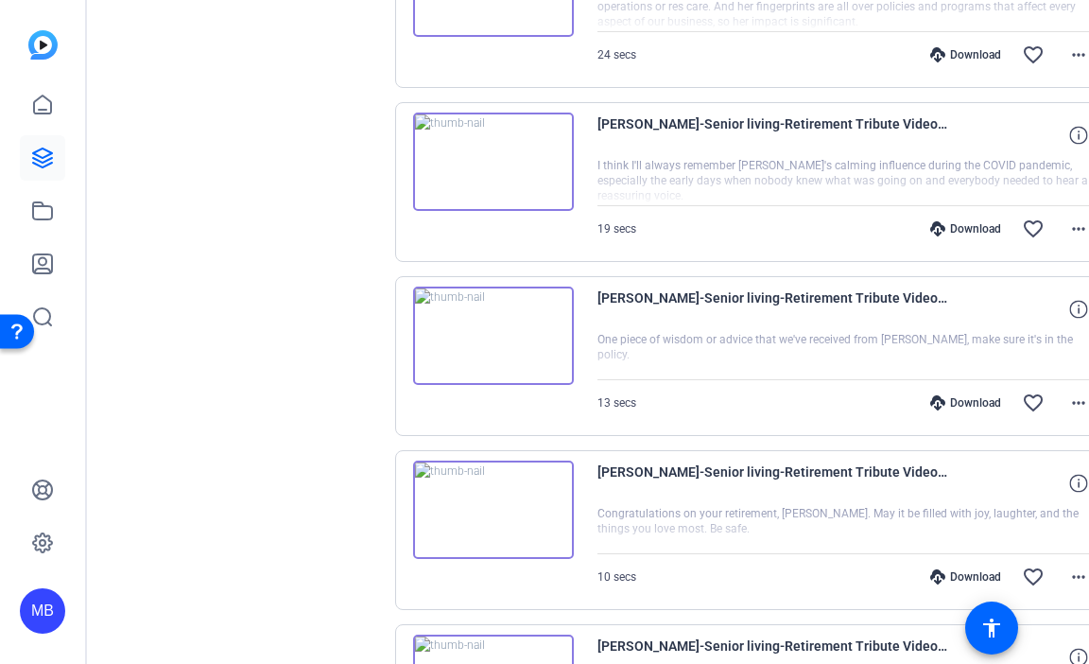
click at [542, 324] on img at bounding box center [493, 335] width 161 height 98
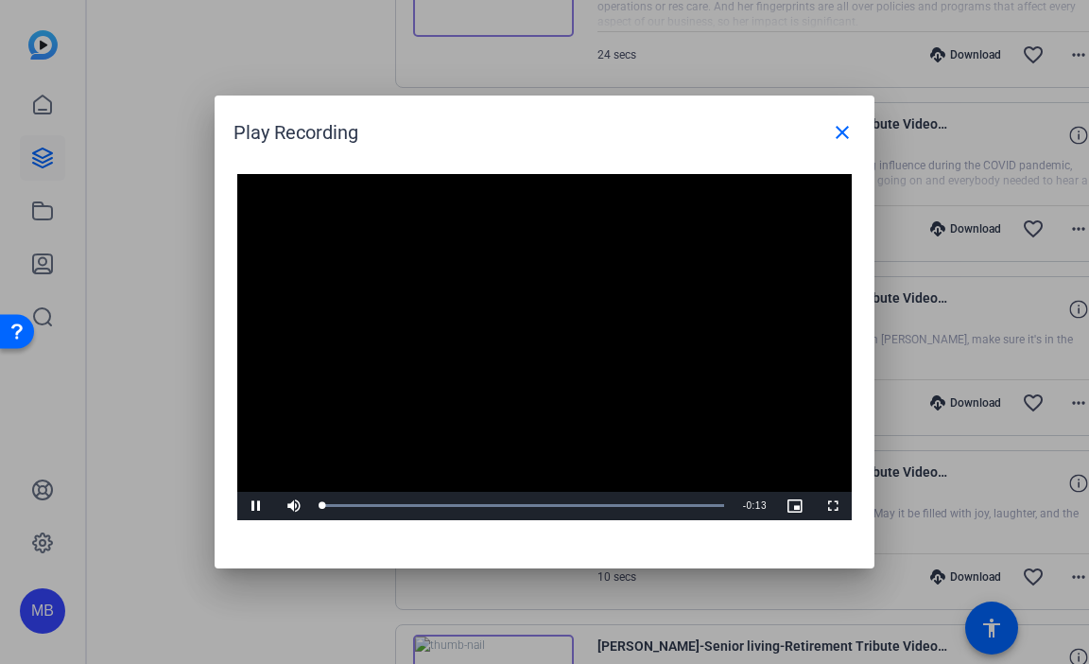
click at [548, 342] on video "Video Player" at bounding box center [544, 347] width 615 height 346
click at [255, 506] on span "Video Player" at bounding box center [256, 506] width 38 height 0
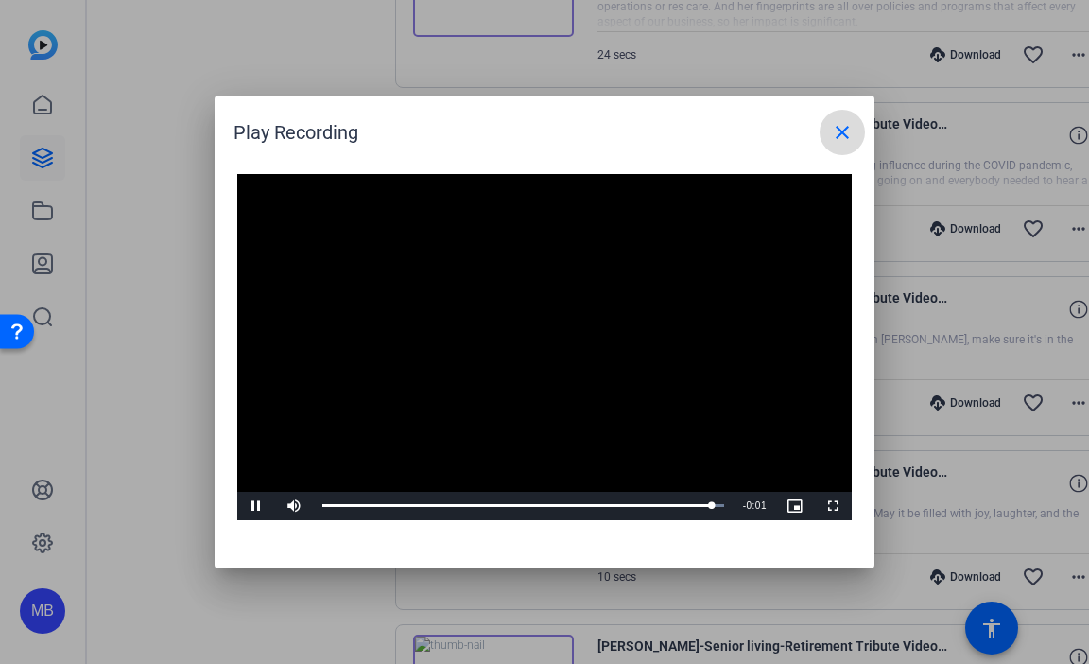
click at [844, 136] on mat-icon "close" at bounding box center [842, 132] width 23 height 23
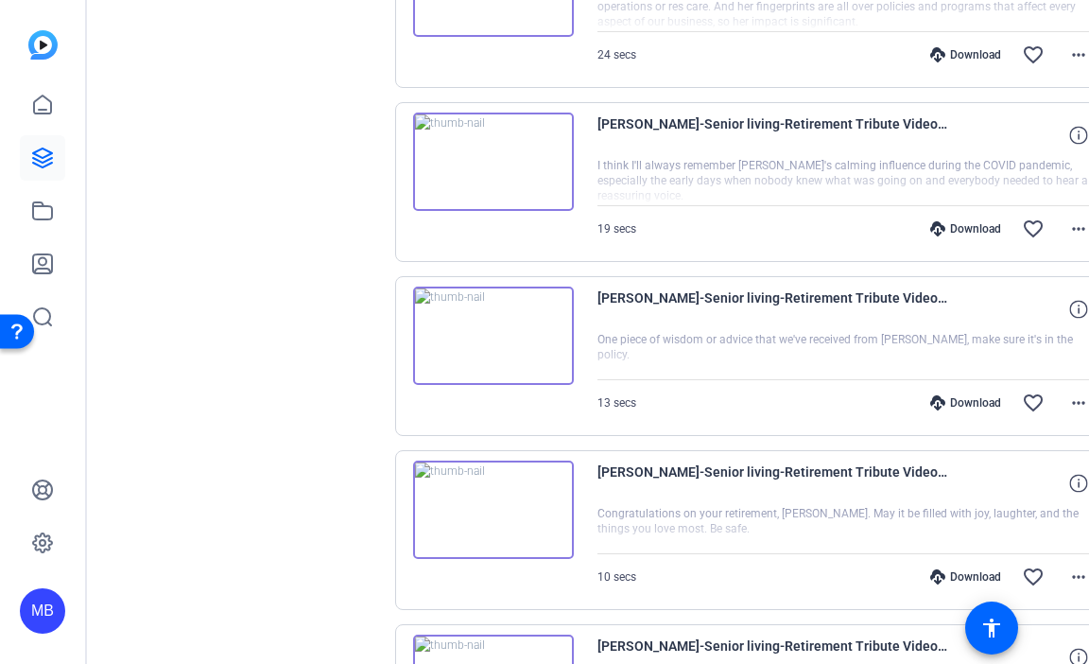
click at [550, 145] on img at bounding box center [493, 162] width 161 height 98
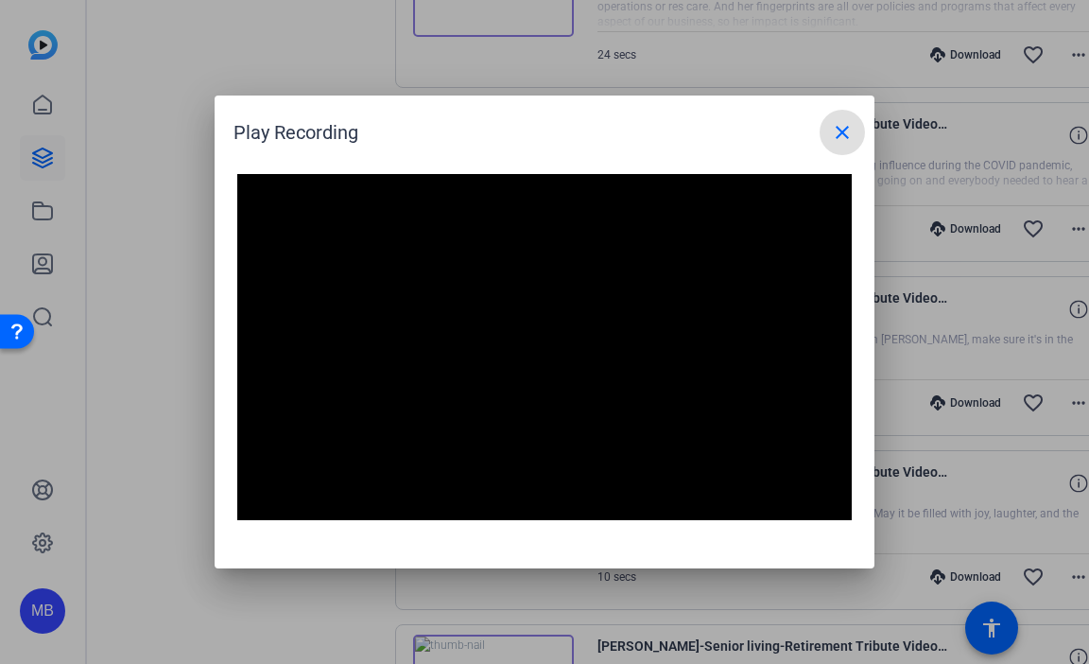
click at [860, 131] on span at bounding box center [842, 132] width 45 height 45
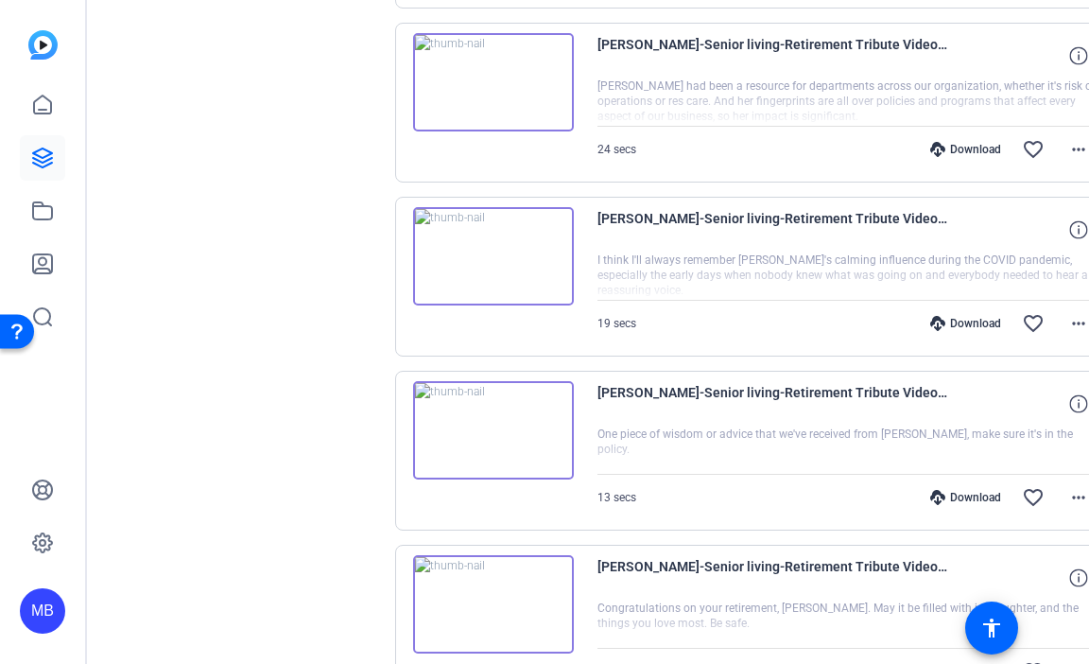
scroll to position [4648, 0]
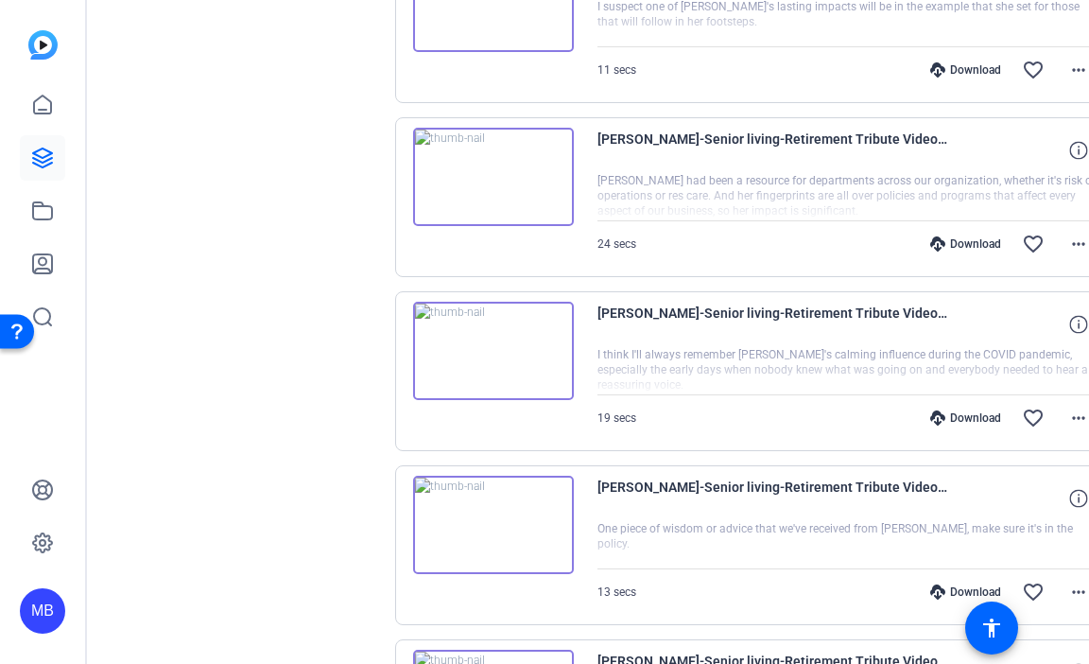
click at [553, 164] on img at bounding box center [493, 177] width 161 height 98
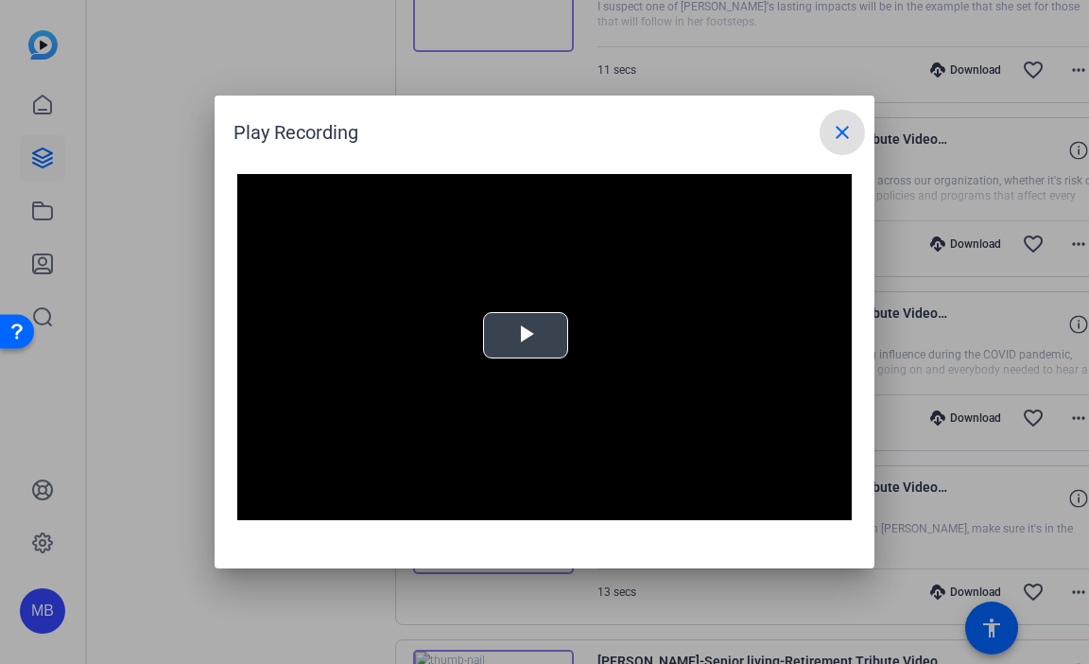
drag, startPoint x: 537, startPoint y: 322, endPoint x: 548, endPoint y: 325, distance: 11.7
click at [537, 323] on div "Video Player is loading. Play Video Play Mute Current Time 0:00 / Duration -:- …" at bounding box center [544, 347] width 615 height 346
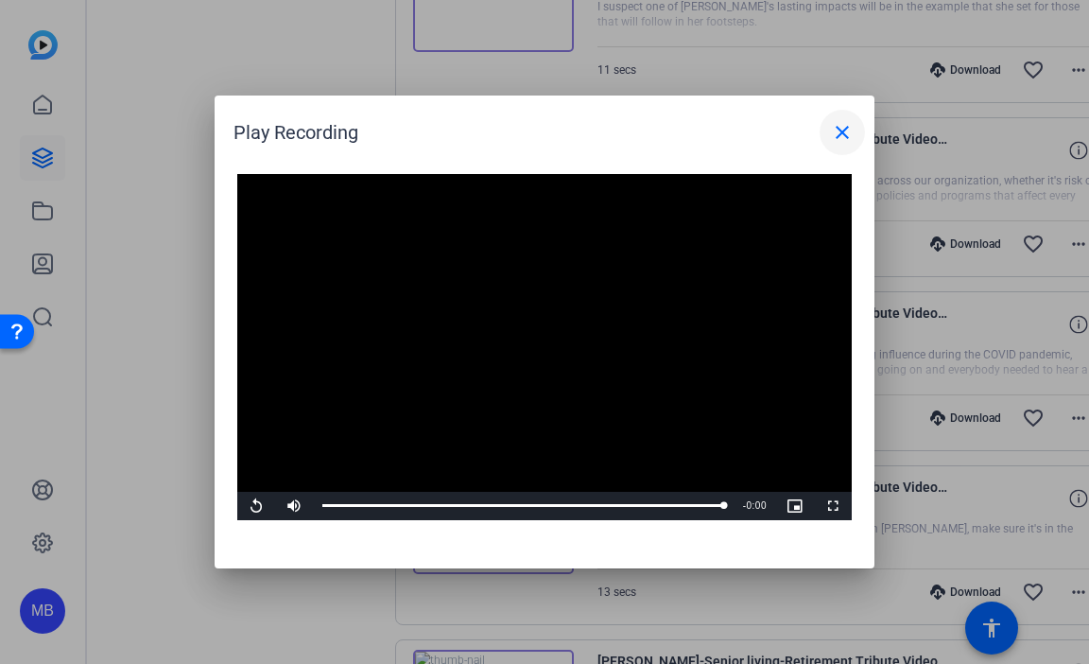
click at [836, 134] on mat-icon "close" at bounding box center [842, 132] width 23 height 23
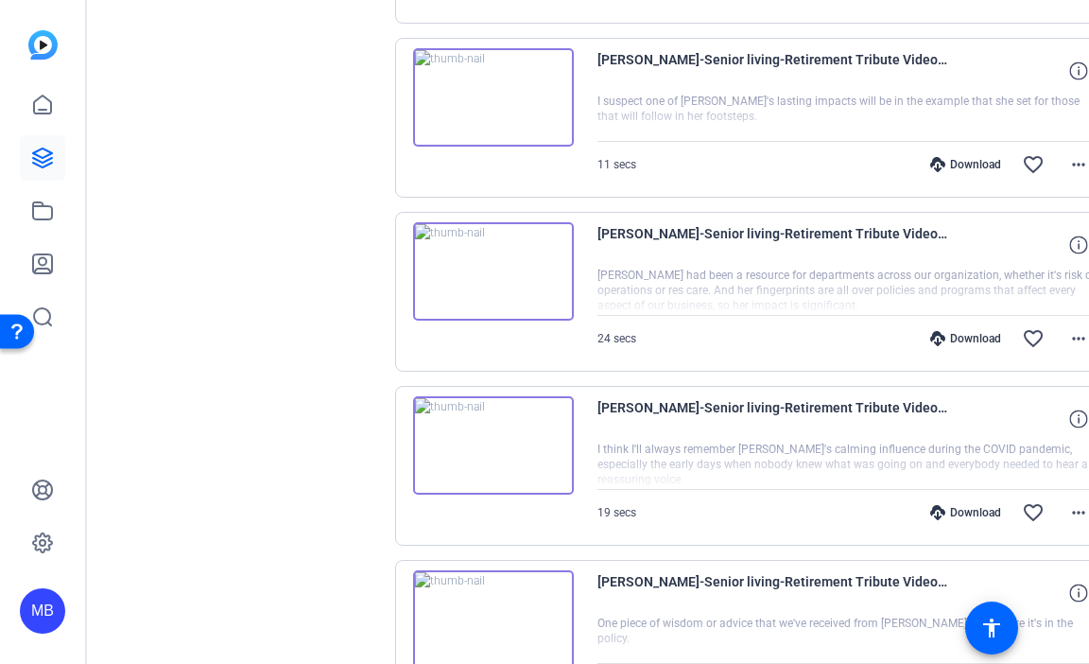
scroll to position [4459, 0]
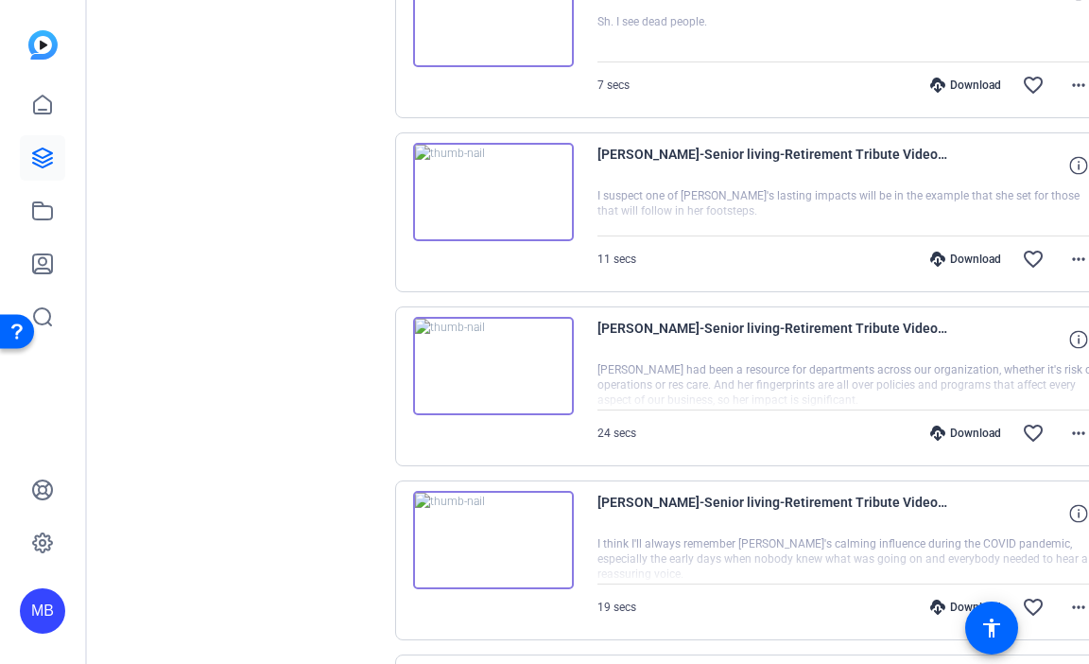
click at [571, 178] on img at bounding box center [493, 192] width 161 height 98
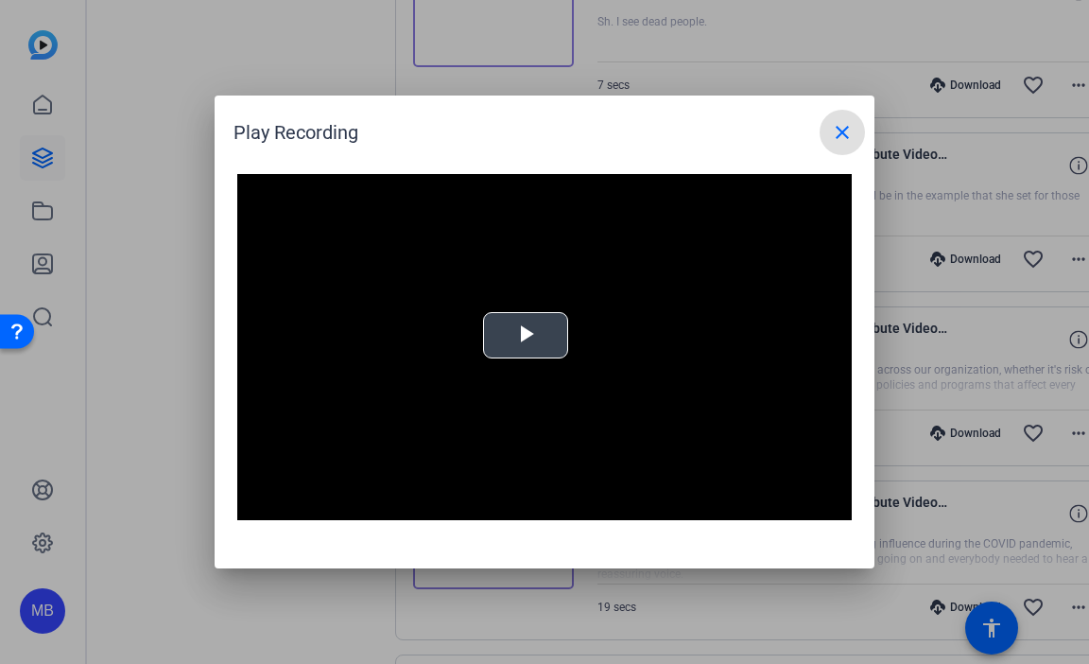
click at [545, 330] on video "Video Player" at bounding box center [544, 347] width 615 height 346
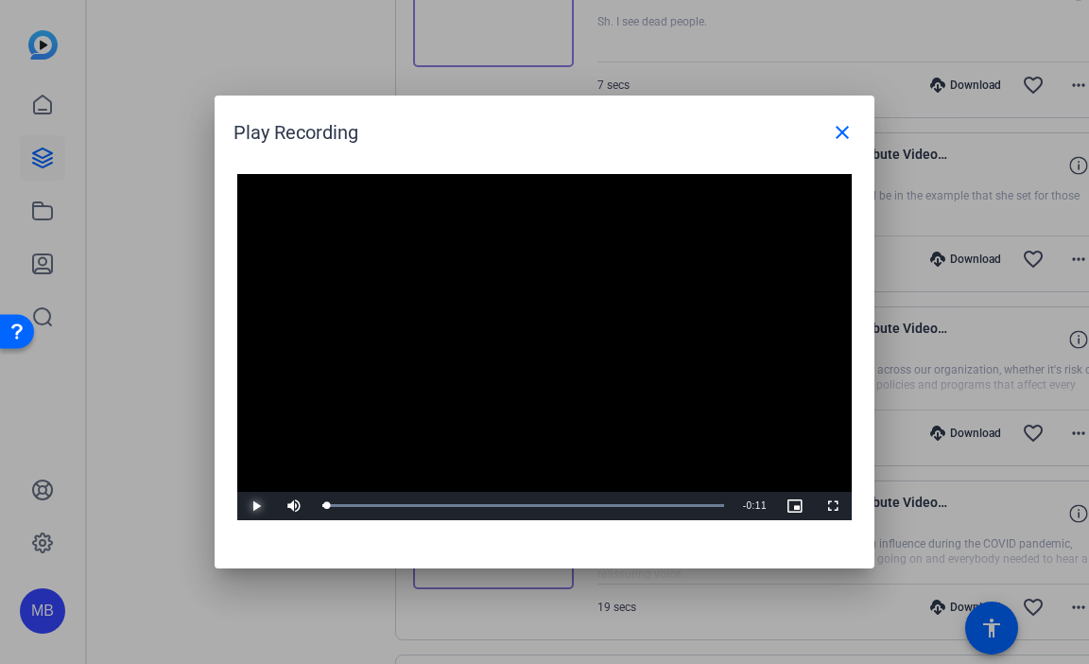
click at [254, 506] on span "Video Player" at bounding box center [256, 506] width 38 height 0
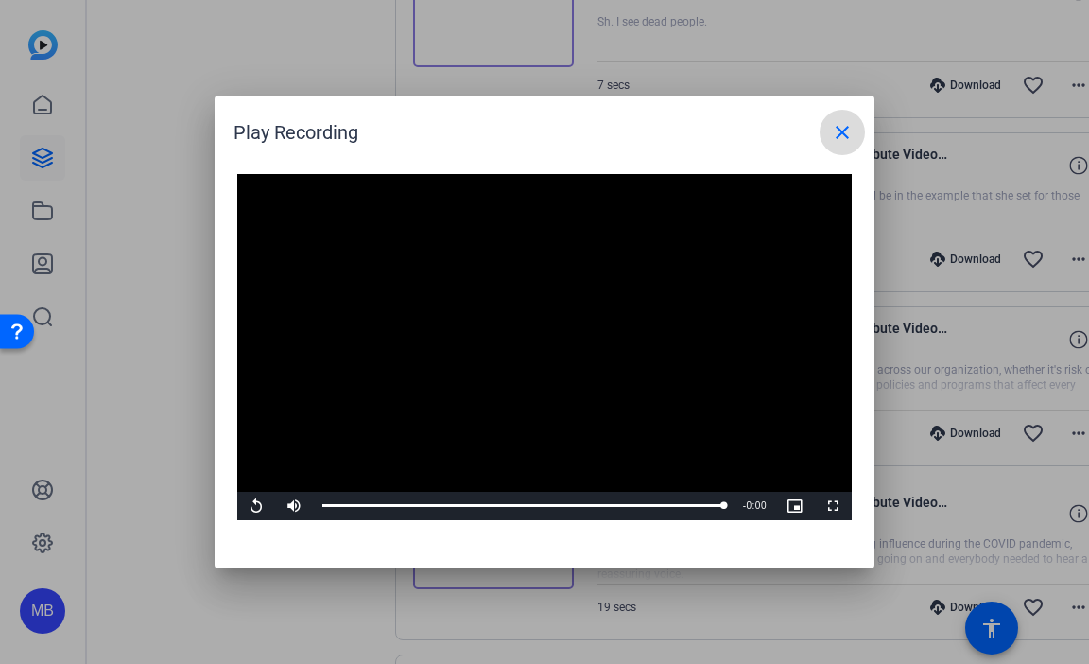
click at [851, 133] on mat-icon "close" at bounding box center [842, 132] width 23 height 23
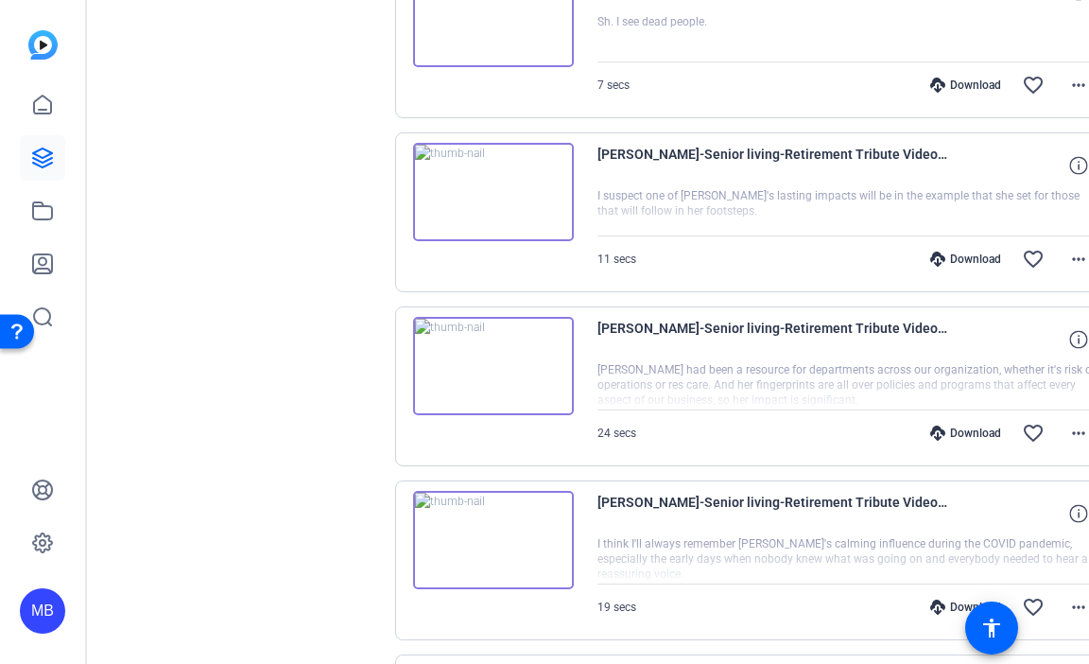
click at [567, 349] on img at bounding box center [493, 366] width 161 height 98
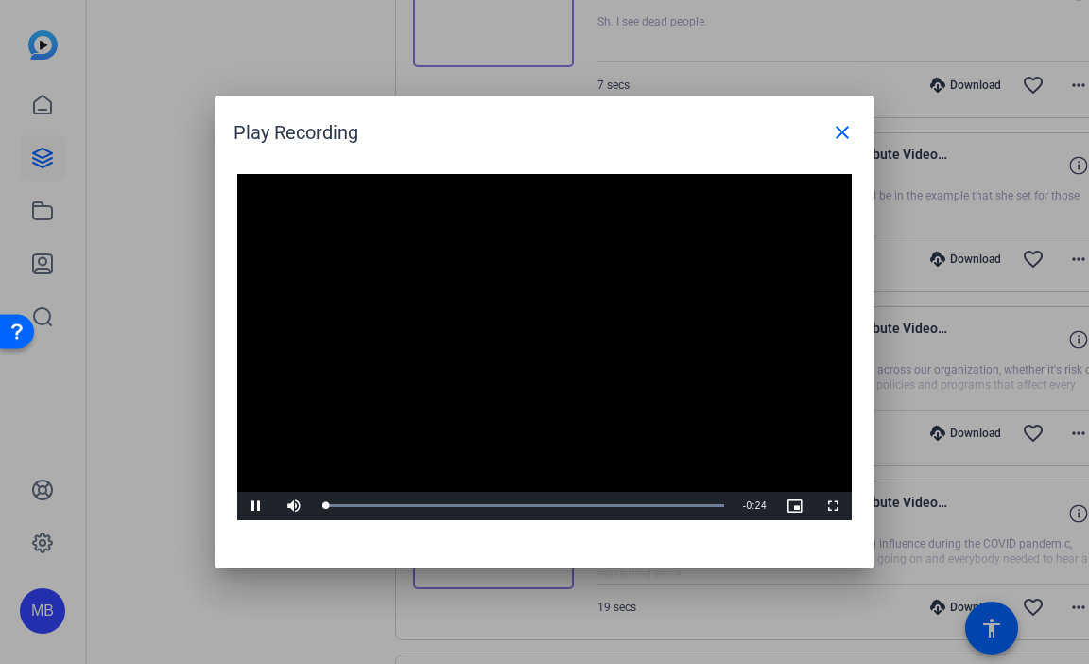
click at [547, 332] on video "Video Player" at bounding box center [544, 347] width 615 height 346
click at [252, 506] on span "Video Player" at bounding box center [256, 506] width 38 height 0
drag, startPoint x: 835, startPoint y: 134, endPoint x: 760, endPoint y: 168, distance: 82.1
click at [835, 134] on mat-icon "close" at bounding box center [842, 132] width 23 height 23
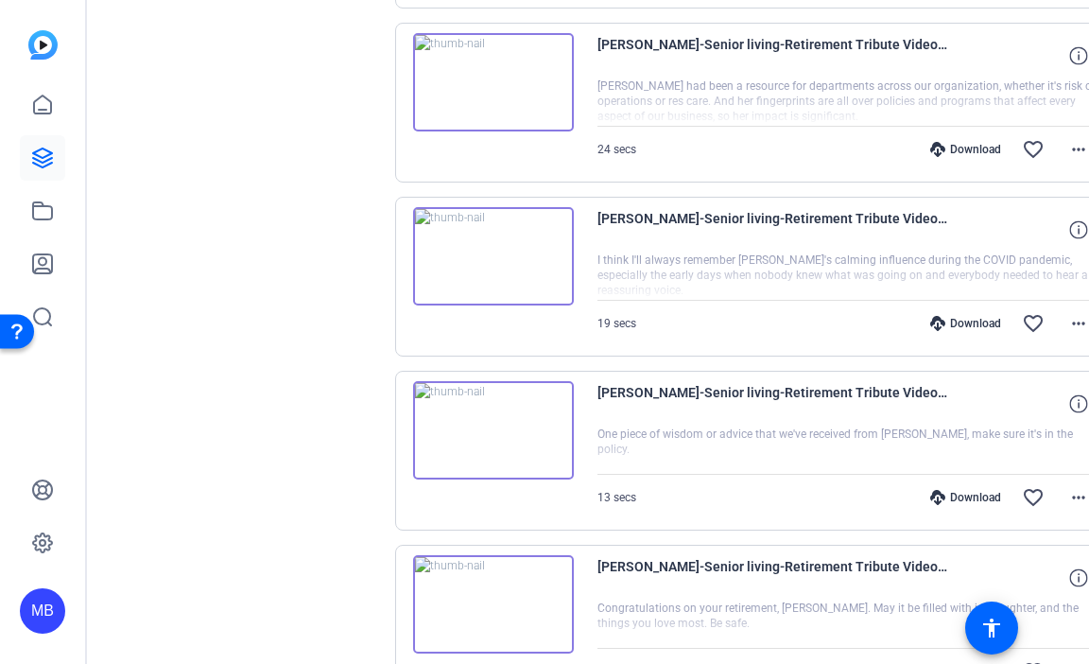
scroll to position [4553, 0]
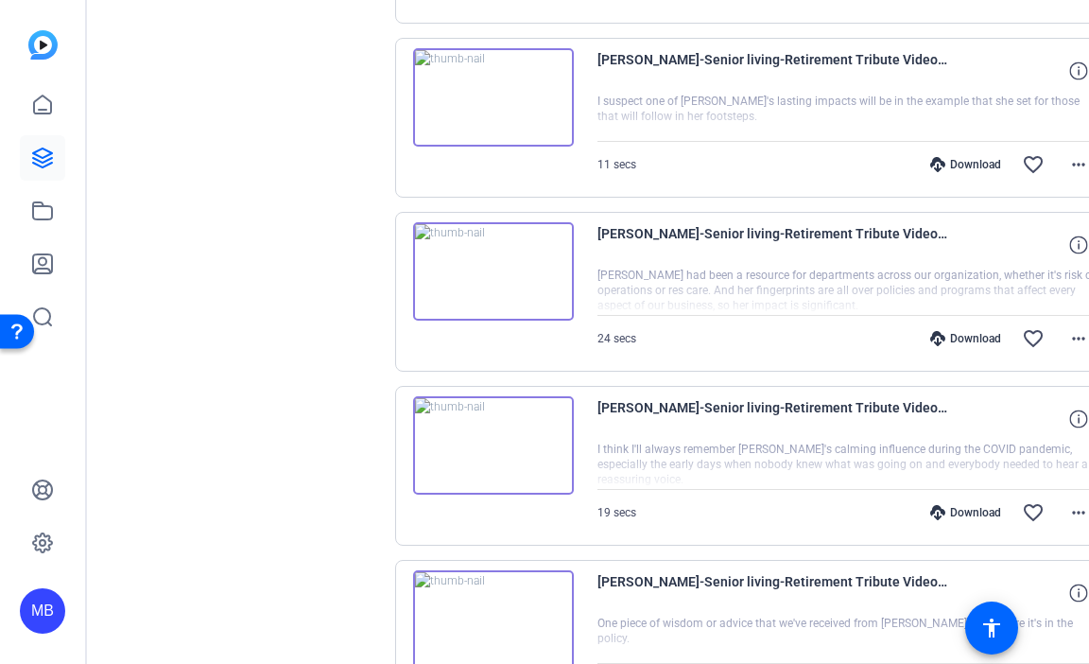
drag, startPoint x: 442, startPoint y: 352, endPoint x: 496, endPoint y: 363, distance: 56.0
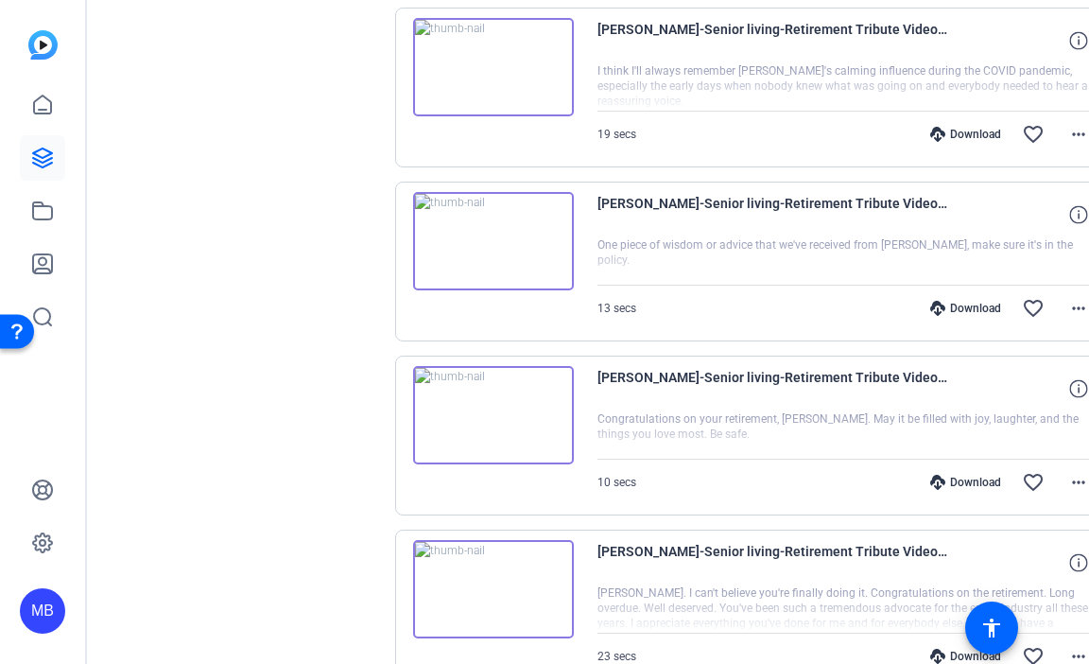
scroll to position [5057, 0]
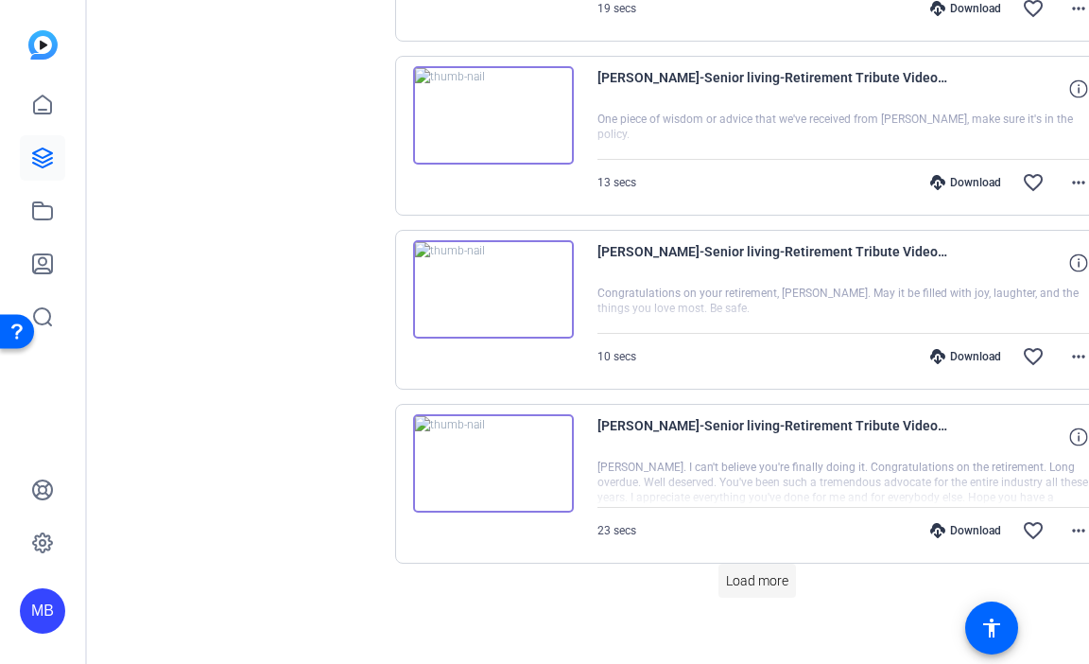
click at [745, 571] on span "Load more" at bounding box center [757, 581] width 62 height 20
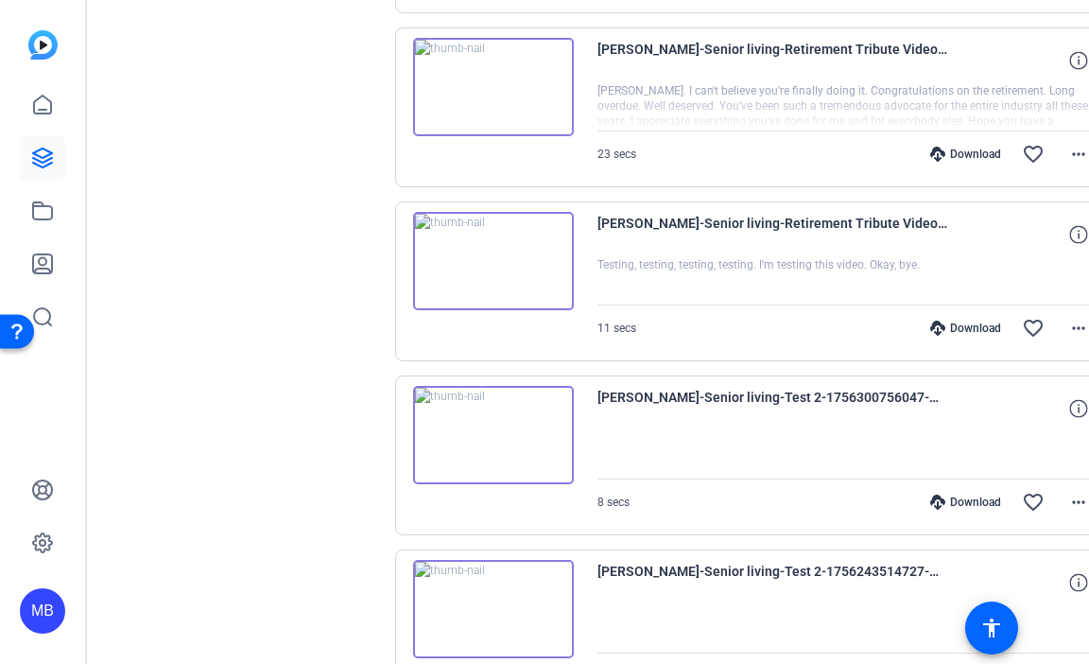
scroll to position [5339, 0]
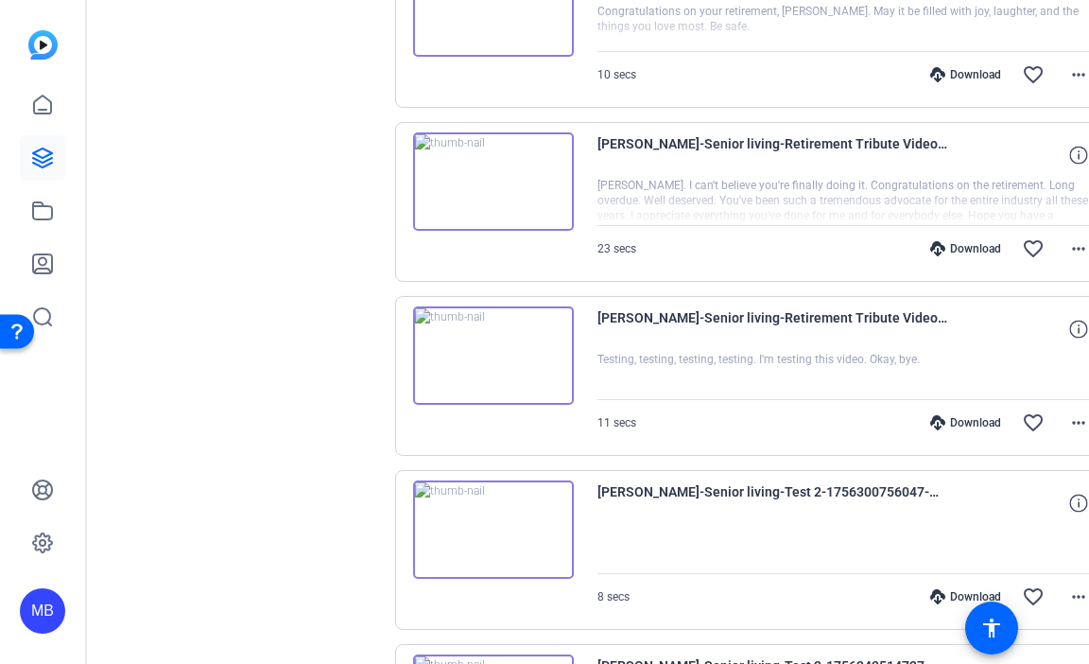
click at [539, 164] on img at bounding box center [493, 181] width 161 height 98
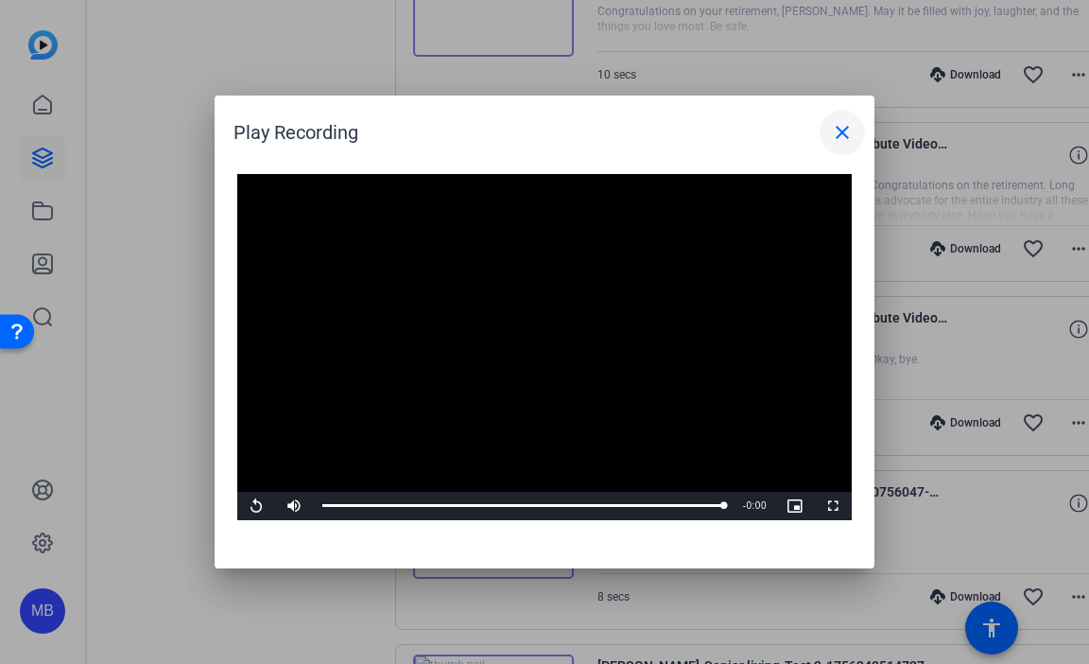
click at [846, 133] on mat-icon "close" at bounding box center [842, 132] width 23 height 23
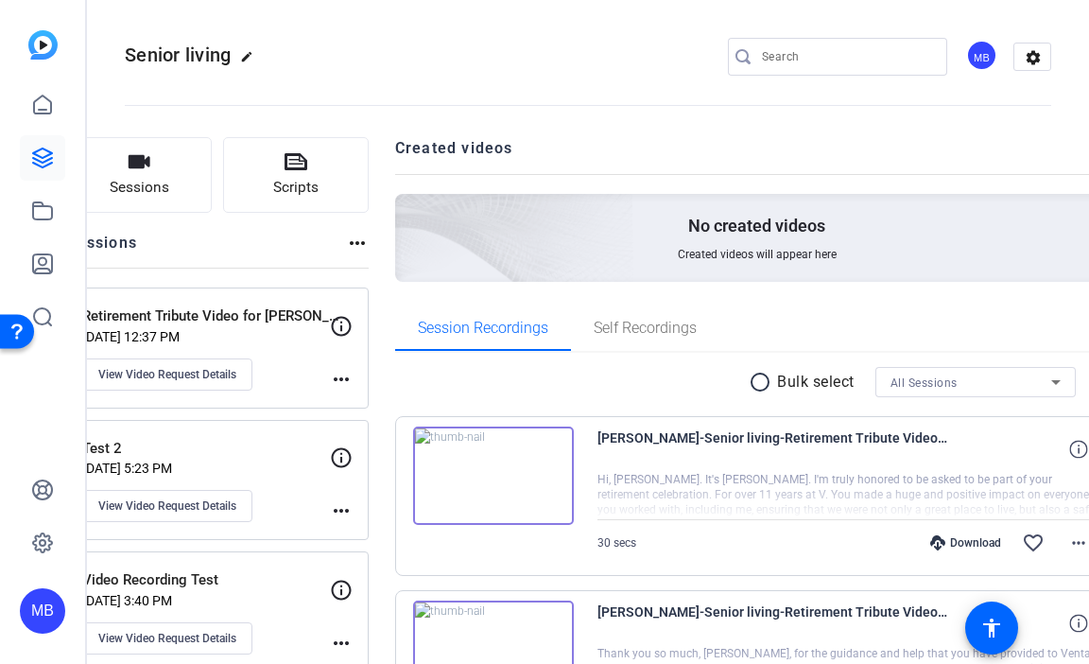
scroll to position [95, 0]
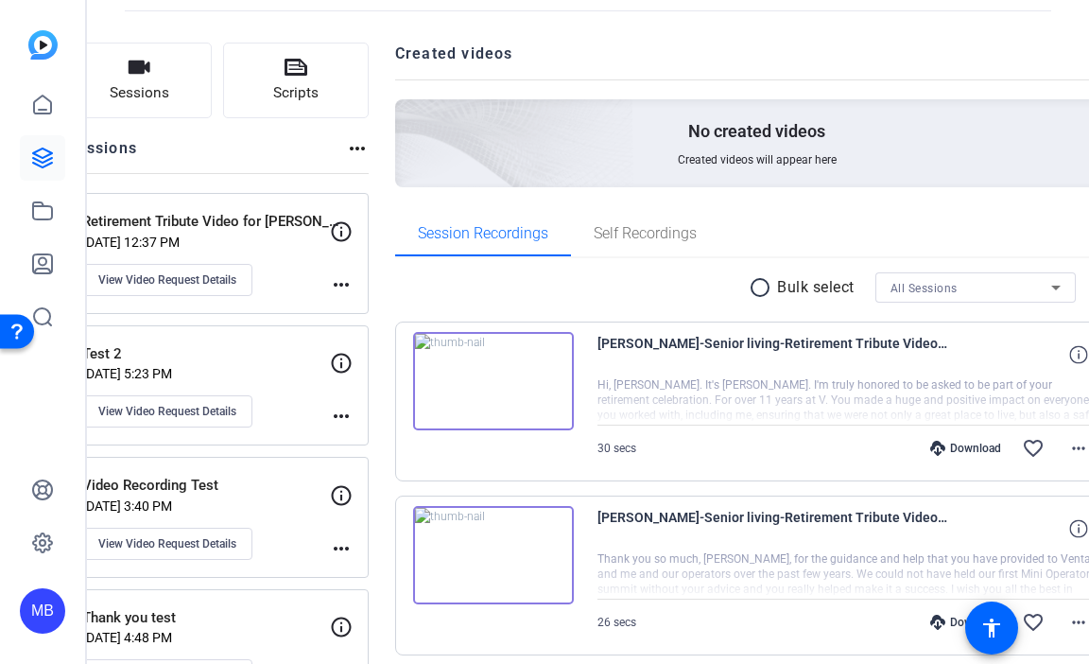
click at [546, 549] on img at bounding box center [493, 555] width 161 height 98
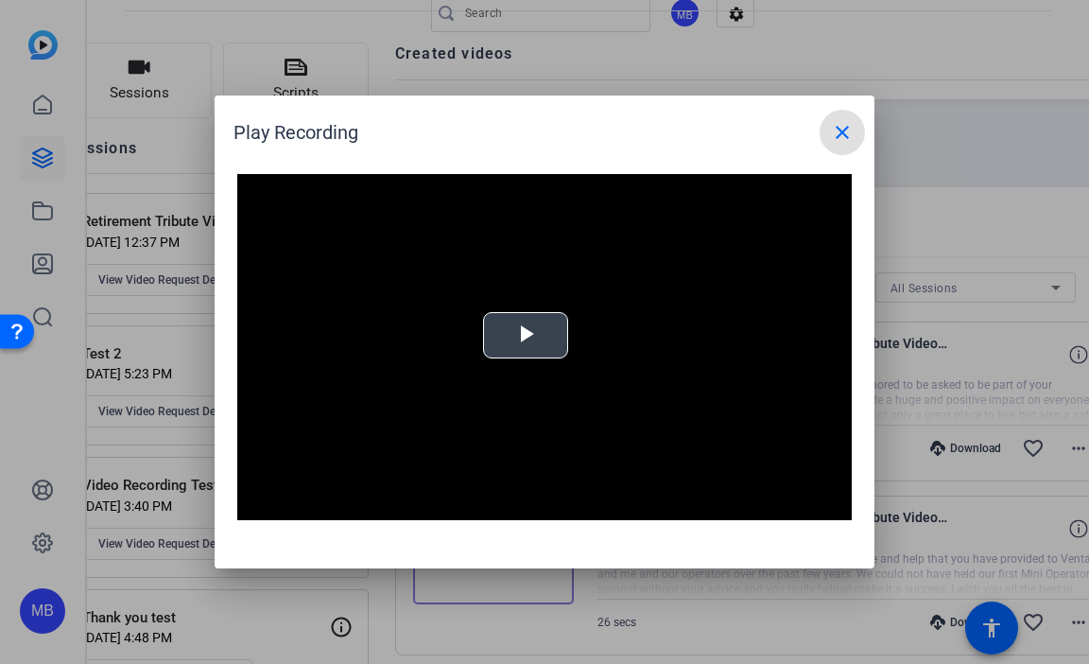
click at [526, 336] on span "Video Player" at bounding box center [526, 336] width 0 height 0
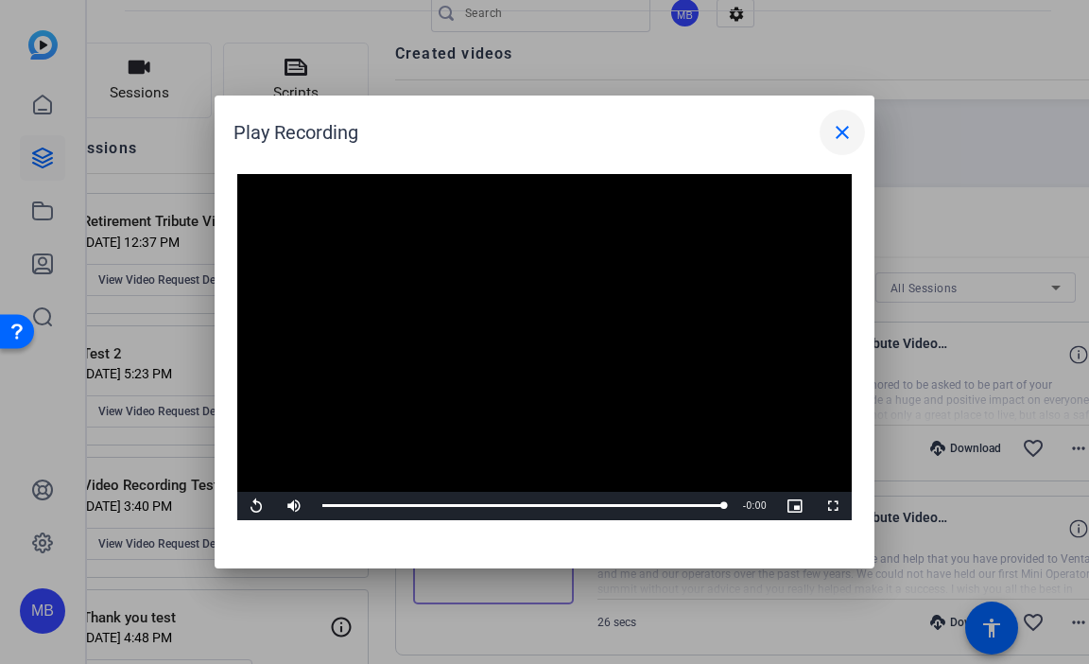
click at [832, 130] on mat-icon "close" at bounding box center [842, 132] width 23 height 23
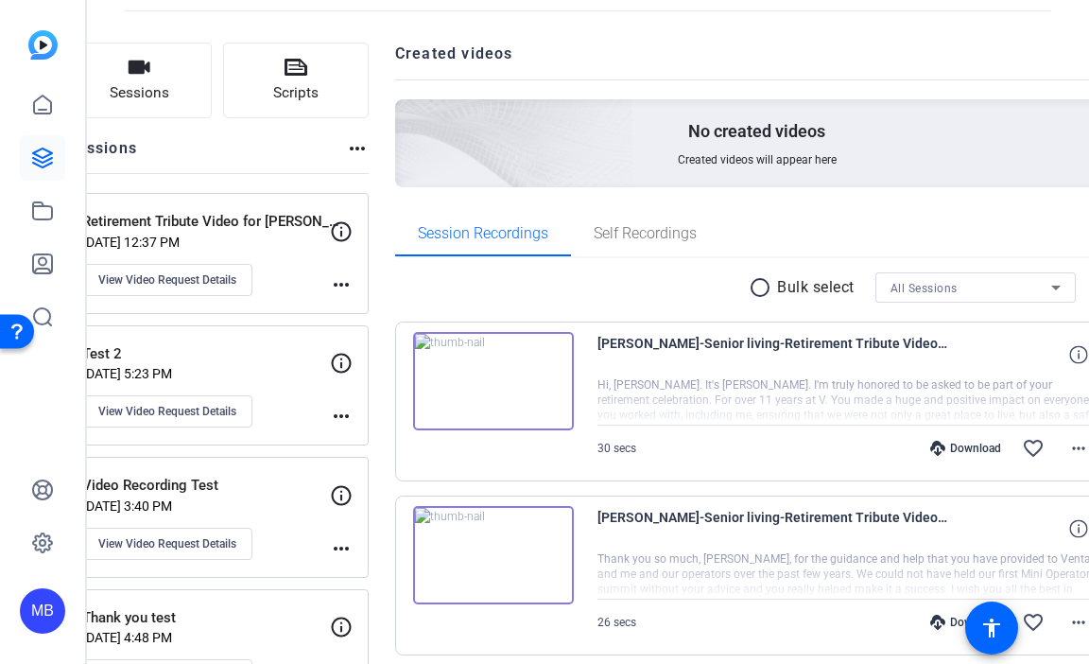
click at [556, 378] on img at bounding box center [493, 381] width 161 height 98
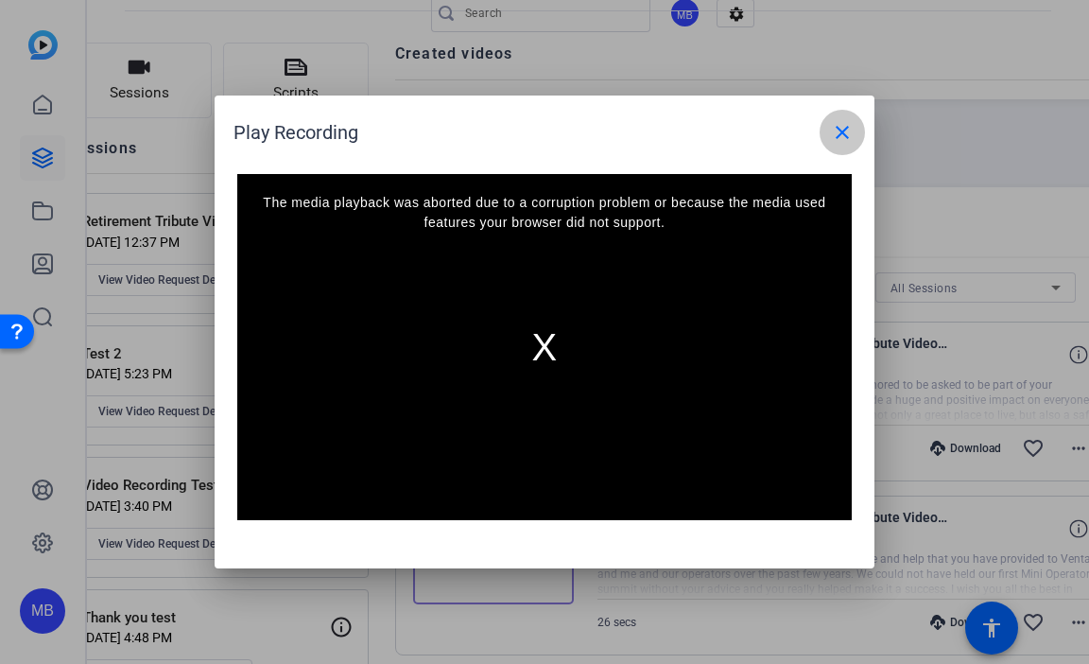
click at [834, 130] on mat-icon "close" at bounding box center [842, 132] width 23 height 23
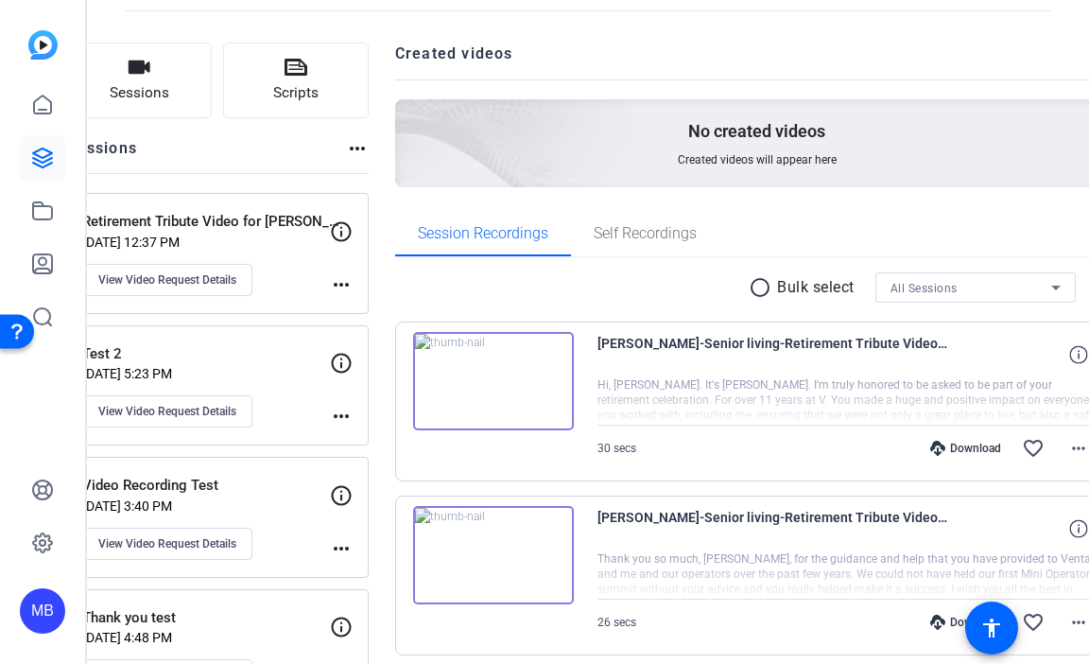
click at [541, 379] on img at bounding box center [493, 381] width 161 height 98
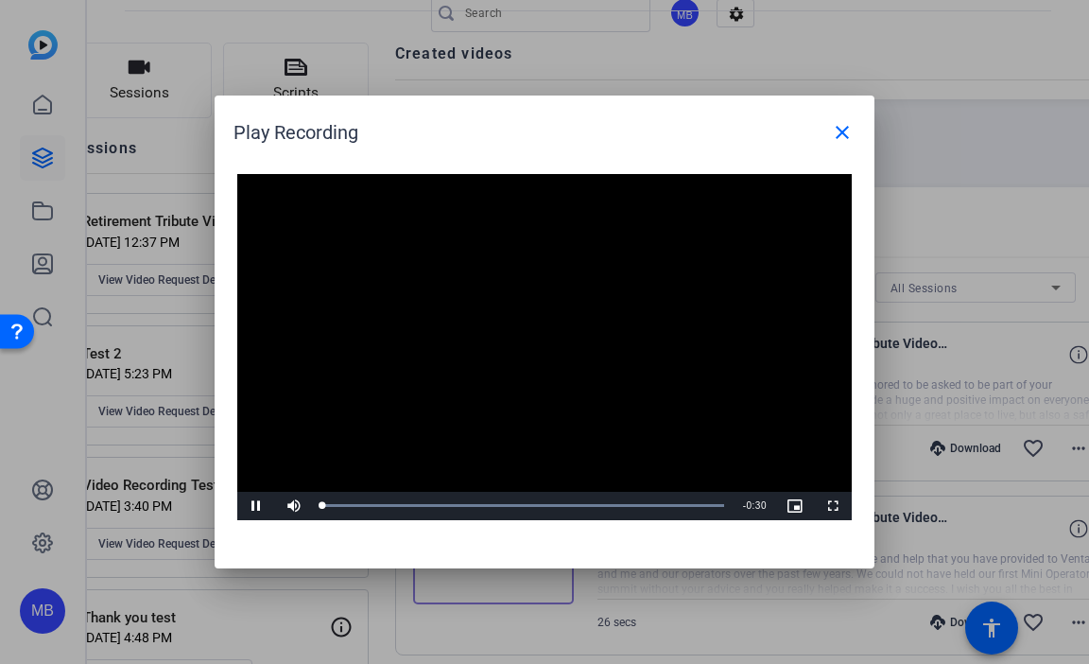
click at [532, 336] on video "Video Player" at bounding box center [544, 347] width 615 height 346
click at [247, 506] on span "Video Player" at bounding box center [256, 506] width 38 height 0
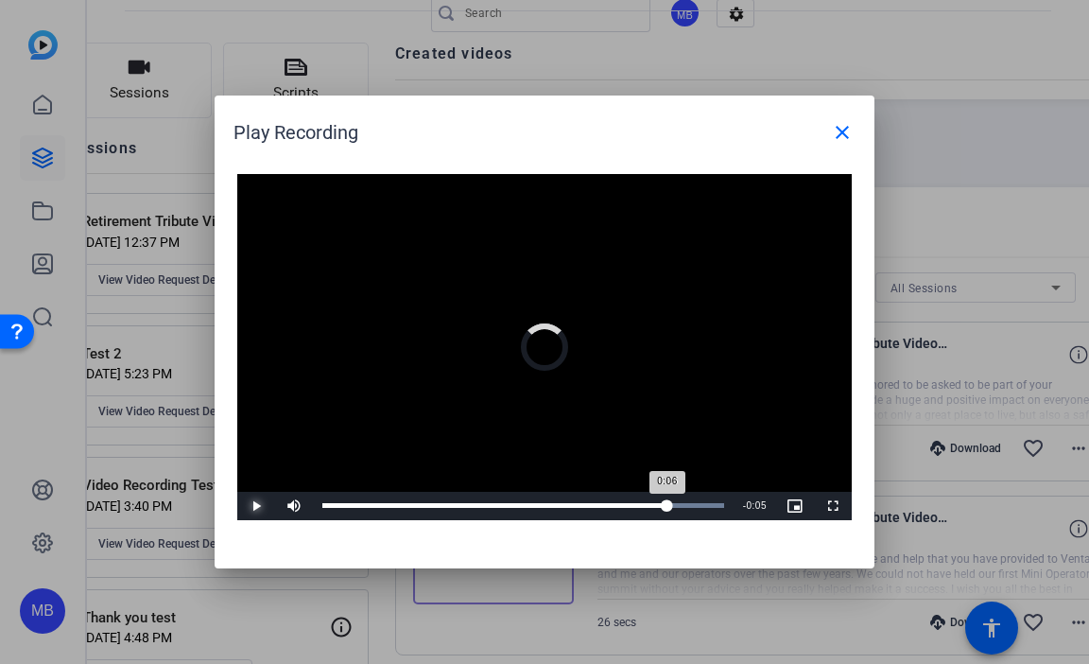
click at [667, 511] on div "Loaded : 100.00% 0:25 0:06" at bounding box center [523, 506] width 421 height 28
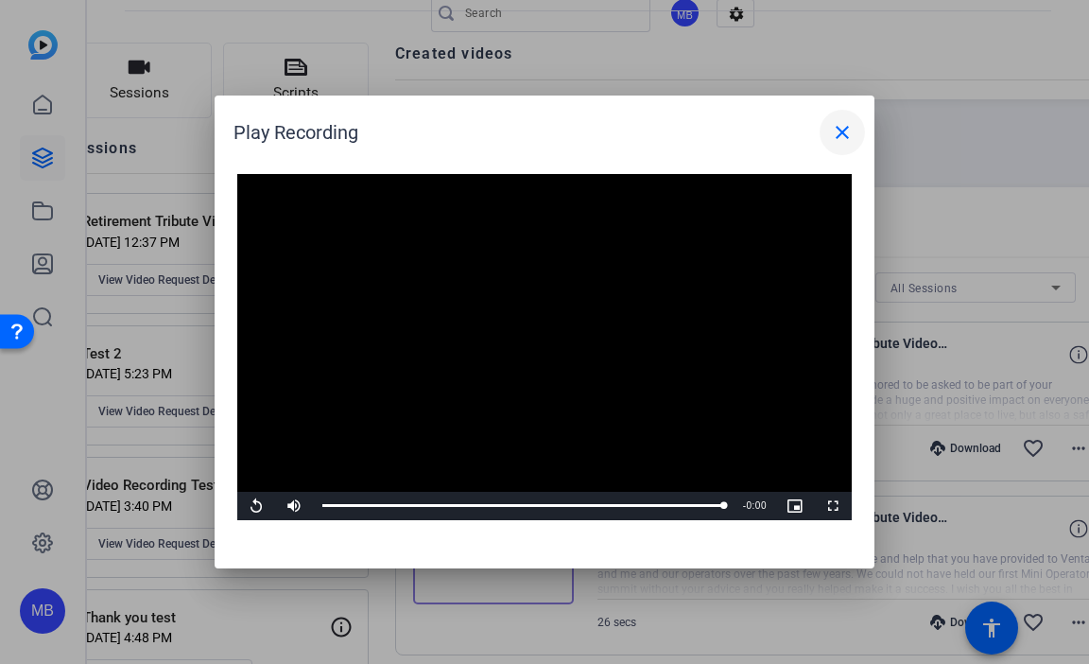
click at [844, 128] on mat-icon "close" at bounding box center [842, 132] width 23 height 23
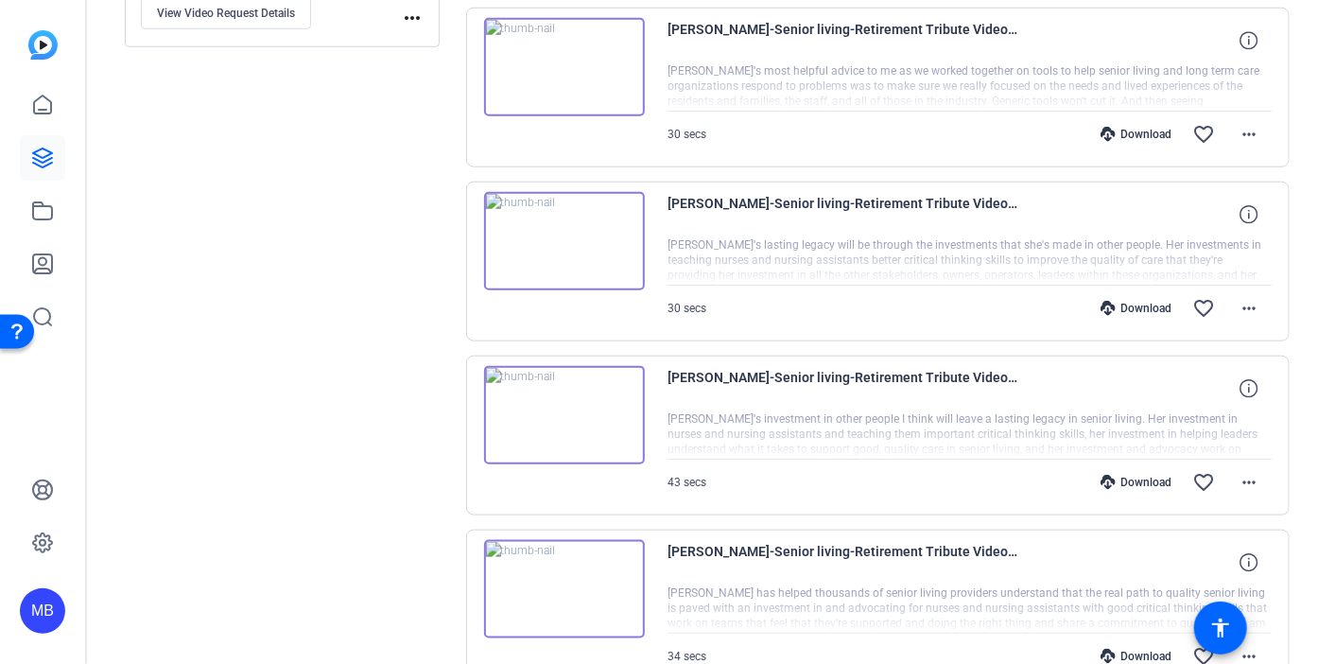
scroll to position [662, 0]
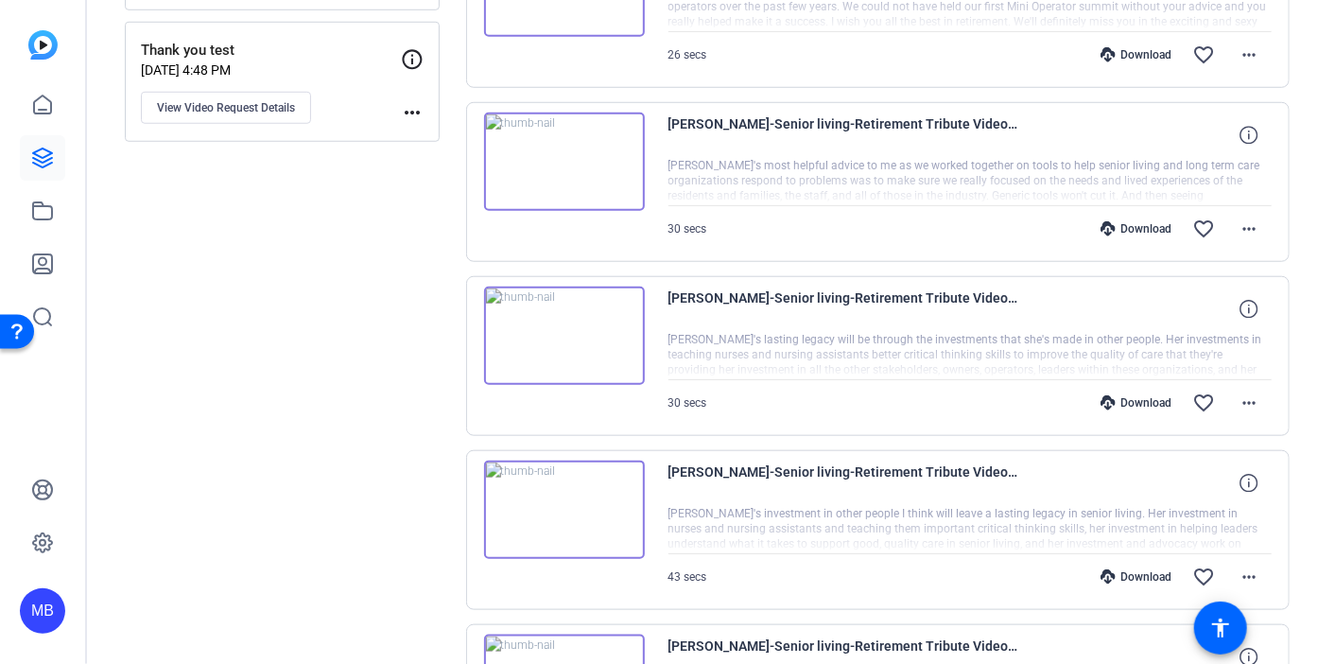
click at [556, 326] on img at bounding box center [564, 335] width 161 height 98
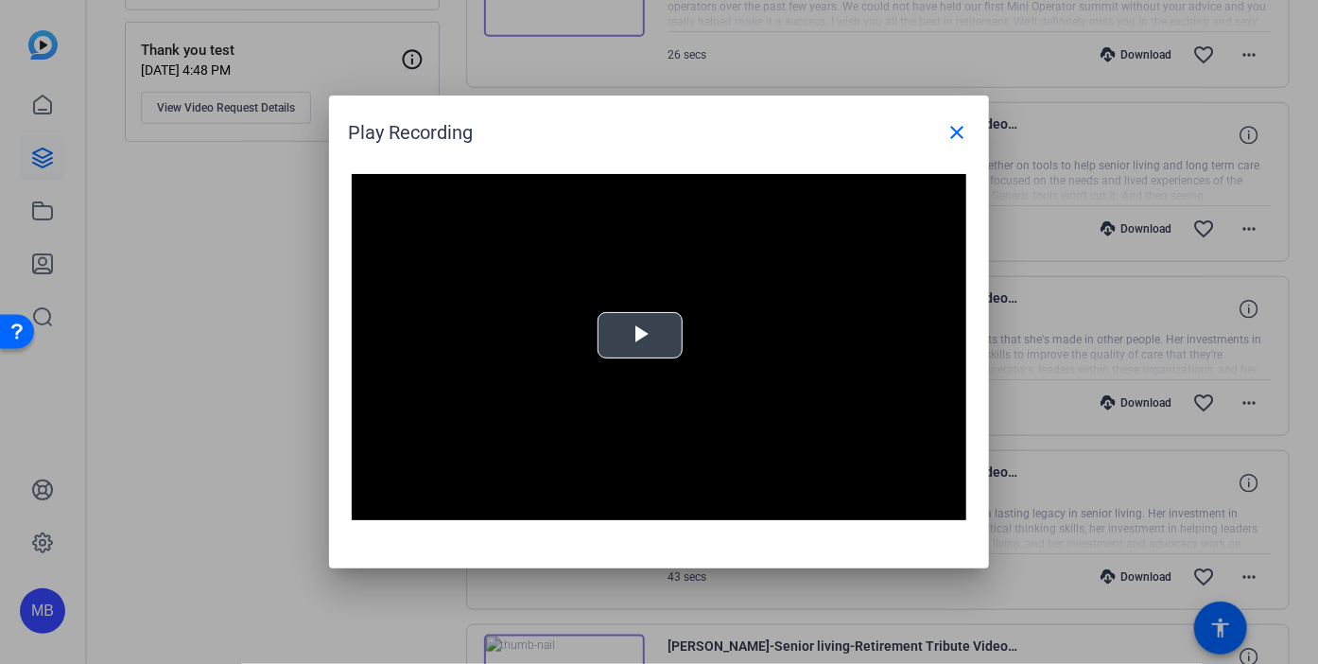
click at [640, 336] on span "Video Player" at bounding box center [640, 336] width 0 height 0
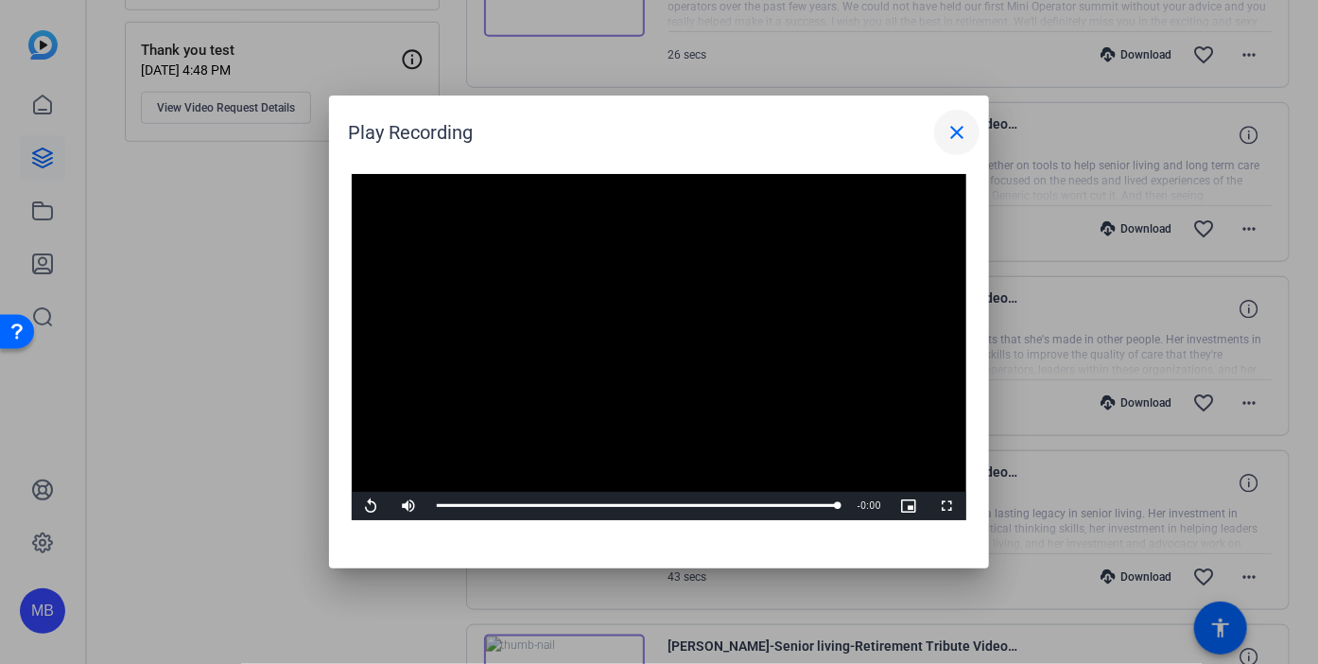
click at [950, 129] on mat-icon "close" at bounding box center [956, 132] width 23 height 23
